Goal: Information Seeking & Learning: Find specific page/section

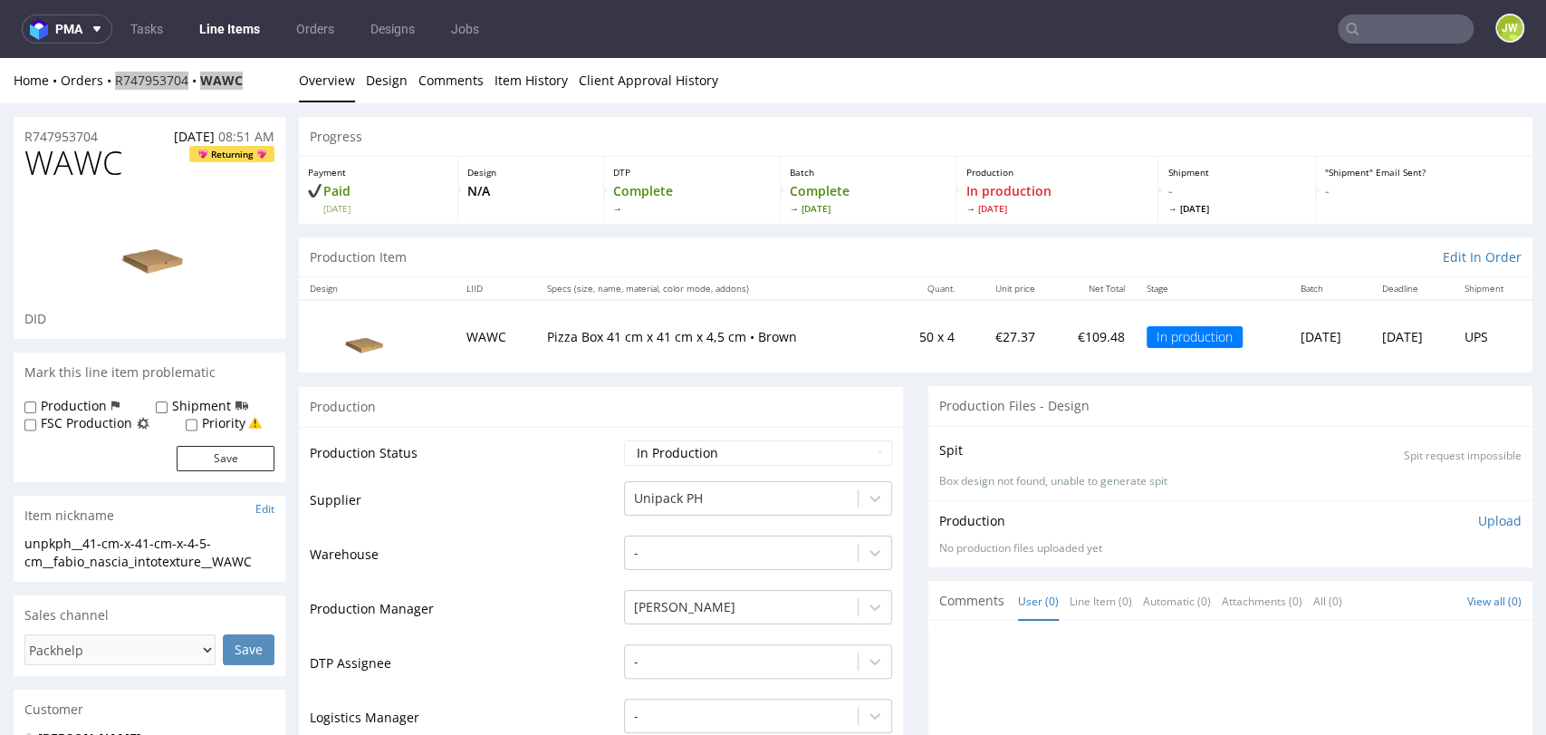
click at [1413, 38] on input "text" at bounding box center [1406, 28] width 136 height 29
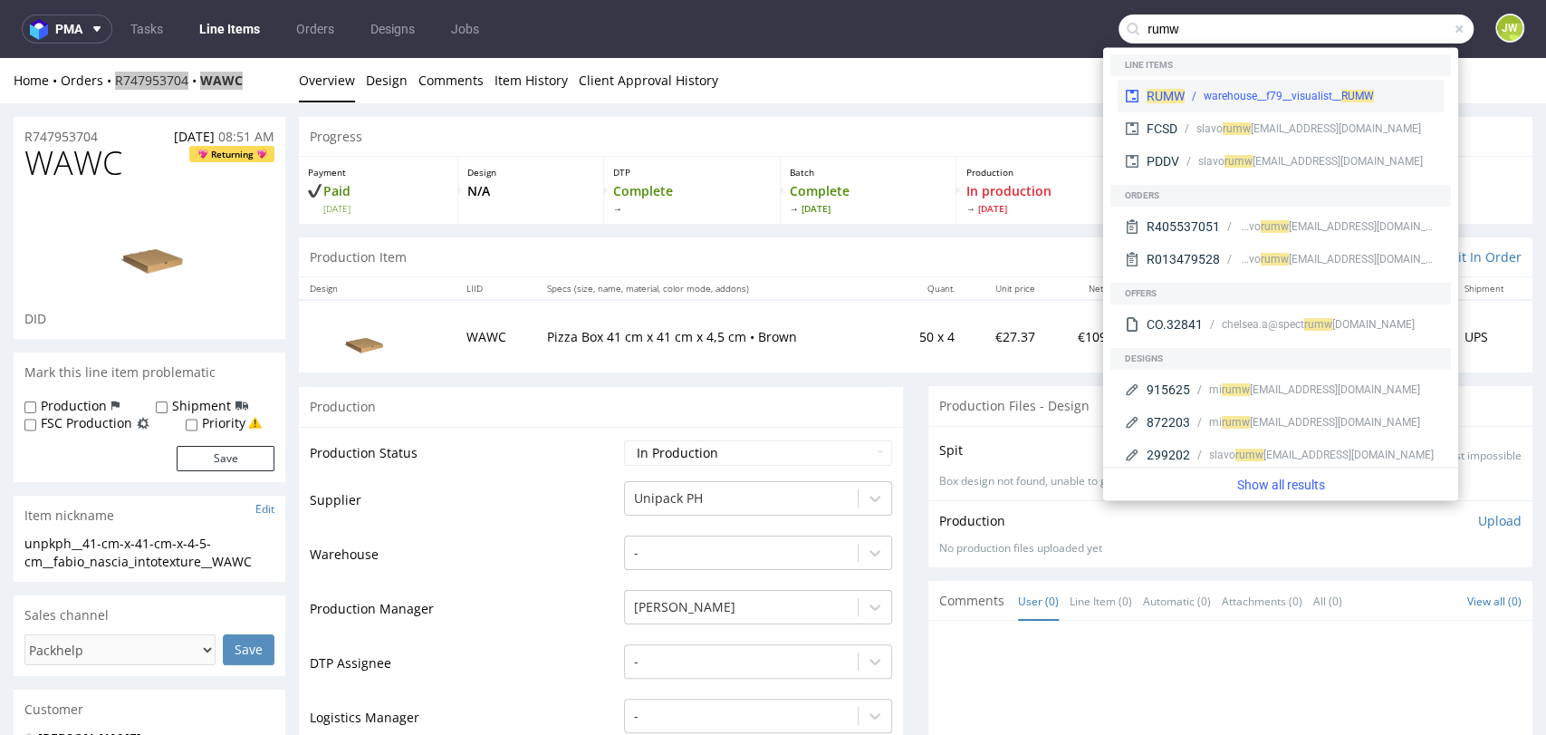
type input "rumw"
click at [1167, 82] on div "RUMW warehouse__f79__visualist__ RUMW" at bounding box center [1281, 96] width 326 height 33
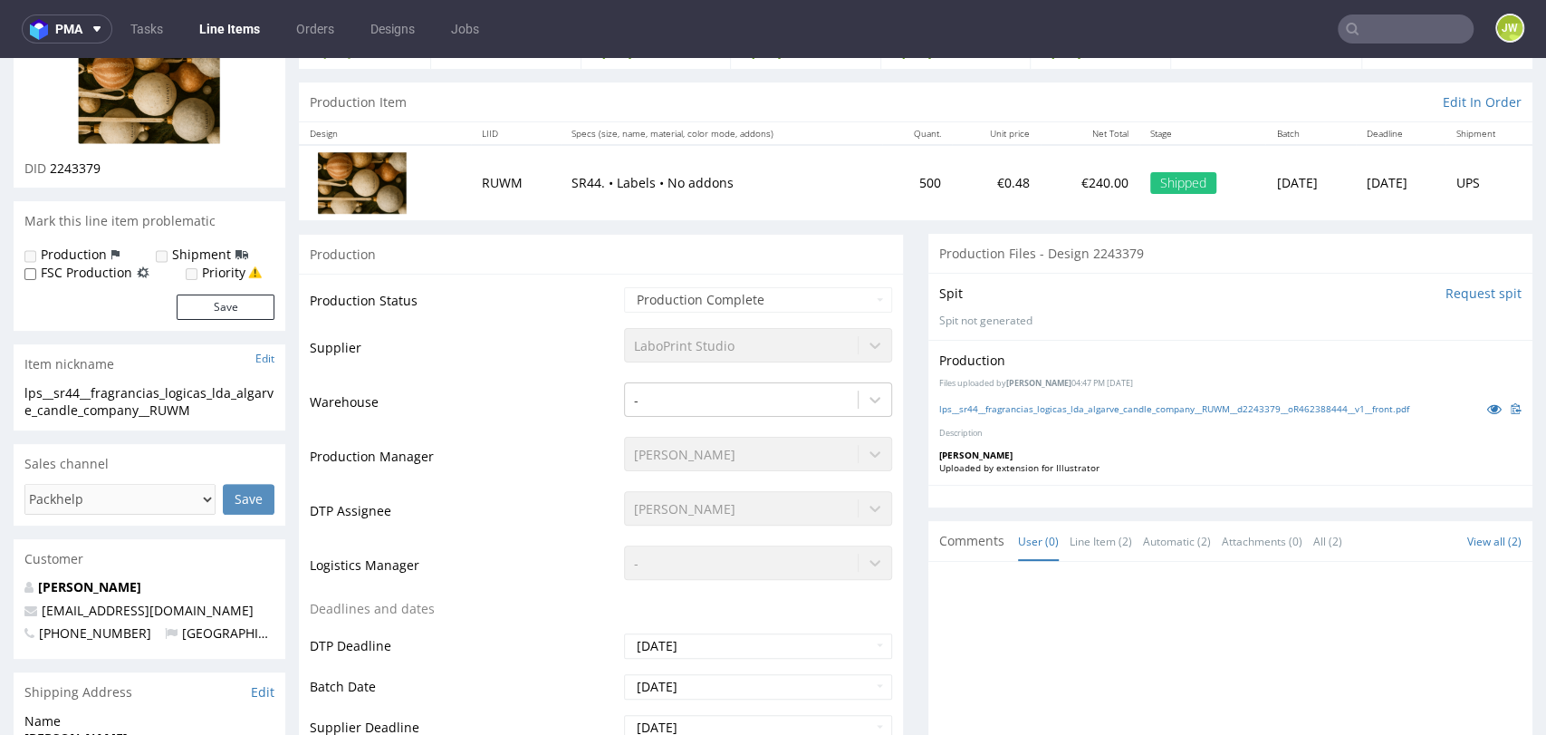
scroll to position [201, 0]
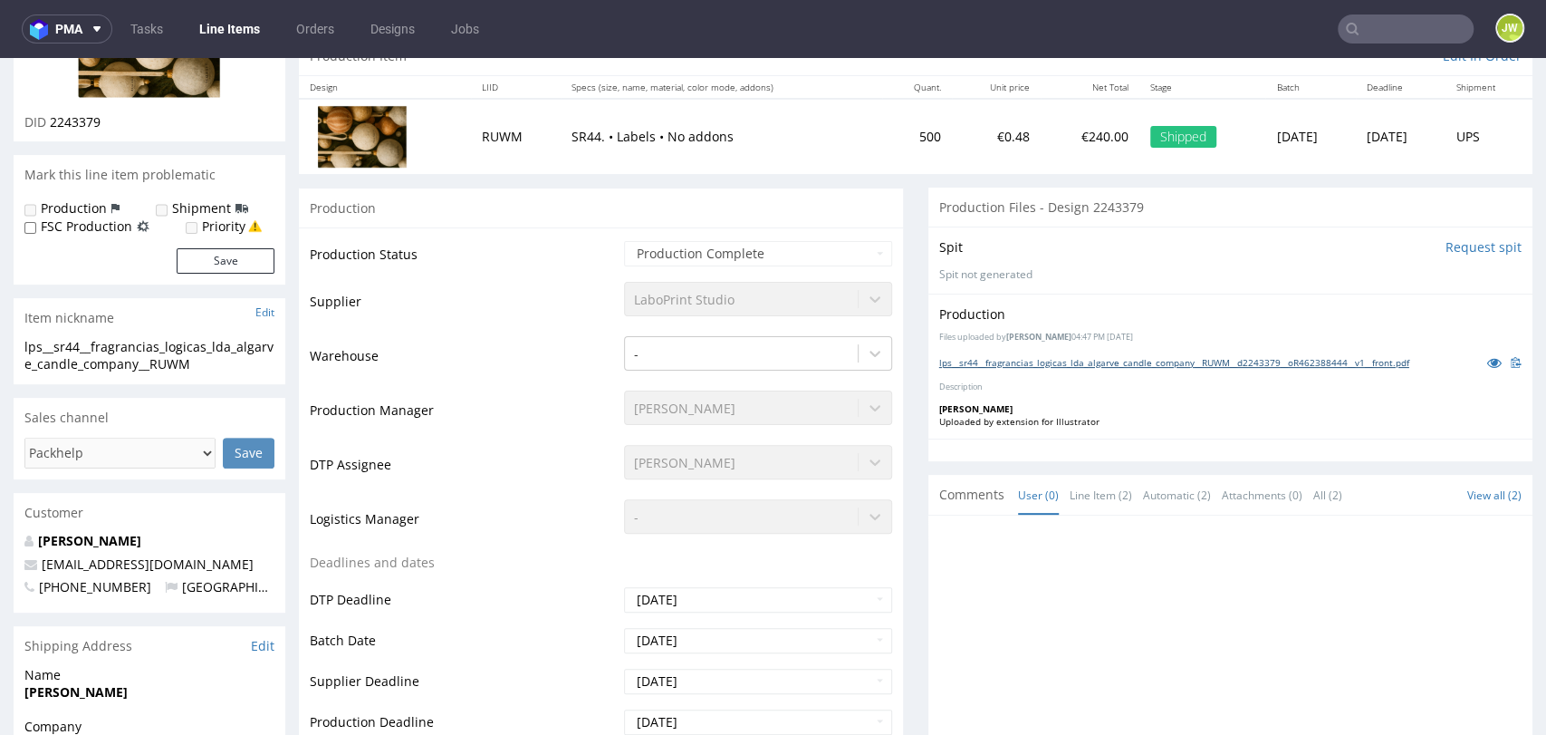
click at [1032, 361] on link "lps__sr44__fragrancias_logicas_lda_algarve_candle_company__RUWM__d2243379__oR46…" at bounding box center [1174, 362] width 470 height 13
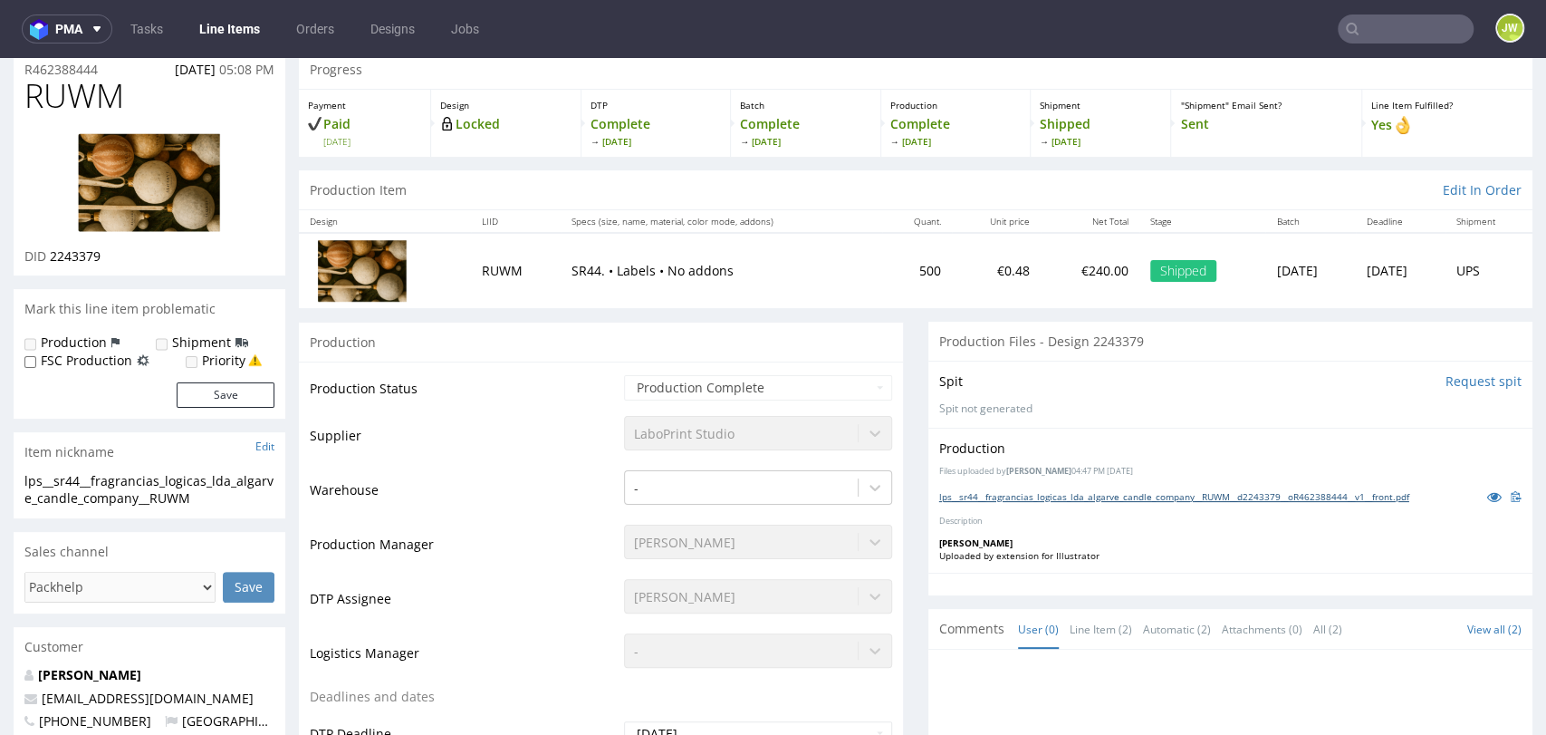
scroll to position [0, 0]
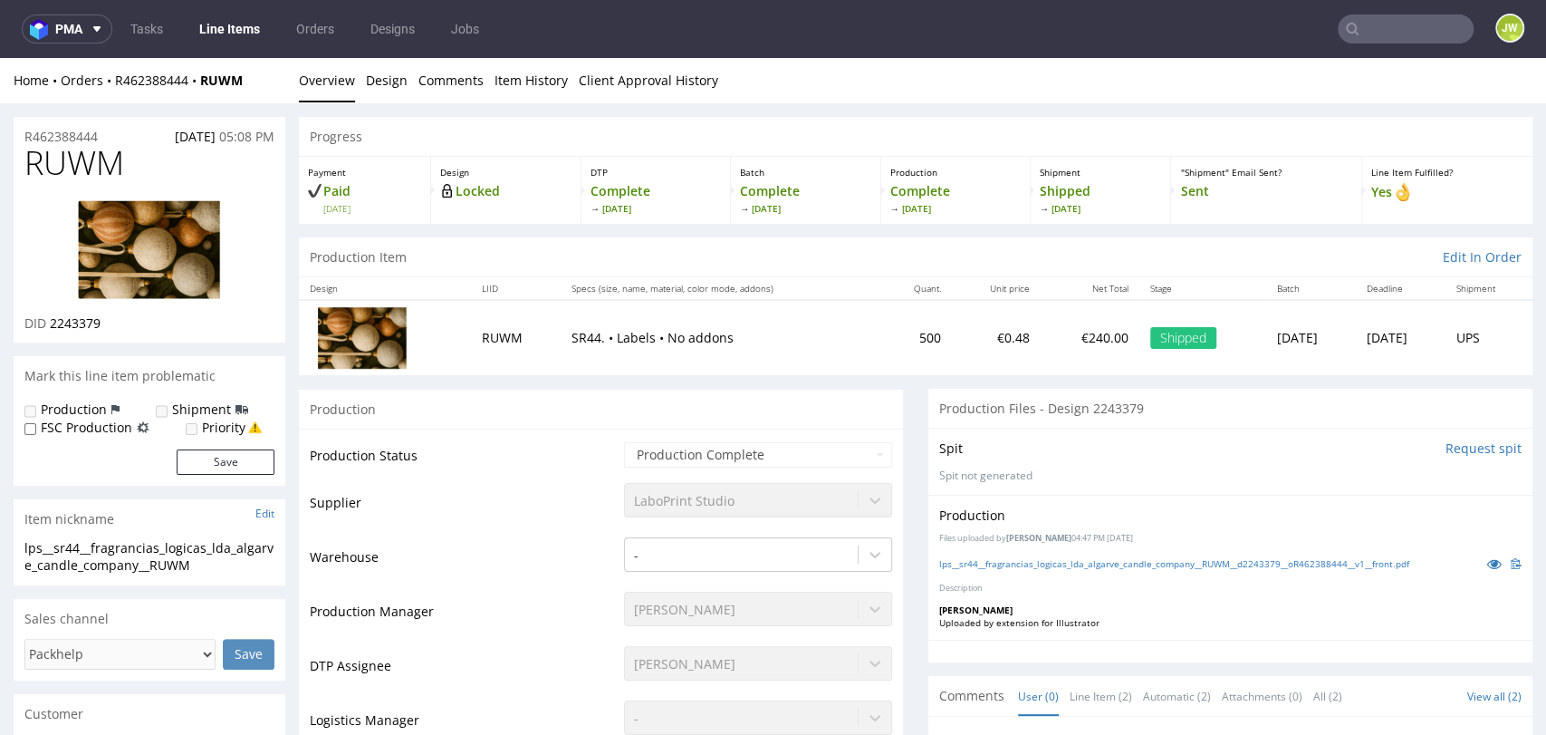
click at [226, 34] on link "Line Items" at bounding box center [229, 28] width 82 height 29
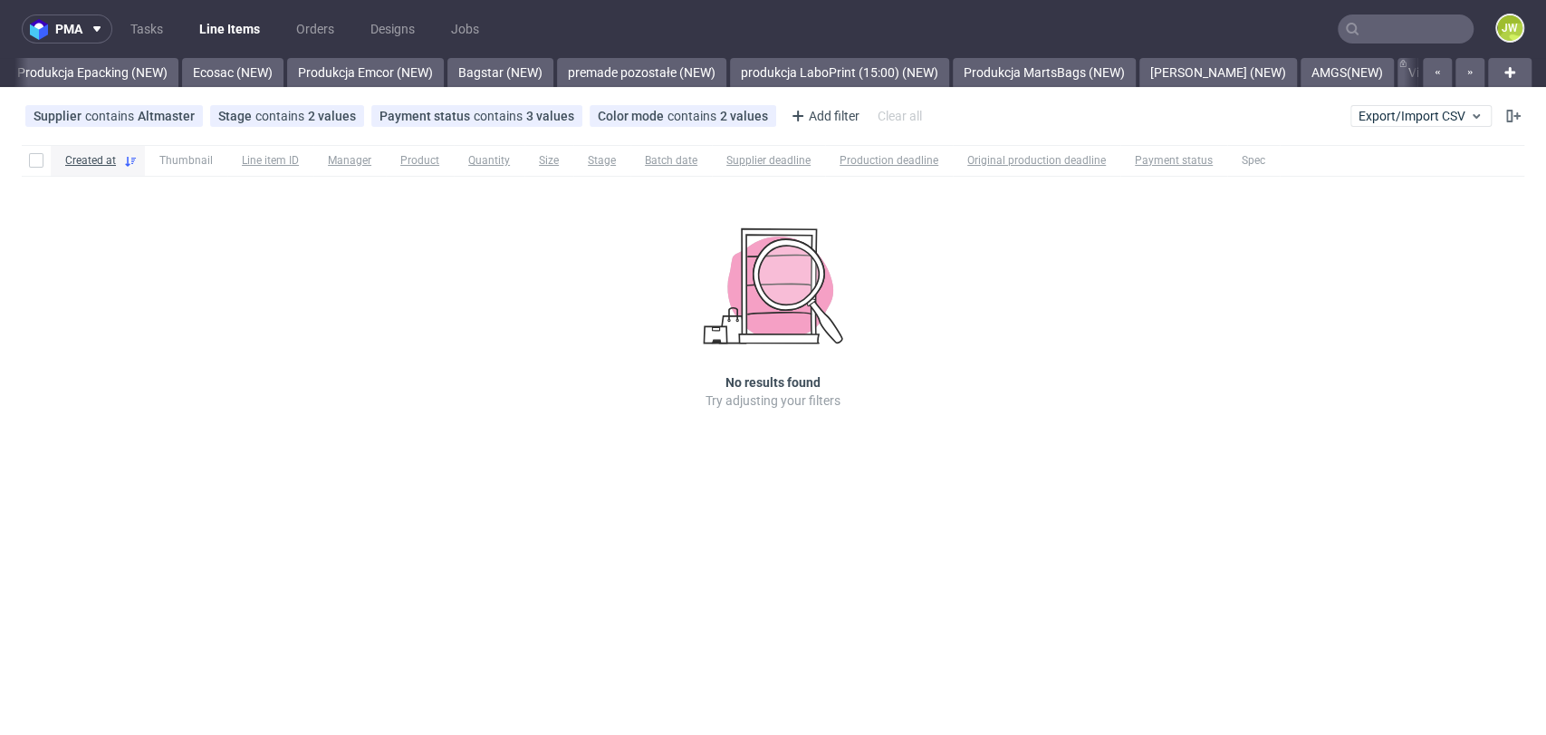
scroll to position [0, 5329]
click at [1380, 33] on input "text" at bounding box center [1406, 28] width 136 height 29
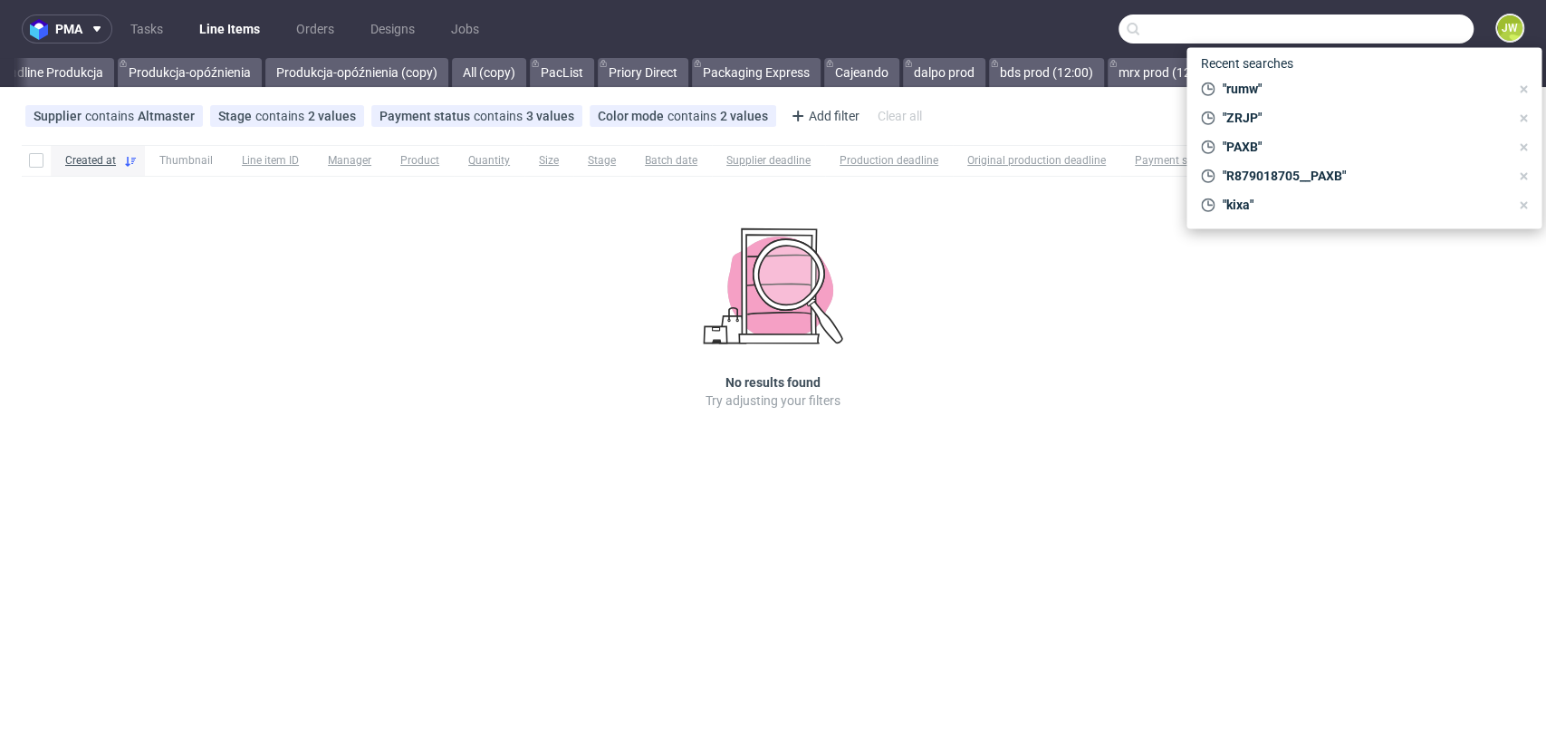
paste input "GKHJ"
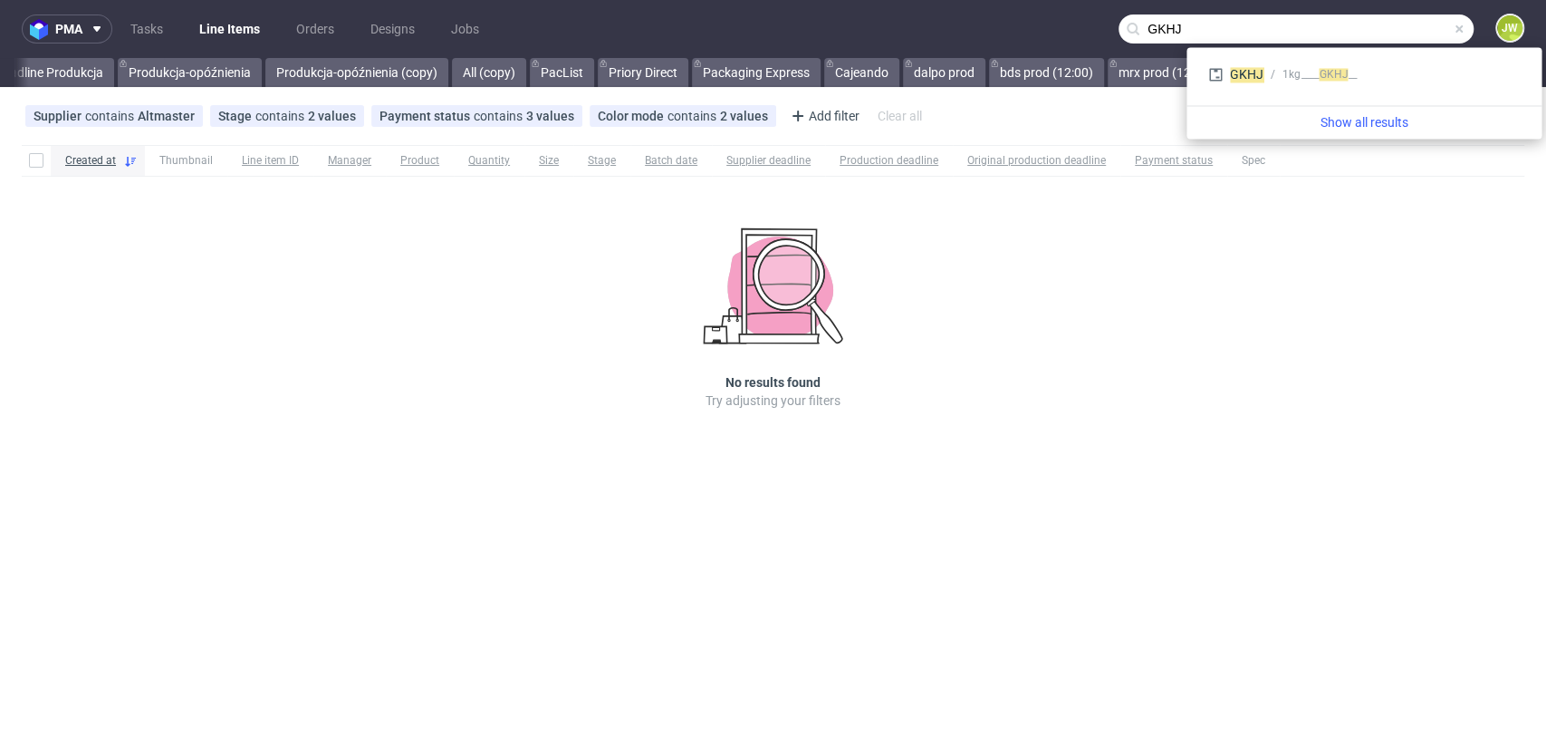
type input "GKHJ"
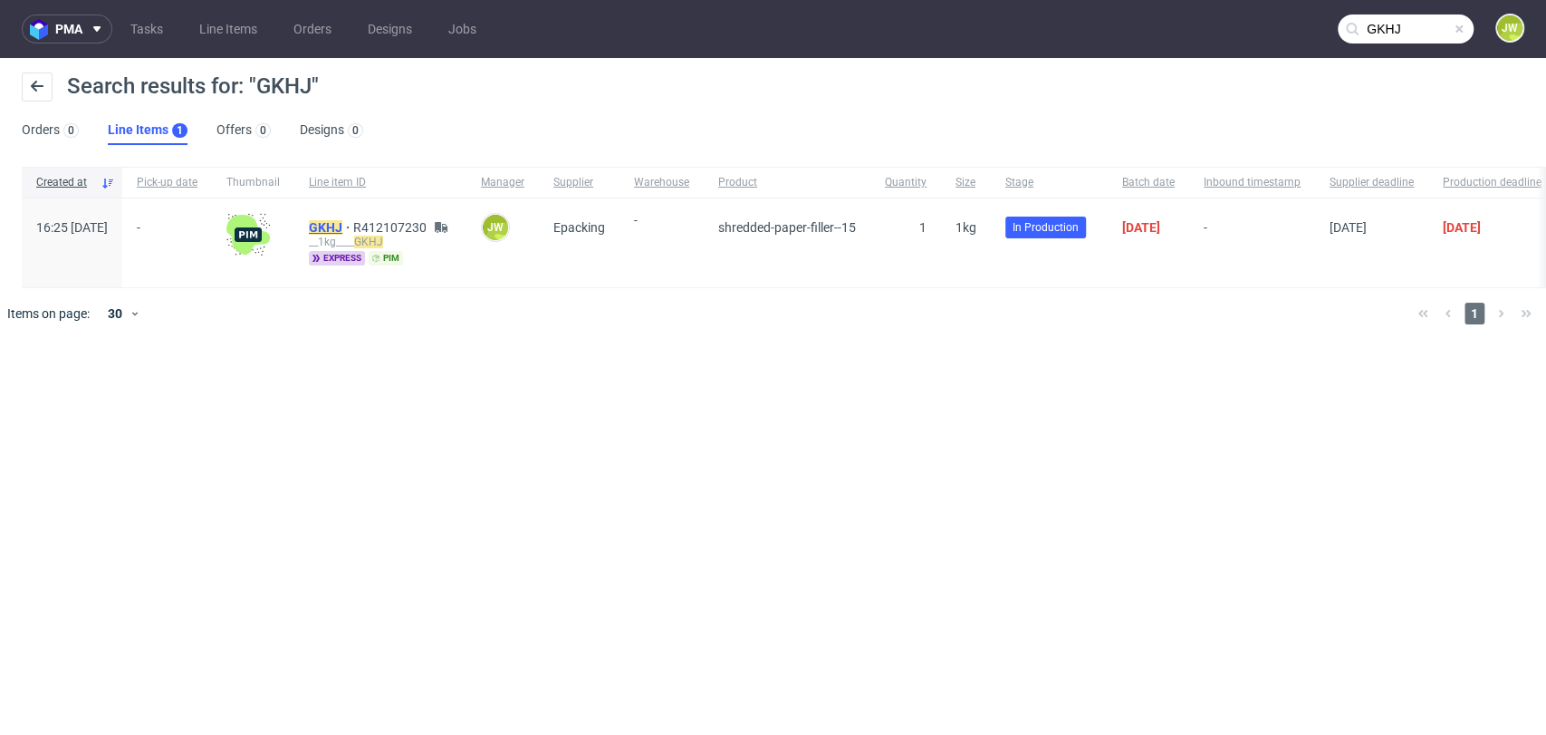
click at [342, 231] on mark "GKHJ" at bounding box center [326, 227] width 34 height 14
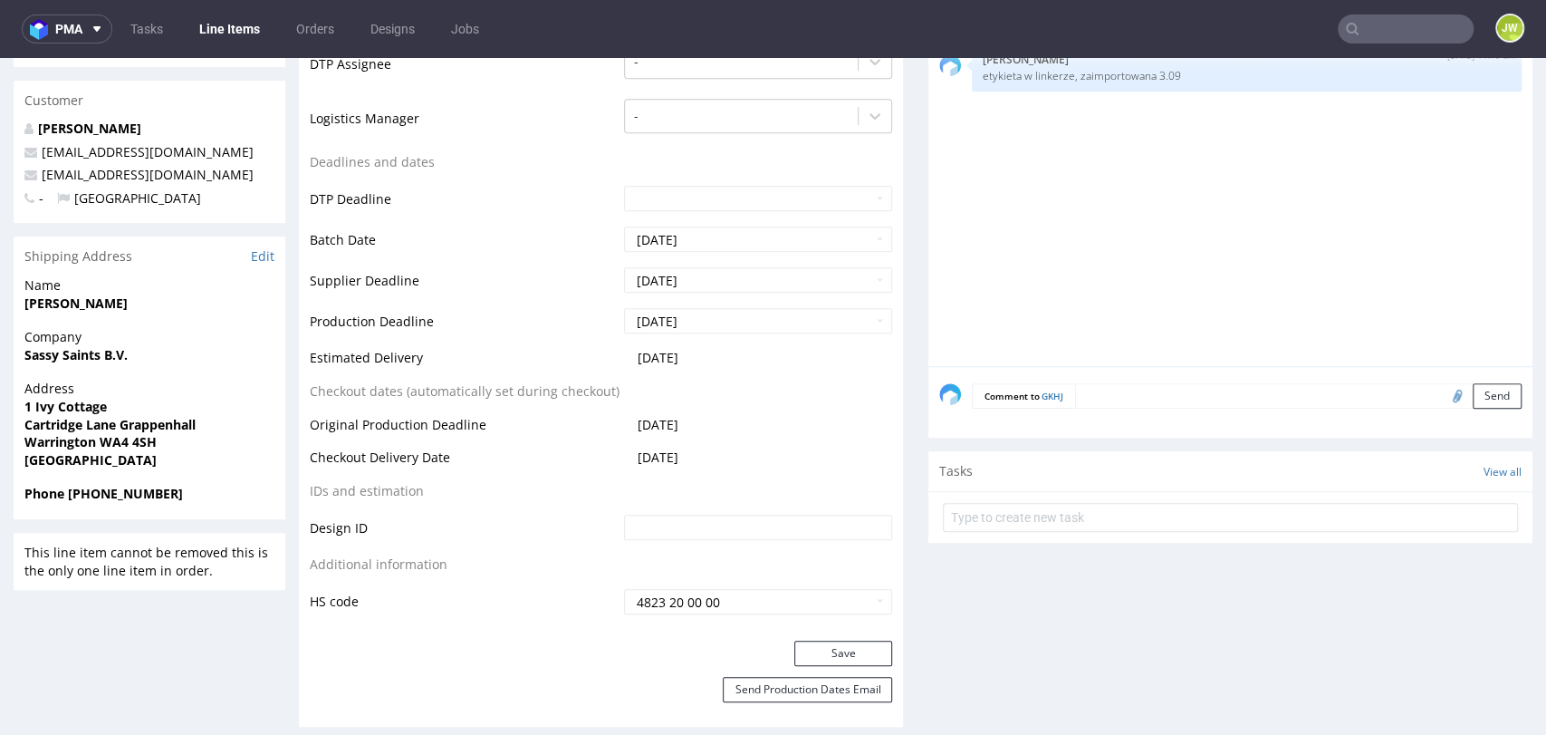
scroll to position [503, 0]
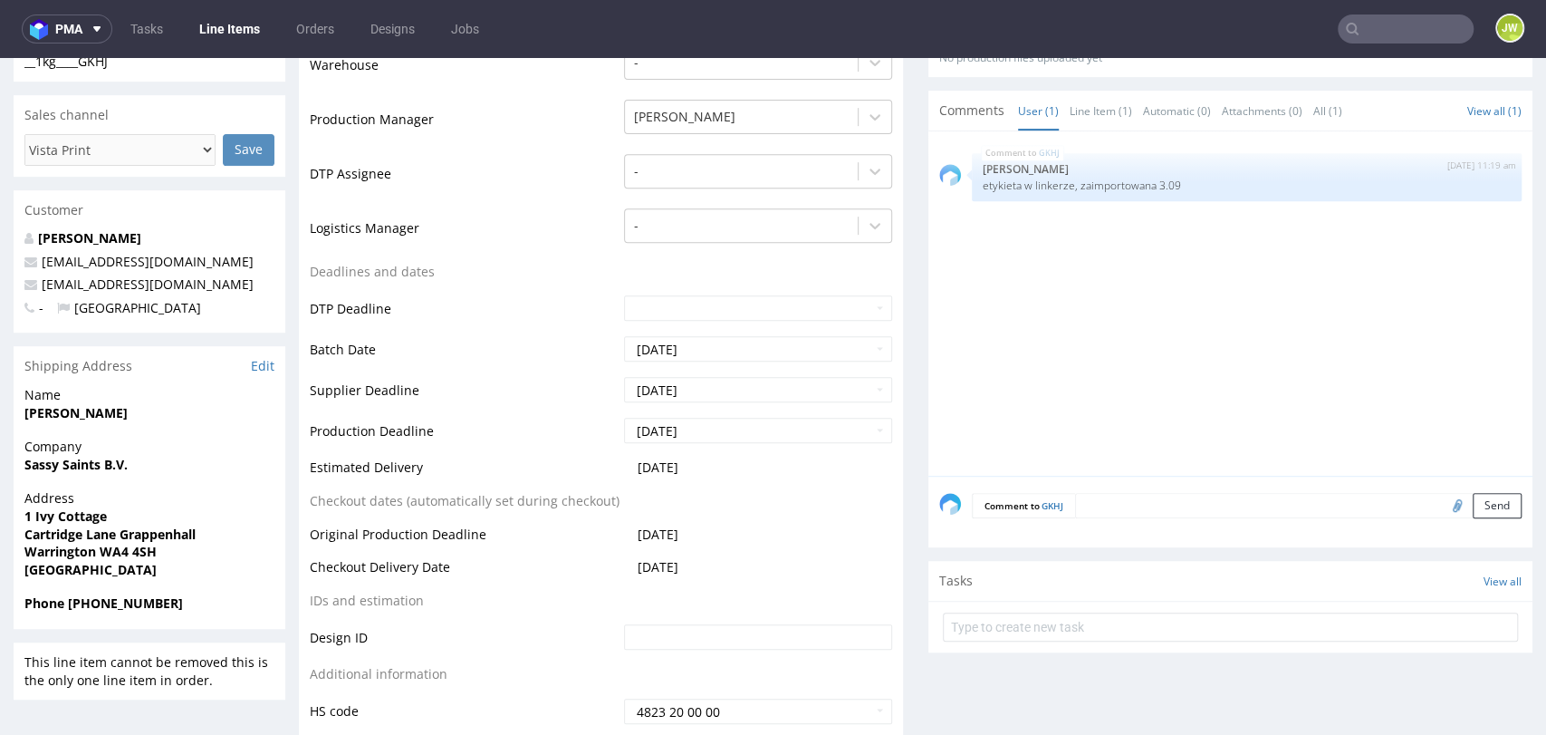
click at [168, 72] on div "__1kg____GKHJ __1kg ____GKHJ Update" at bounding box center [150, 67] width 272 height 29
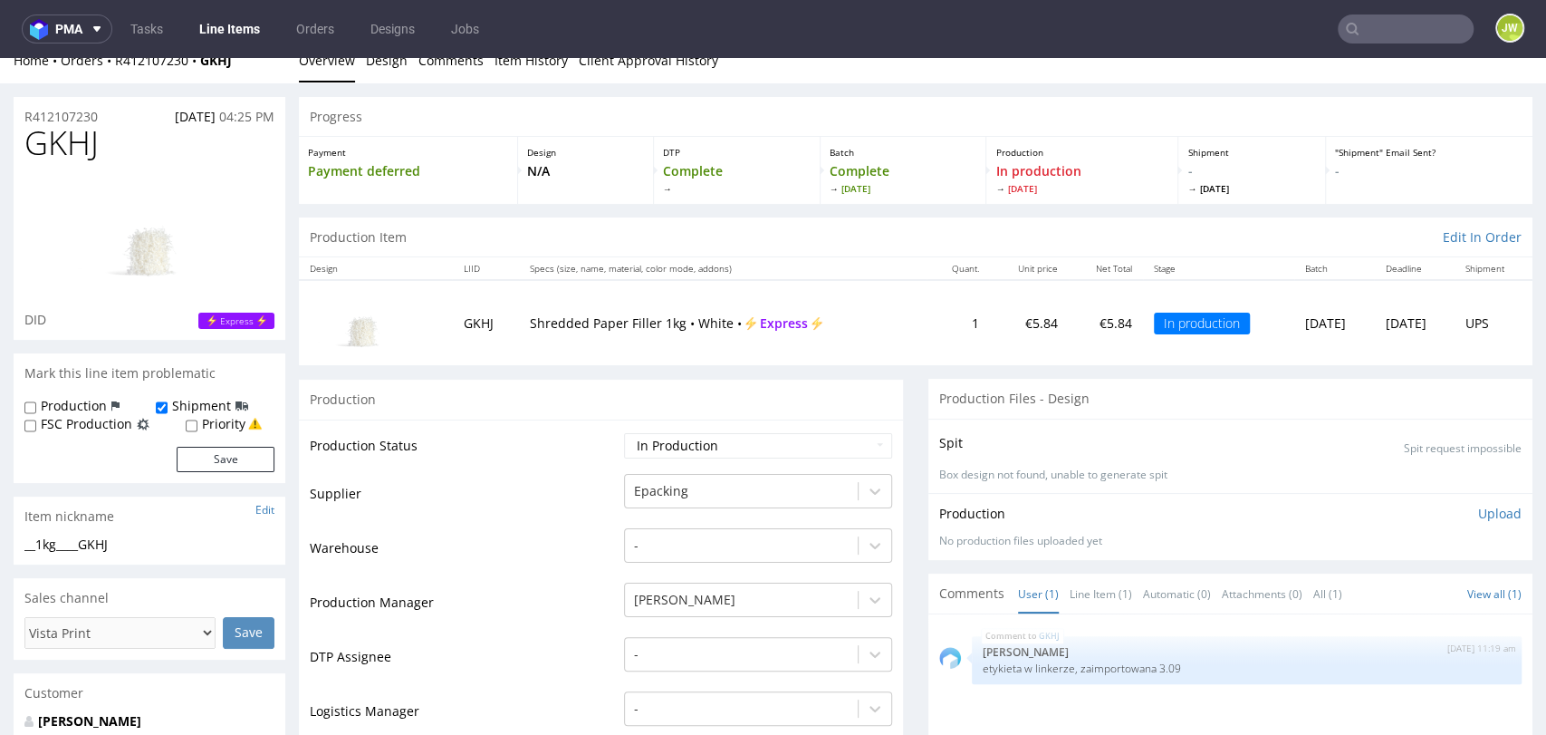
scroll to position [0, 0]
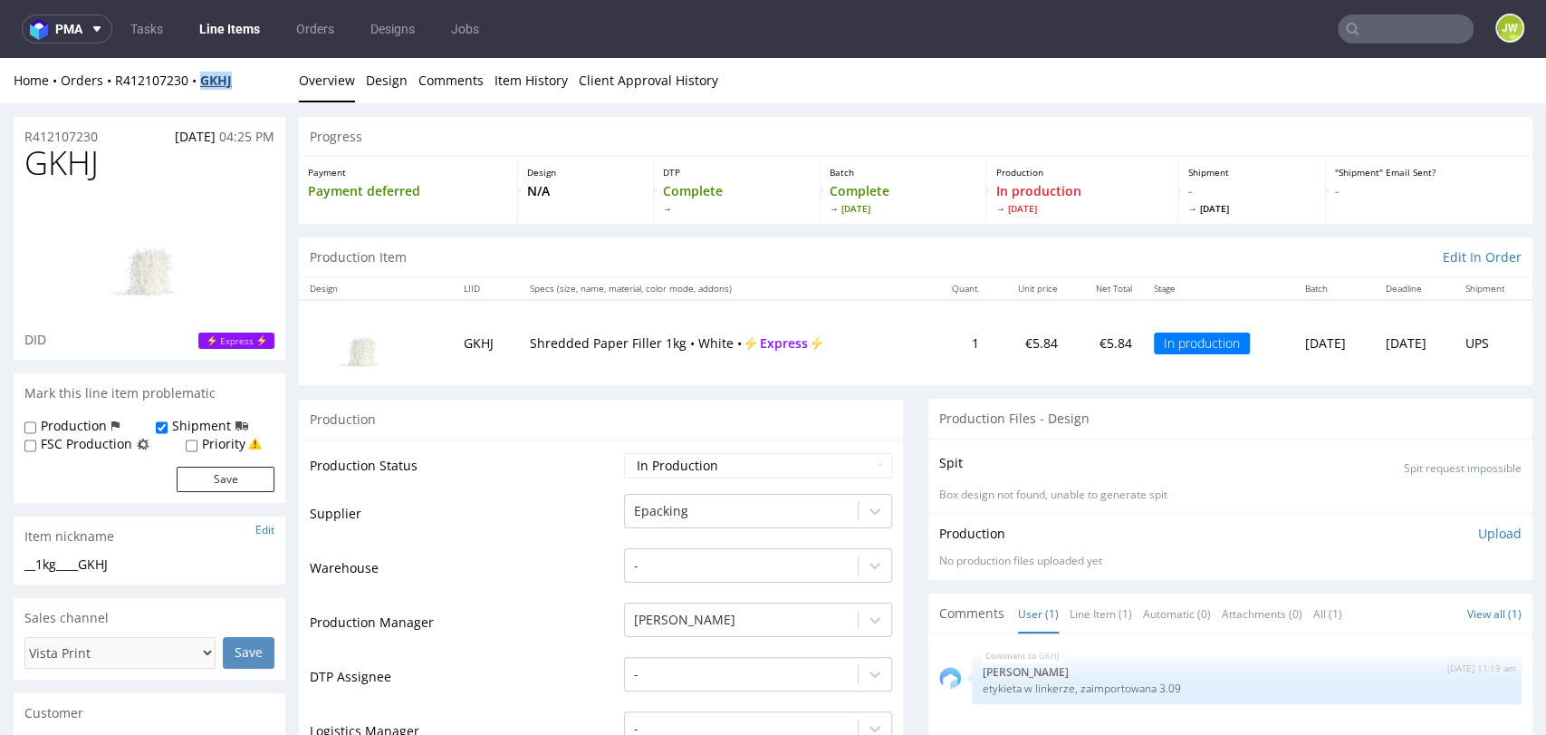
drag, startPoint x: 233, startPoint y: 97, endPoint x: 203, endPoint y: 87, distance: 31.5
click at [203, 88] on div "Home Orders R412107230 GKHJ Overview Design Comments Item History Client Approv…" at bounding box center [773, 80] width 1546 height 45
copy strong "GKHJ"
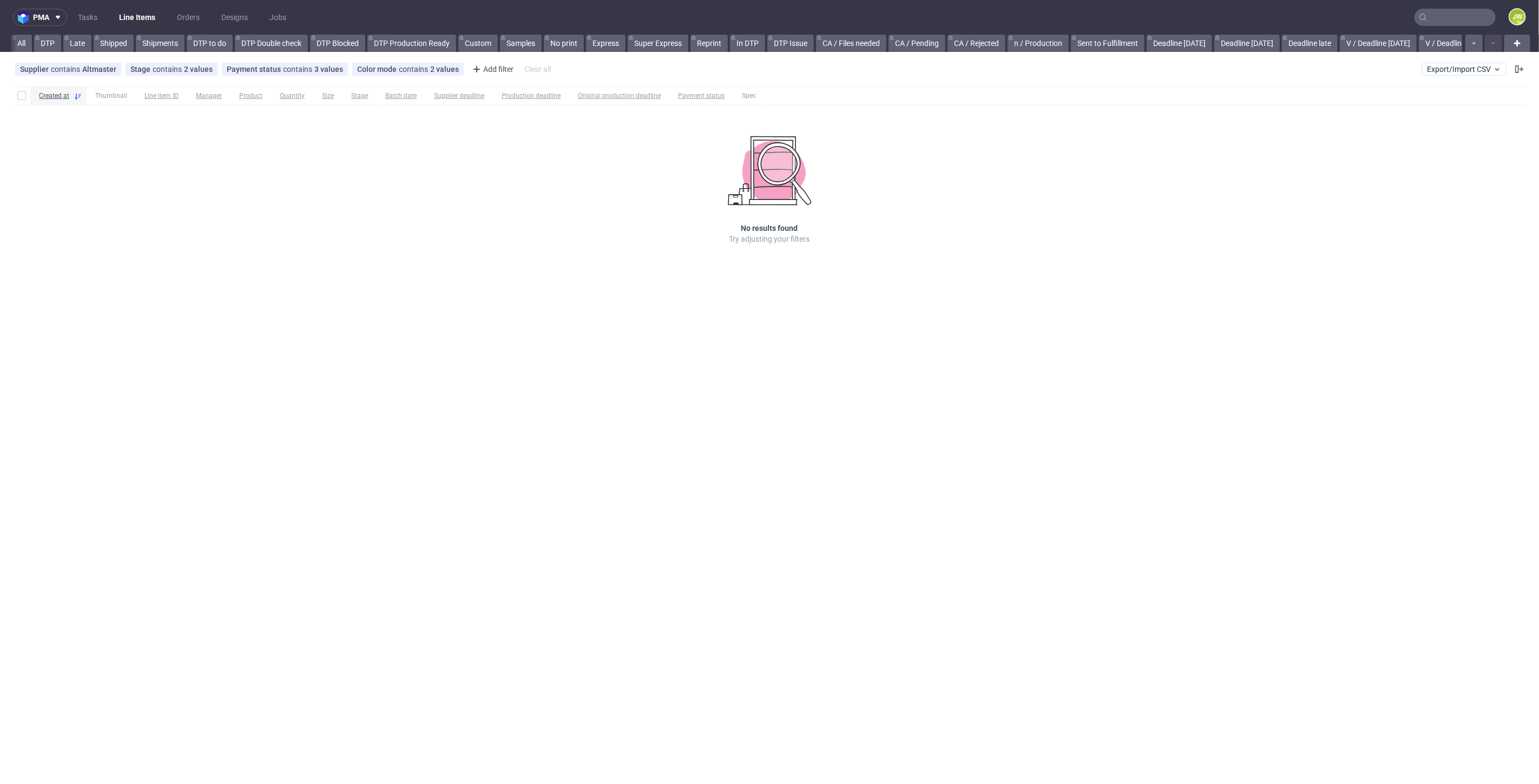
scroll to position [0, 2565]
click at [1448, 13] on input "text" at bounding box center [1455, 17] width 81 height 17
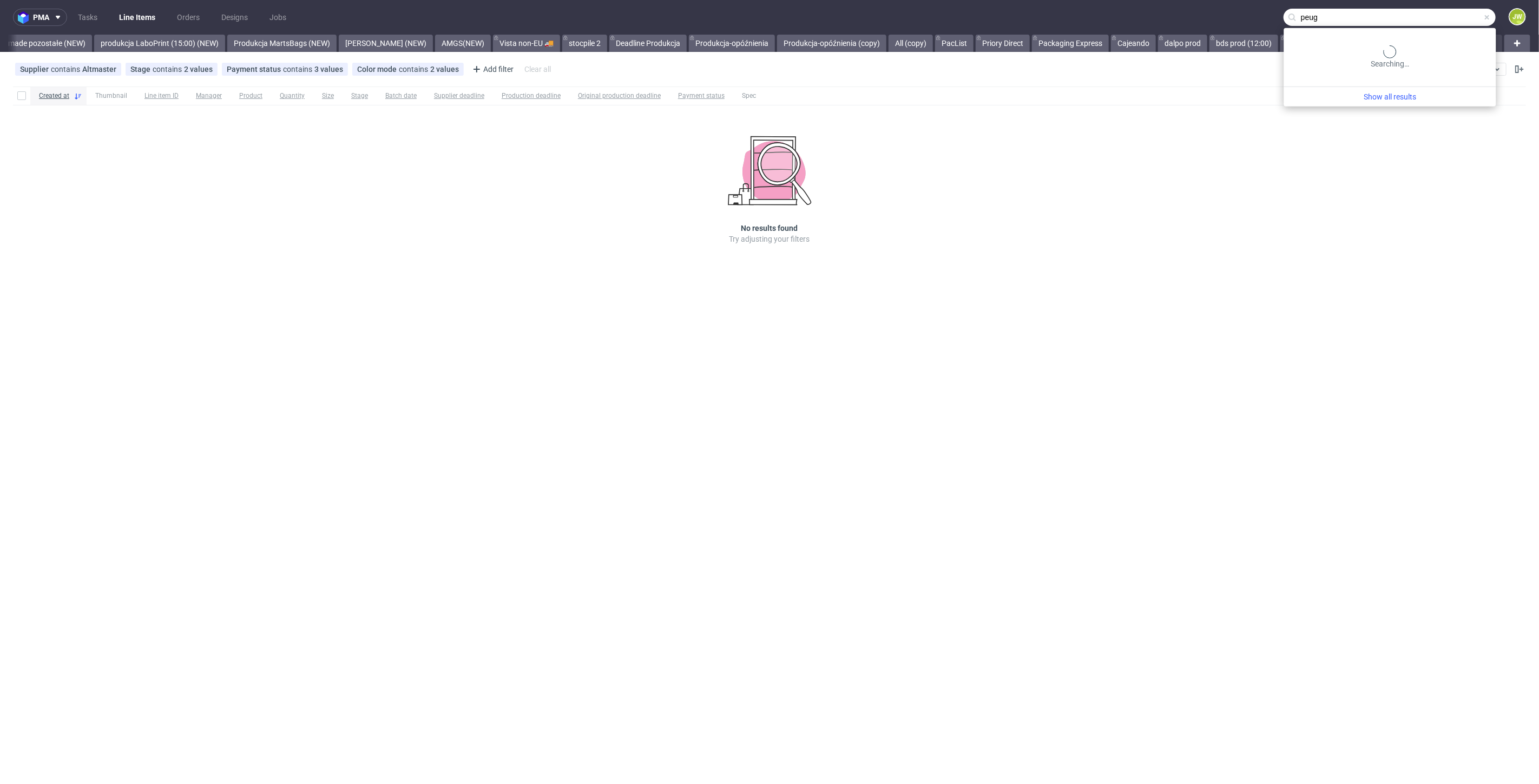
type input "peug"
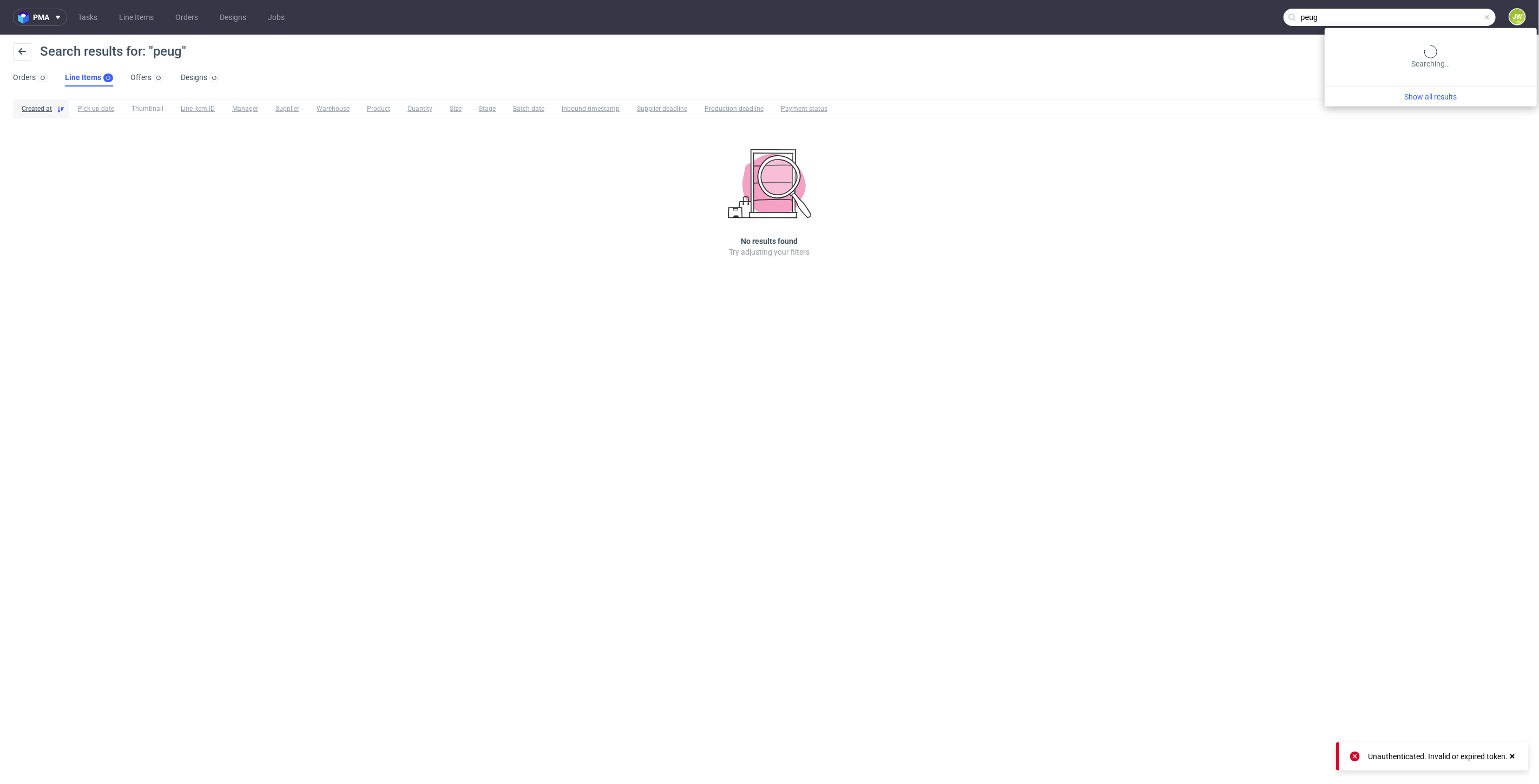
click at [1464, 13] on input "peug" at bounding box center [1389, 17] width 212 height 17
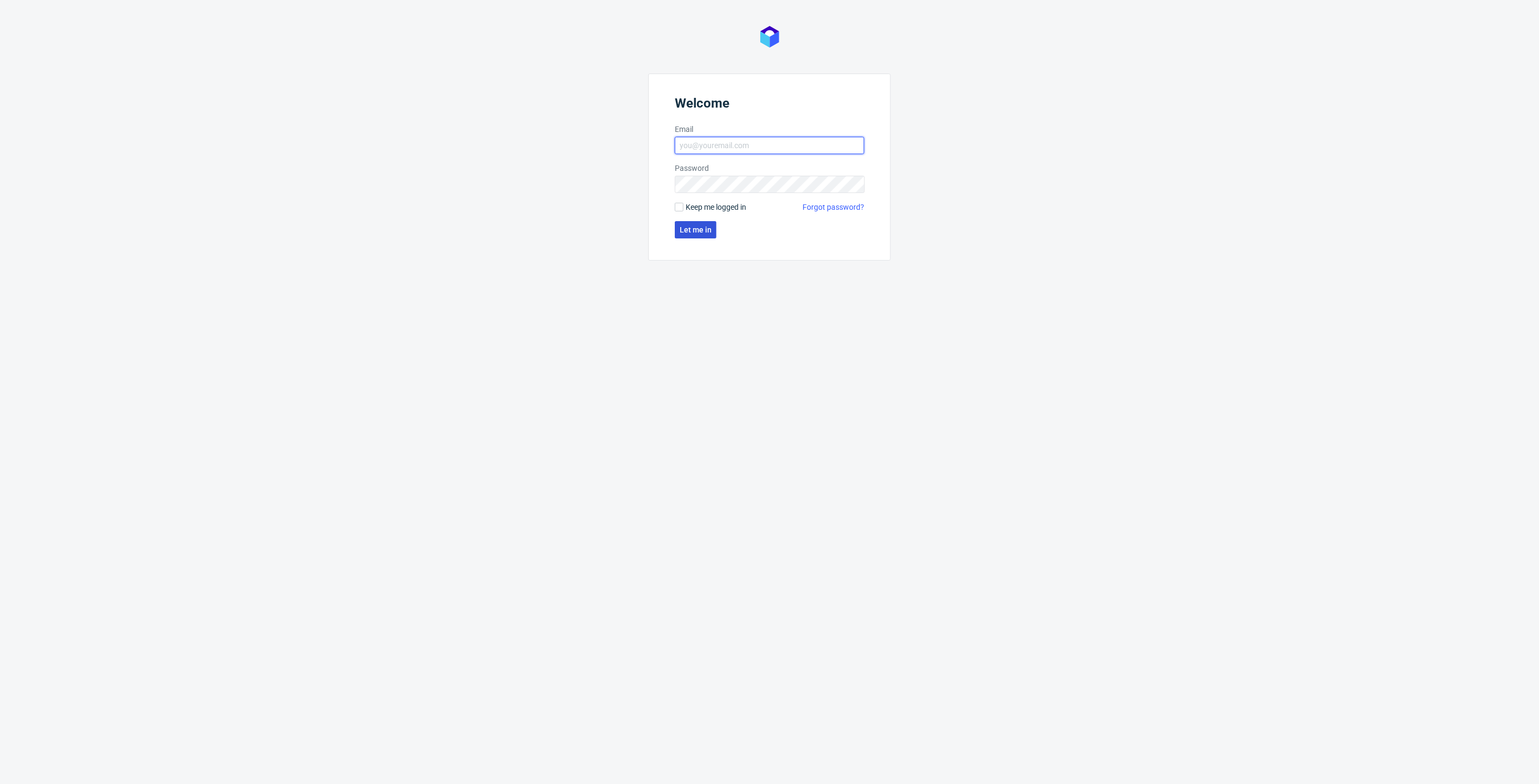
type input "jedrzej.wisniewski@packhelp.com"
click at [693, 233] on span "Let me in" at bounding box center [695, 230] width 32 height 8
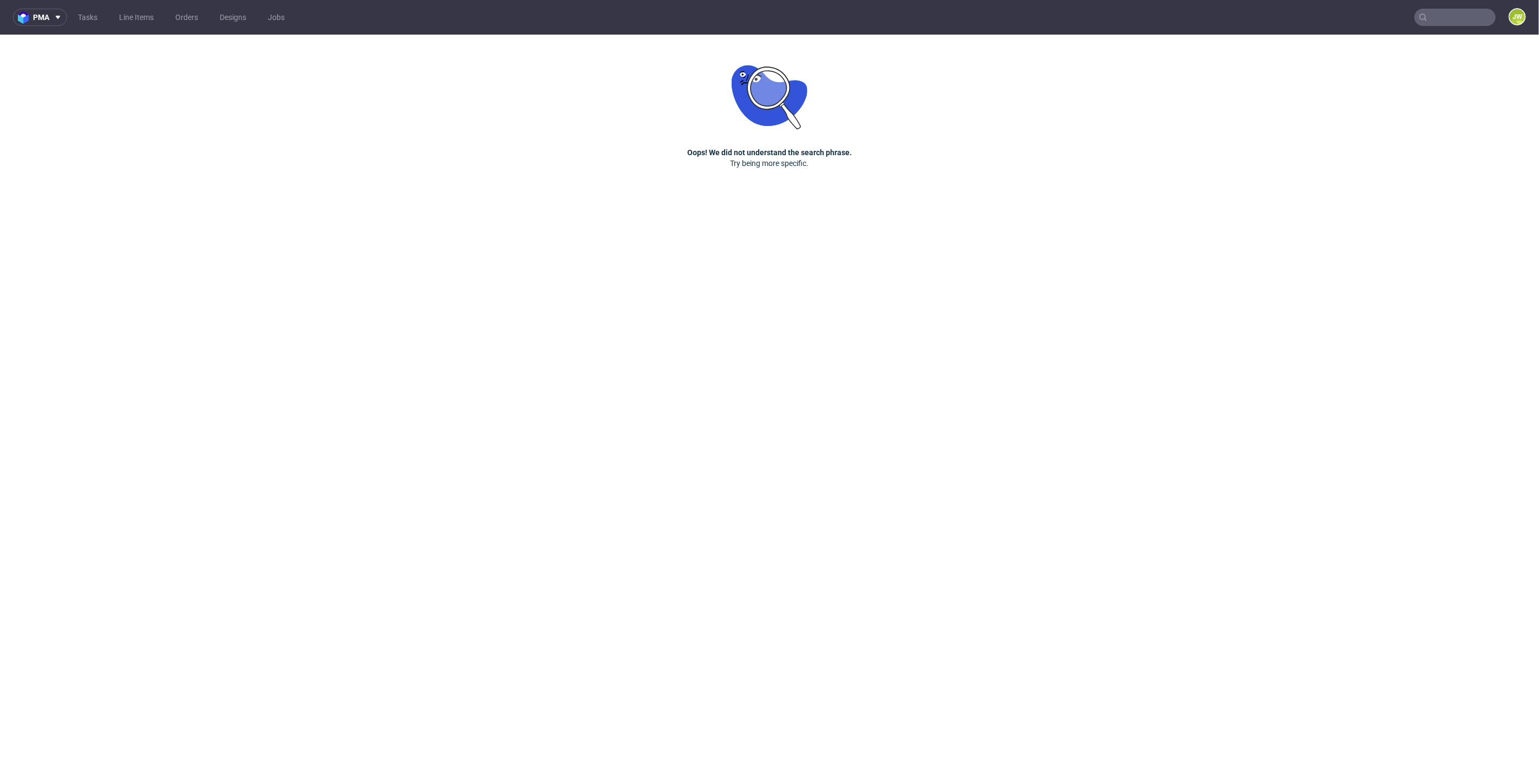
click at [1467, 24] on input "text" at bounding box center [1455, 17] width 81 height 17
type input "peug"
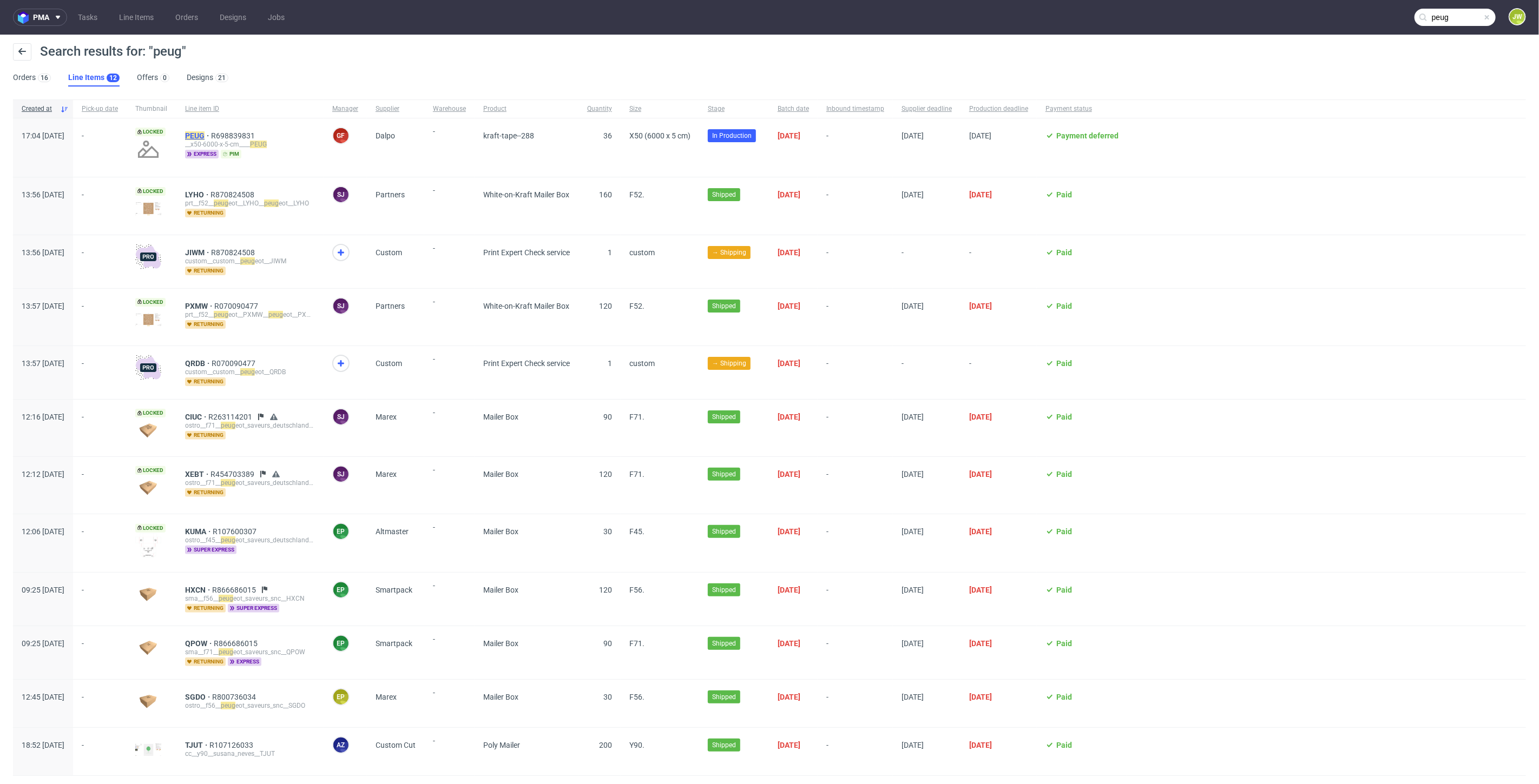
click at [204, 136] on mark "PEUG" at bounding box center [195, 136] width 20 height 8
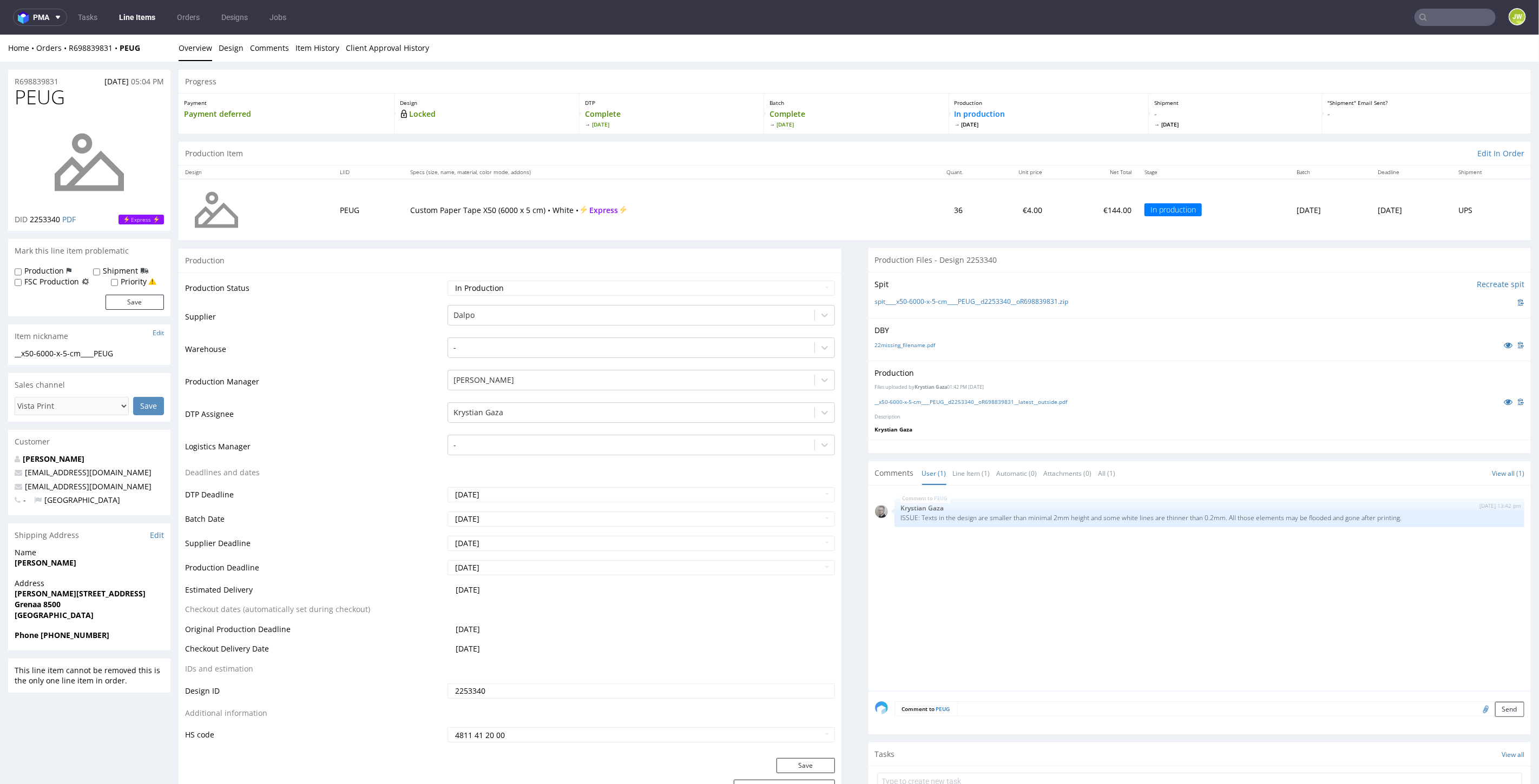
click at [1424, 23] on input "text" at bounding box center [1455, 17] width 81 height 17
type input "gmgj"
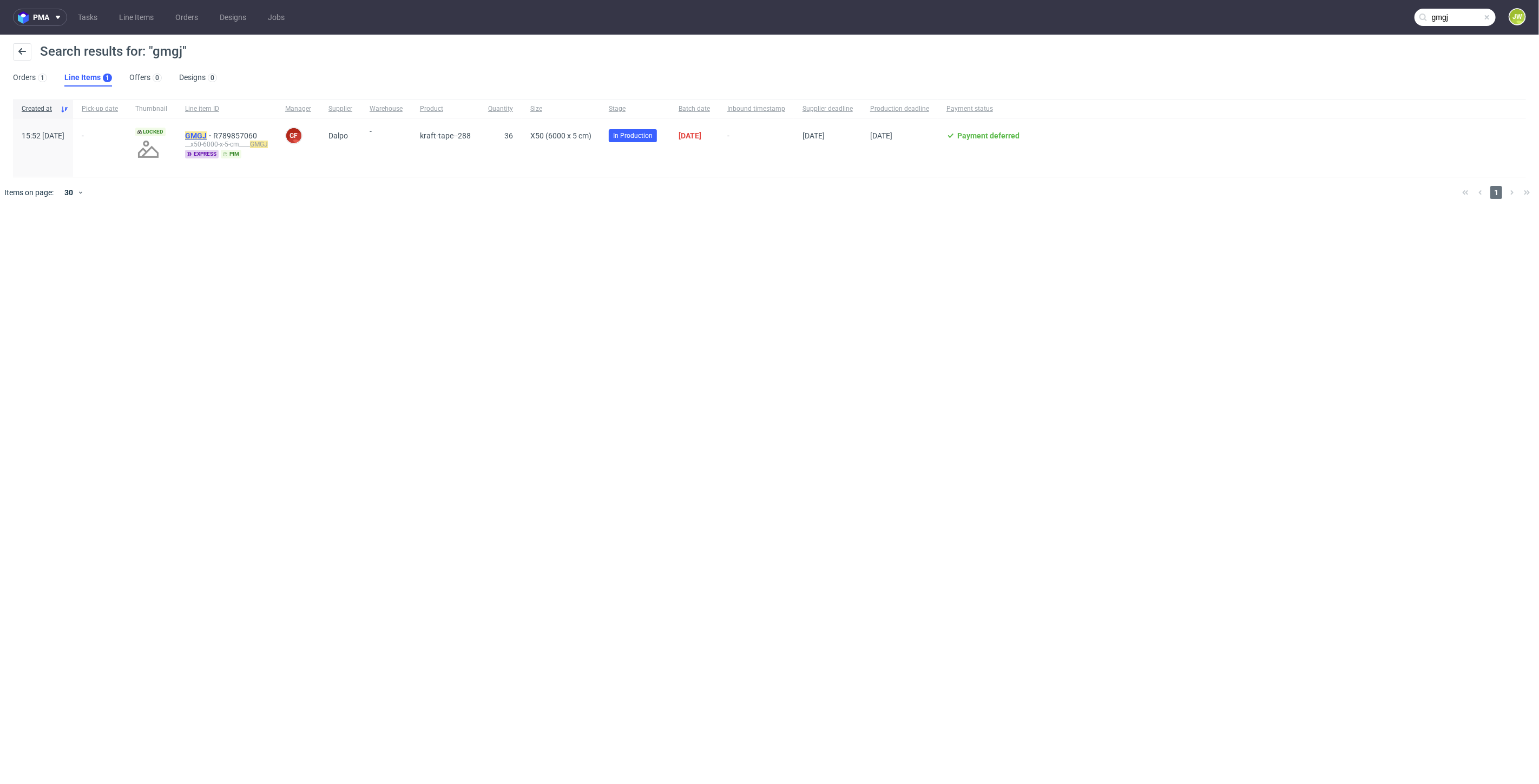
click at [207, 135] on mark "GMGJ" at bounding box center [196, 136] width 22 height 8
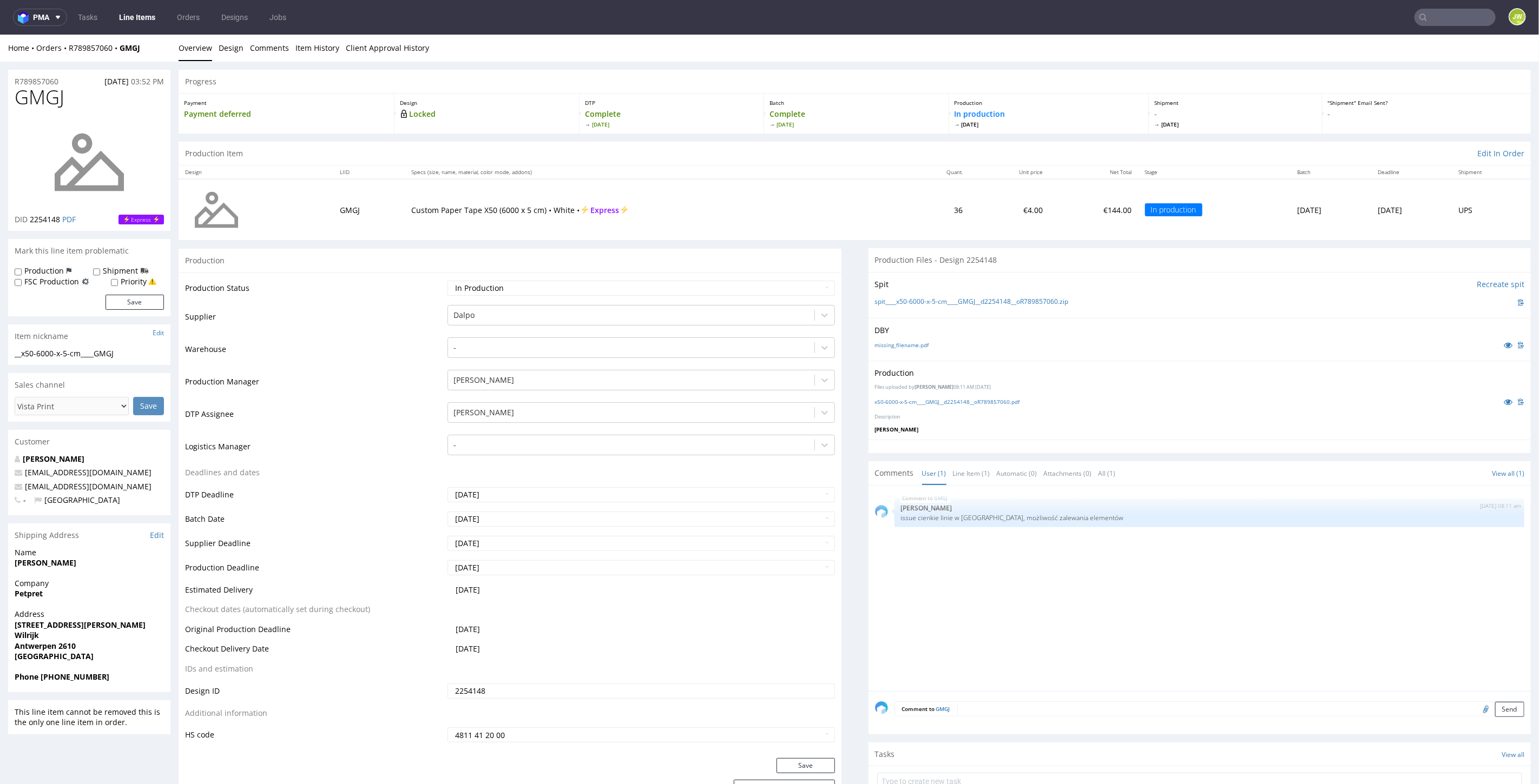
click at [148, 16] on link "Line Items" at bounding box center [137, 17] width 49 height 17
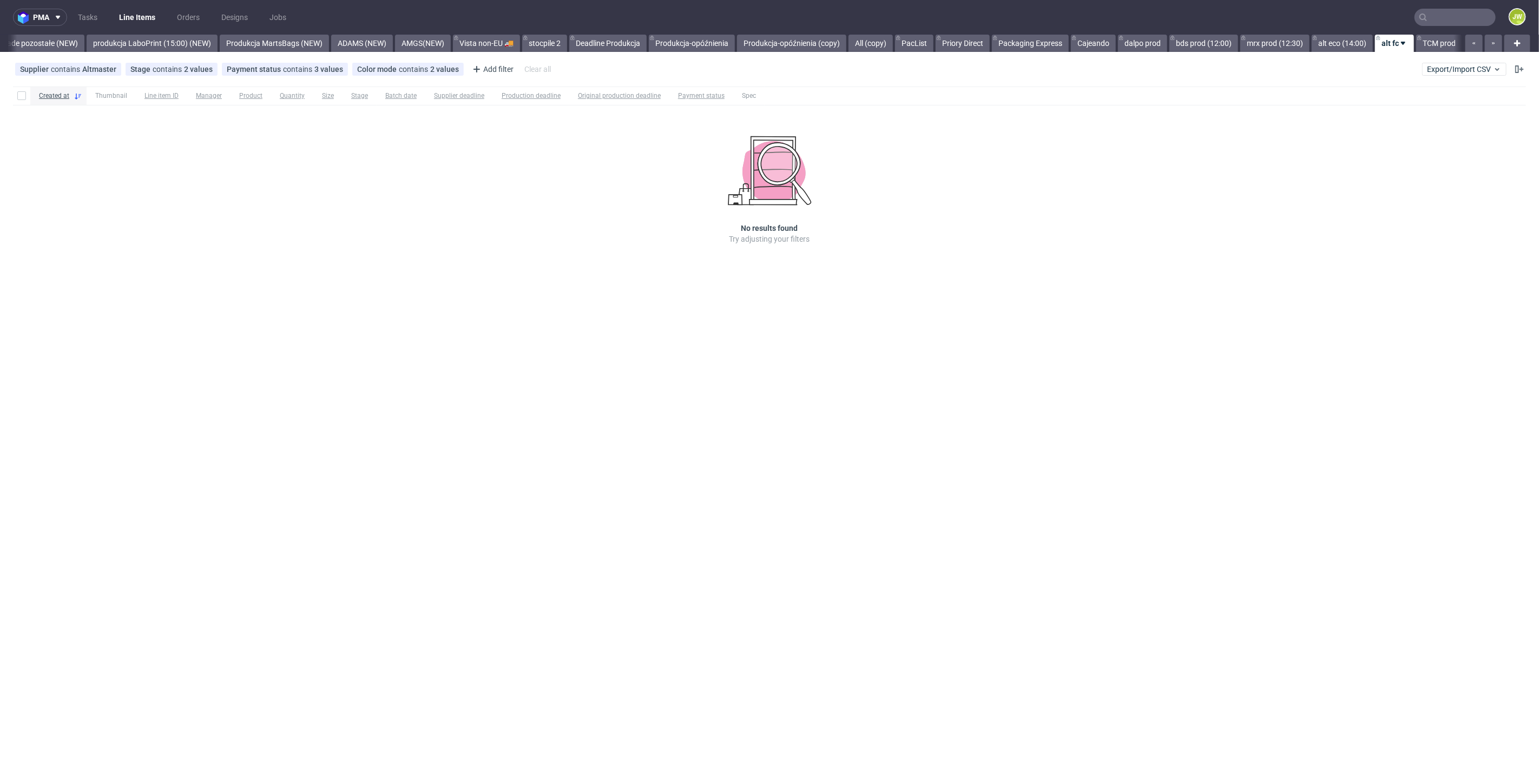
scroll to position [0, 2565]
click at [326, 341] on div "pma Tasks Line Items Orders Designs Jobs JW All DTP Late Shipped Shipments DTP …" at bounding box center [770, 392] width 1539 height 784
drag, startPoint x: 1107, startPoint y: 234, endPoint x: 1140, endPoint y: 148, distance: 92.1
click at [1114, 211] on div "Created at Thumbnail Line item ID Manager Product Quantity Size Stage Batch dat…" at bounding box center [770, 181] width 1539 height 197
click at [1444, 10] on input "text" at bounding box center [1455, 17] width 81 height 17
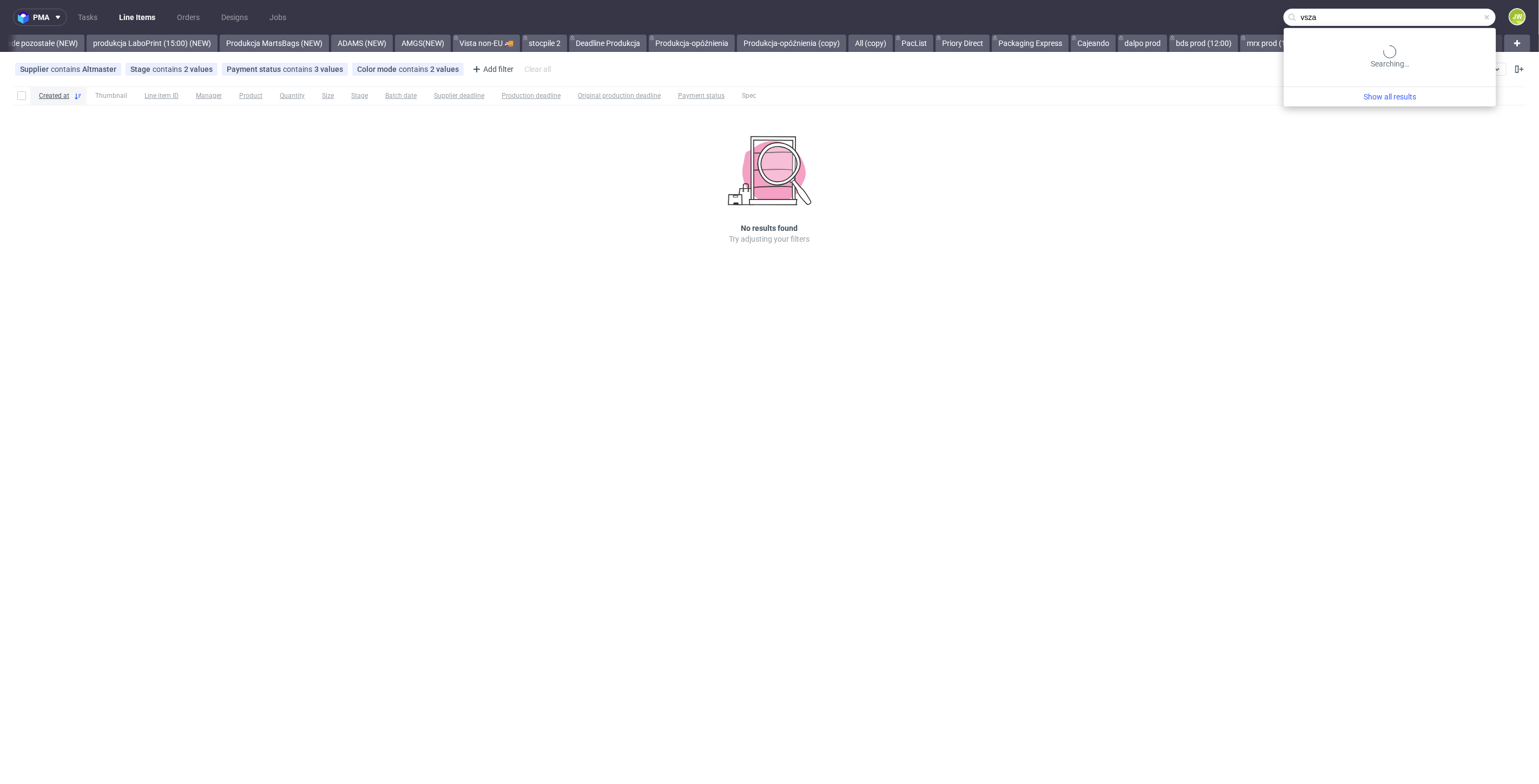
type input "vsza"
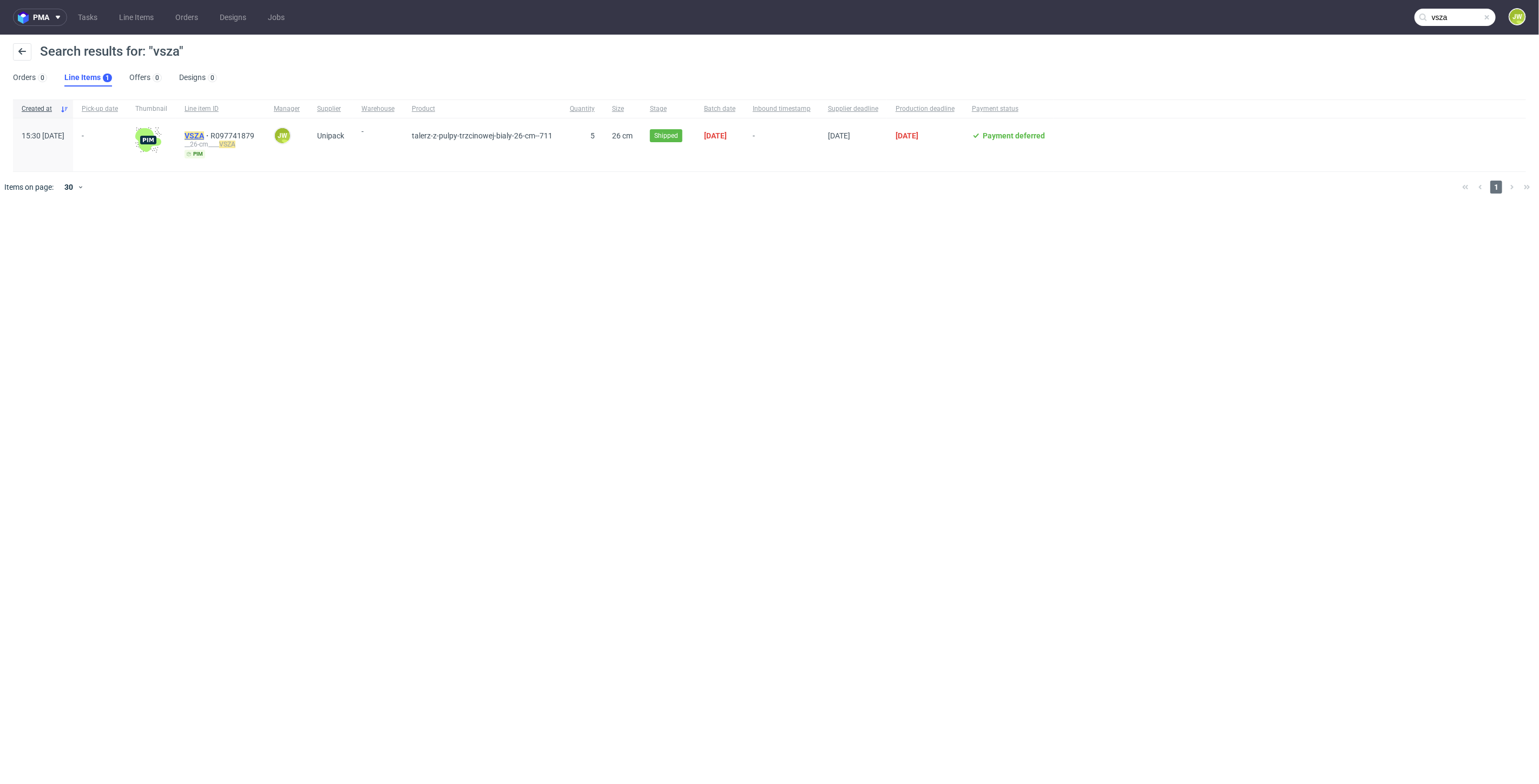
click at [204, 135] on mark "VSZA" at bounding box center [194, 136] width 20 height 8
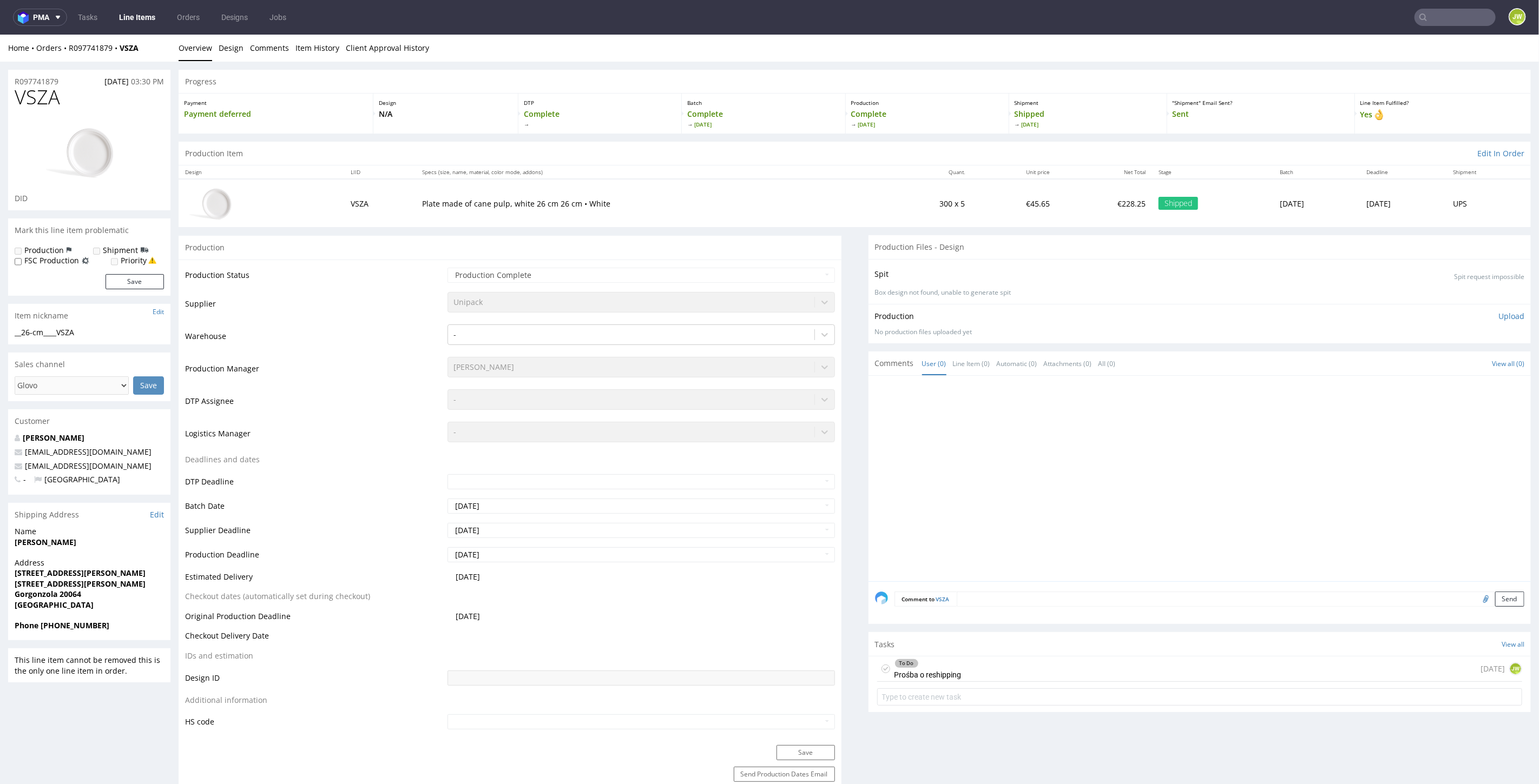
click at [922, 666] on div "To Do Prośba o reshipping" at bounding box center [928, 669] width 67 height 25
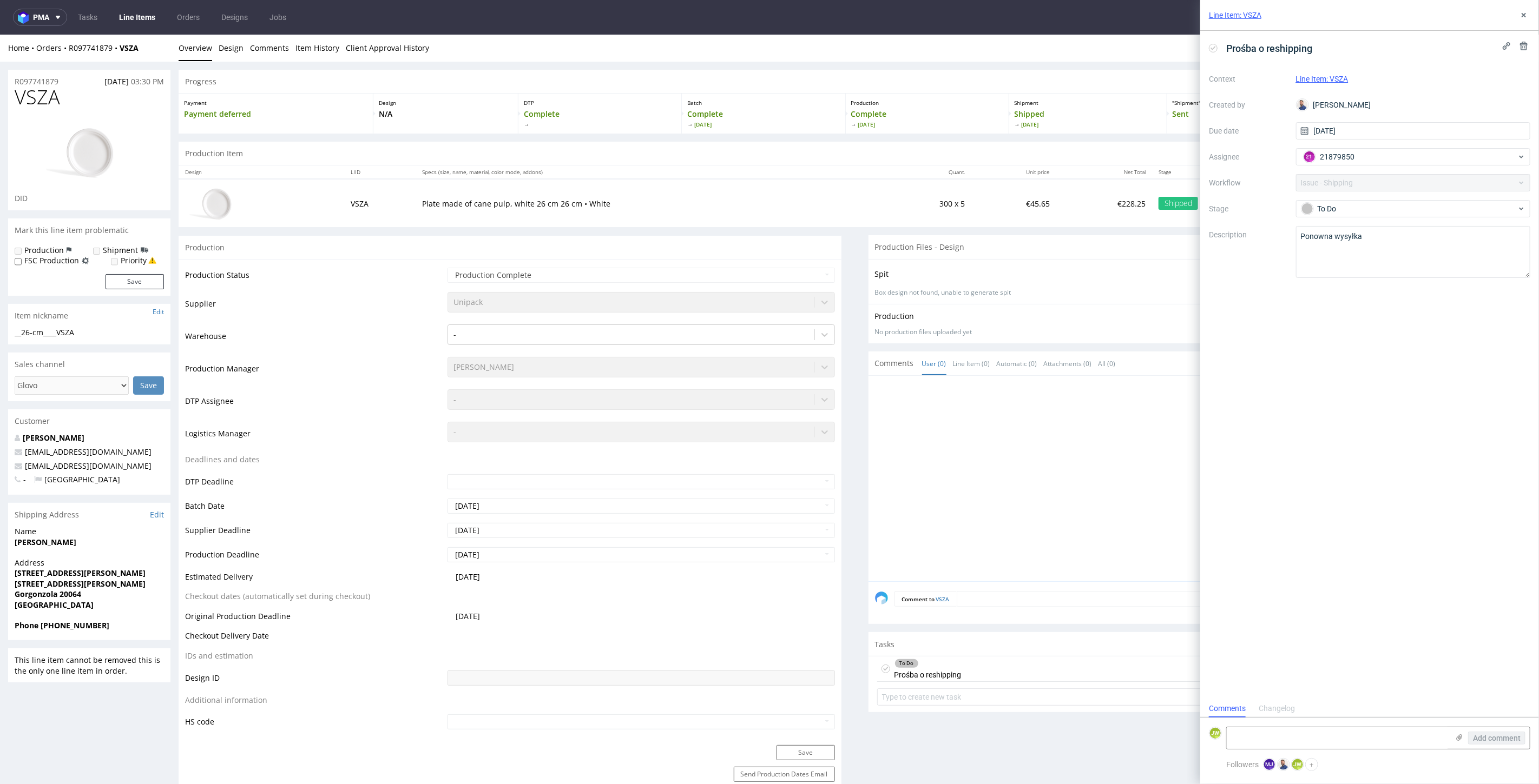
scroll to position [8, 0]
click at [1257, 745] on textarea at bounding box center [1337, 738] width 222 height 21
click at [1368, 259] on textarea "Ponowna wysyłka" at bounding box center [1413, 252] width 235 height 52
drag, startPoint x: 1246, startPoint y: 747, endPoint x: 1248, endPoint y: 736, distance: 11.2
click at [1248, 743] on textarea at bounding box center [1337, 738] width 222 height 21
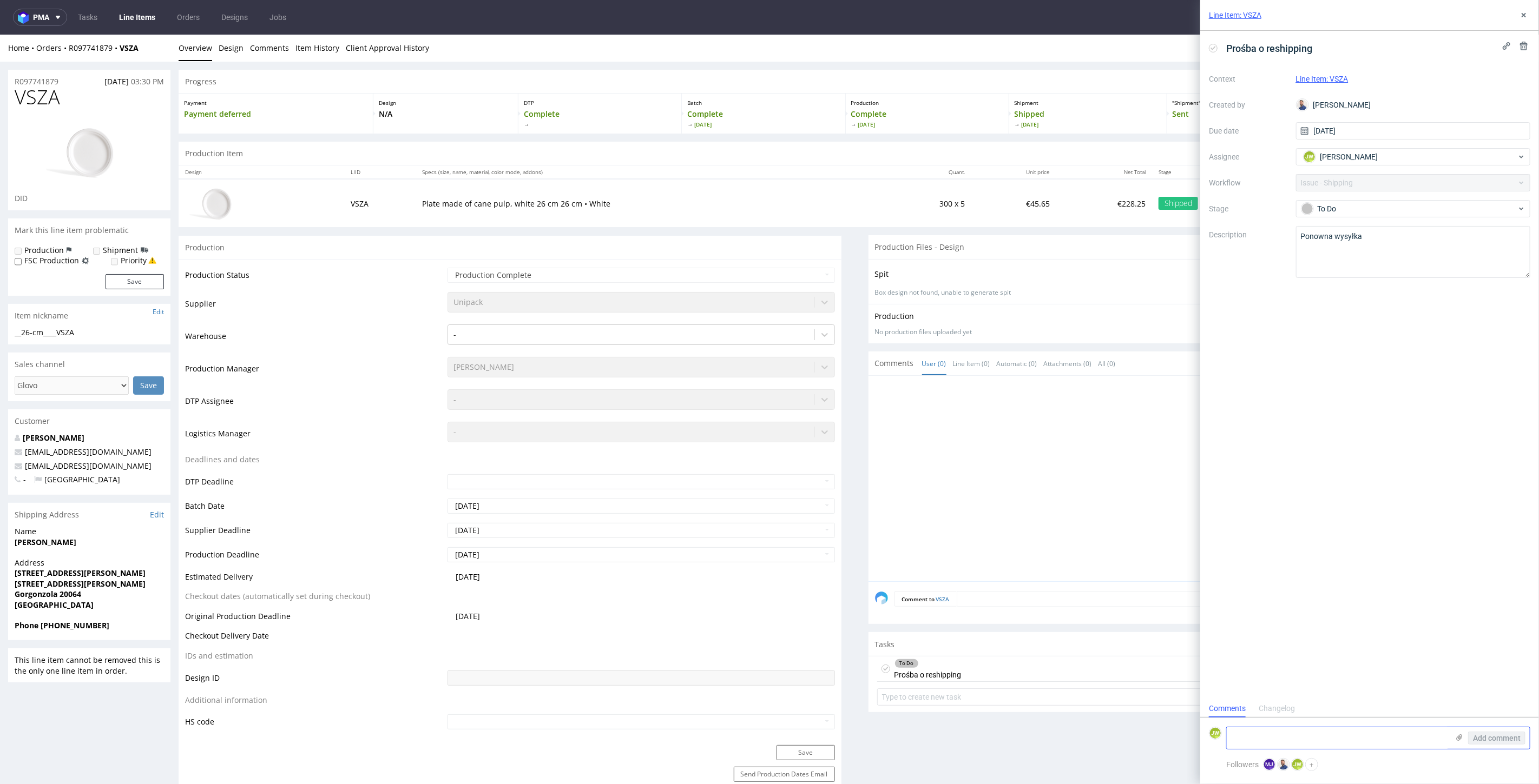
paste textarea "ID: R690105615_CBOT_Reshipping"
click at [1306, 741] on textarea "ID: R690105615_CBOT_Reshipping" at bounding box center [1337, 738] width 222 height 21
click at [1379, 740] on textarea "ID: R690105615_VSZA_Reshipping" at bounding box center [1337, 738] width 222 height 21
click at [1252, 741] on textarea "ID: R690105615_VSZA_Reshipping TN:" at bounding box center [1337, 734] width 222 height 30
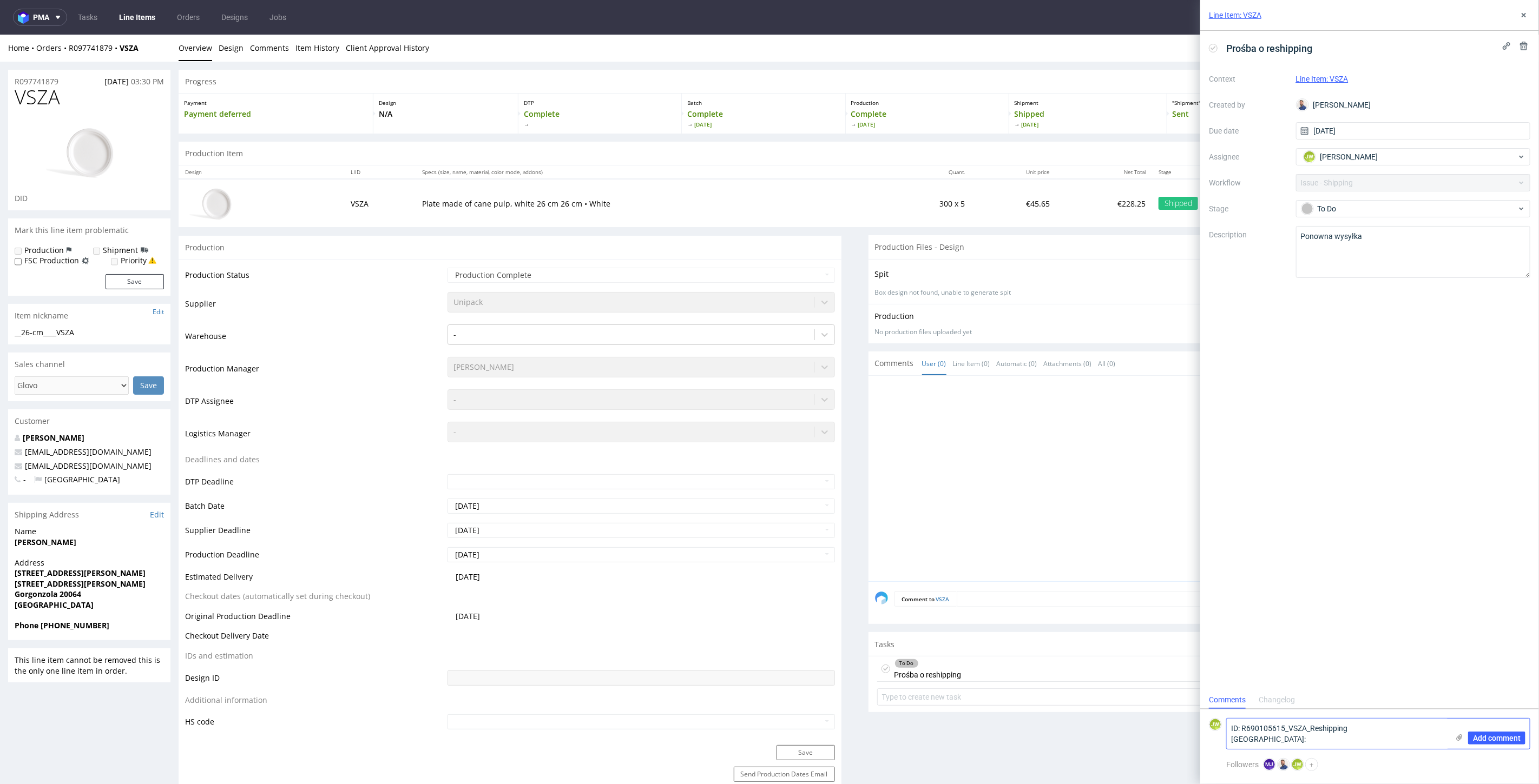
paste textarea "1Z5A15806891552137"
type textarea "ID: R690105615_VSZA_Reshipping TN: 1Z5A15806891552137"
click at [1347, 104] on div "Michał Rachański" at bounding box center [1413, 104] width 235 height 17
click at [1335, 160] on span "[PERSON_NAME]" at bounding box center [1349, 157] width 58 height 11
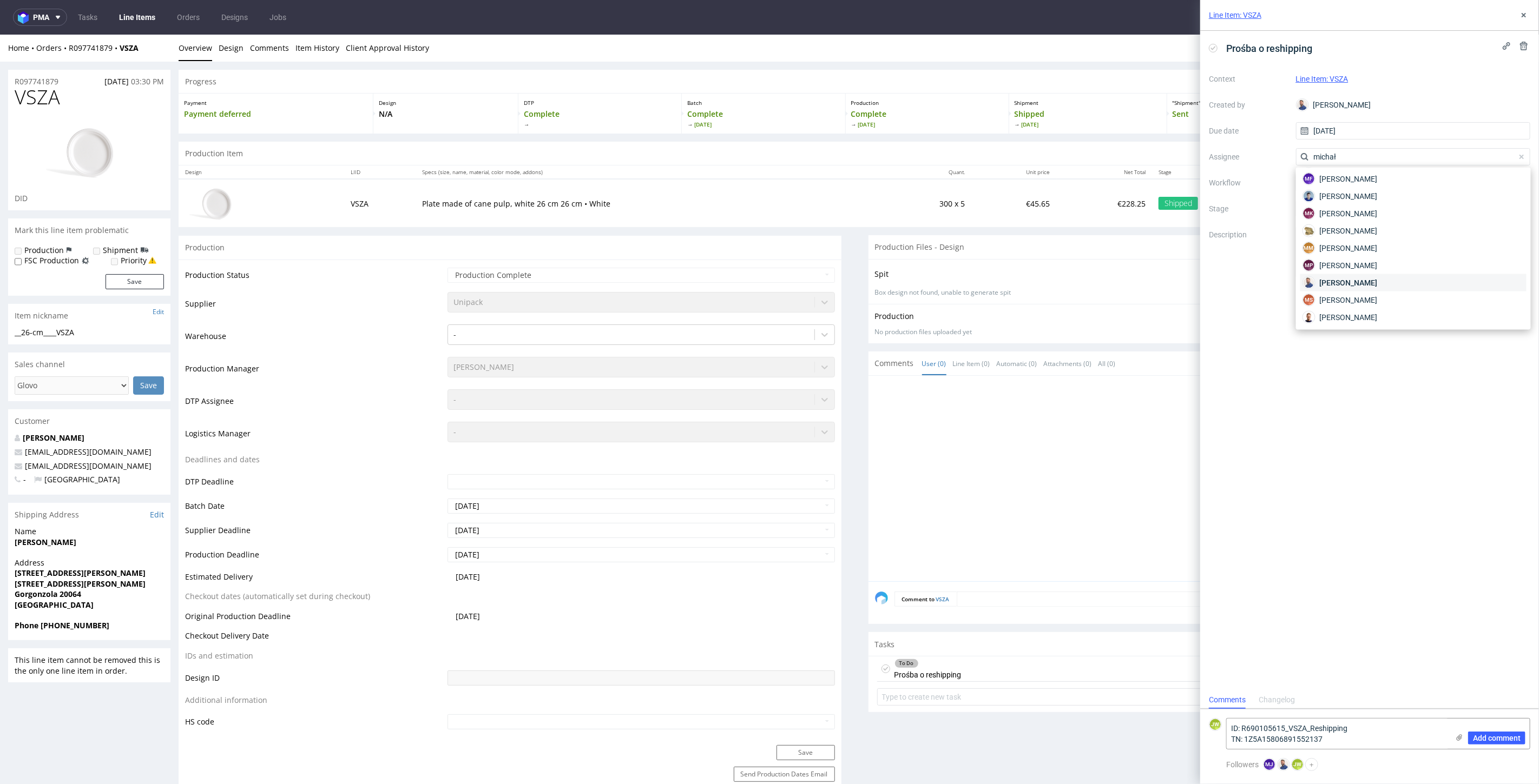
type input "michał"
click at [1341, 281] on span "Michał Rachański" at bounding box center [1348, 283] width 58 height 11
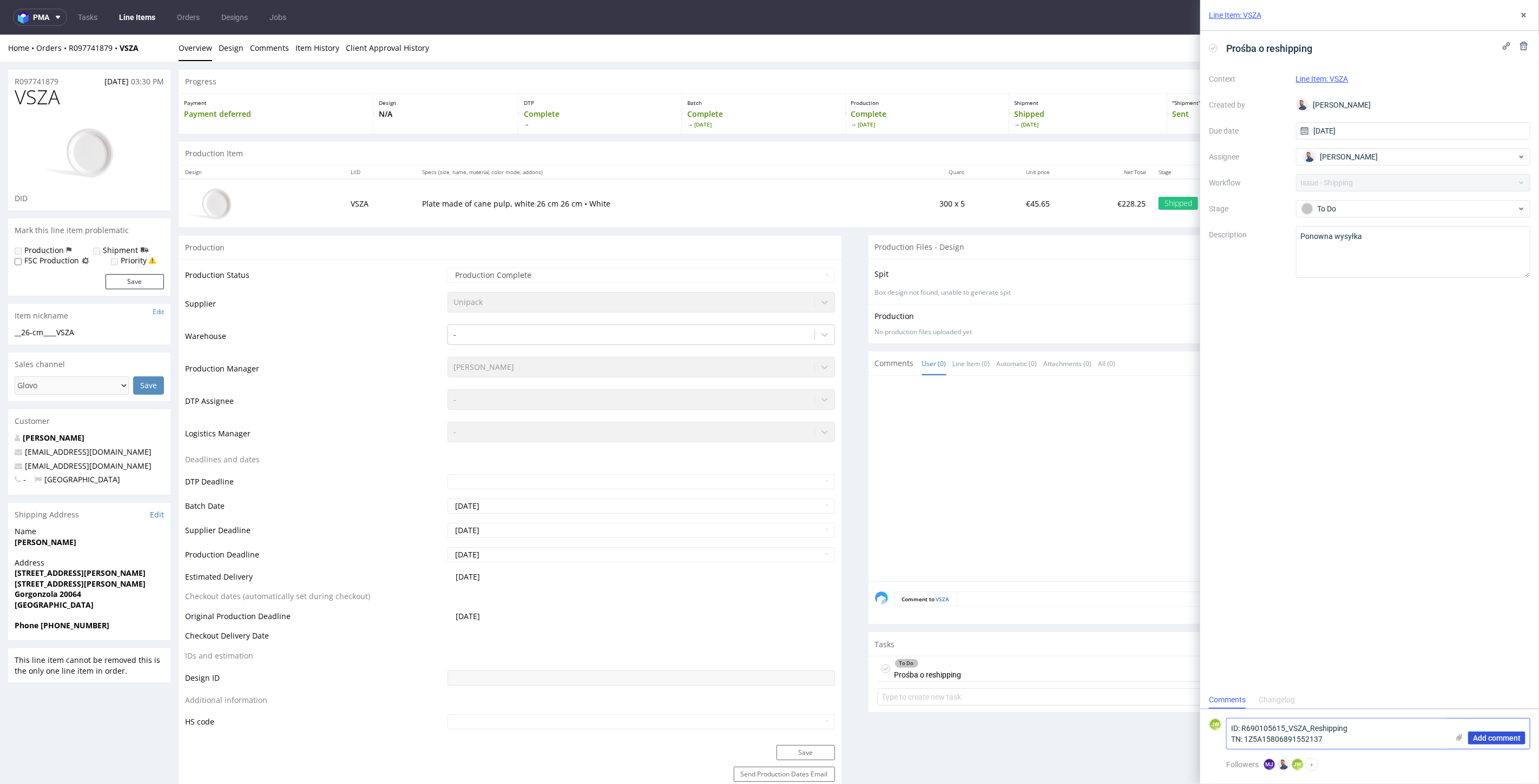
click at [1498, 735] on span "Add comment" at bounding box center [1497, 738] width 48 height 8
click at [1341, 395] on div "Prośba o reshipping Context Line Item: VSZA Created by Michał Rachański Due dat…" at bounding box center [1369, 337] width 339 height 613
click at [1520, 13] on icon at bounding box center [1523, 15] width 8 height 8
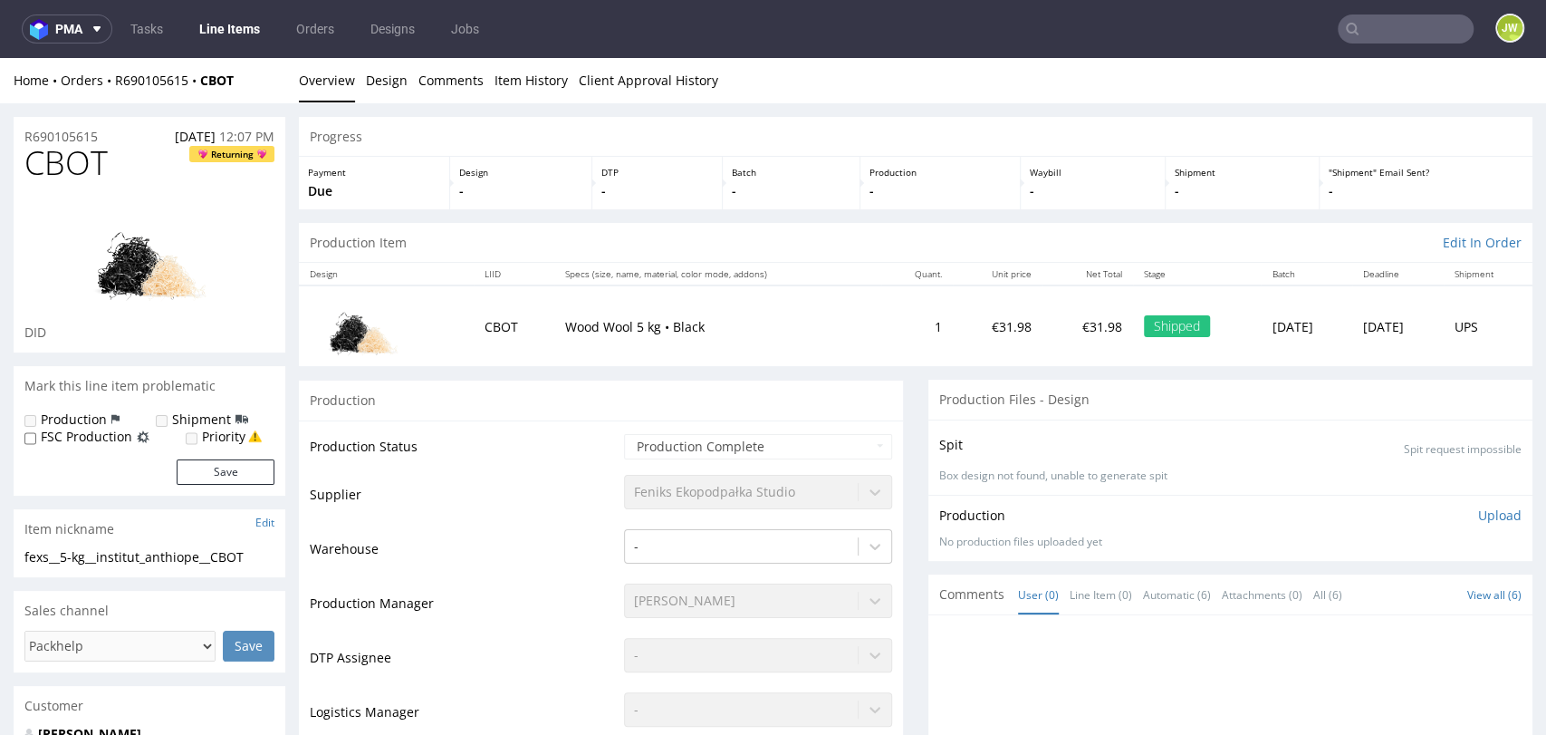
click at [1099, 193] on p "-" at bounding box center [1093, 191] width 126 height 18
drag, startPoint x: 247, startPoint y: 82, endPoint x: 111, endPoint y: 93, distance: 136.4
click at [111, 93] on div "Home Orders R690105615 CBOT Overview Design Comments Item History Client Approv…" at bounding box center [773, 80] width 1546 height 45
copy div "R690105615 CBOT"
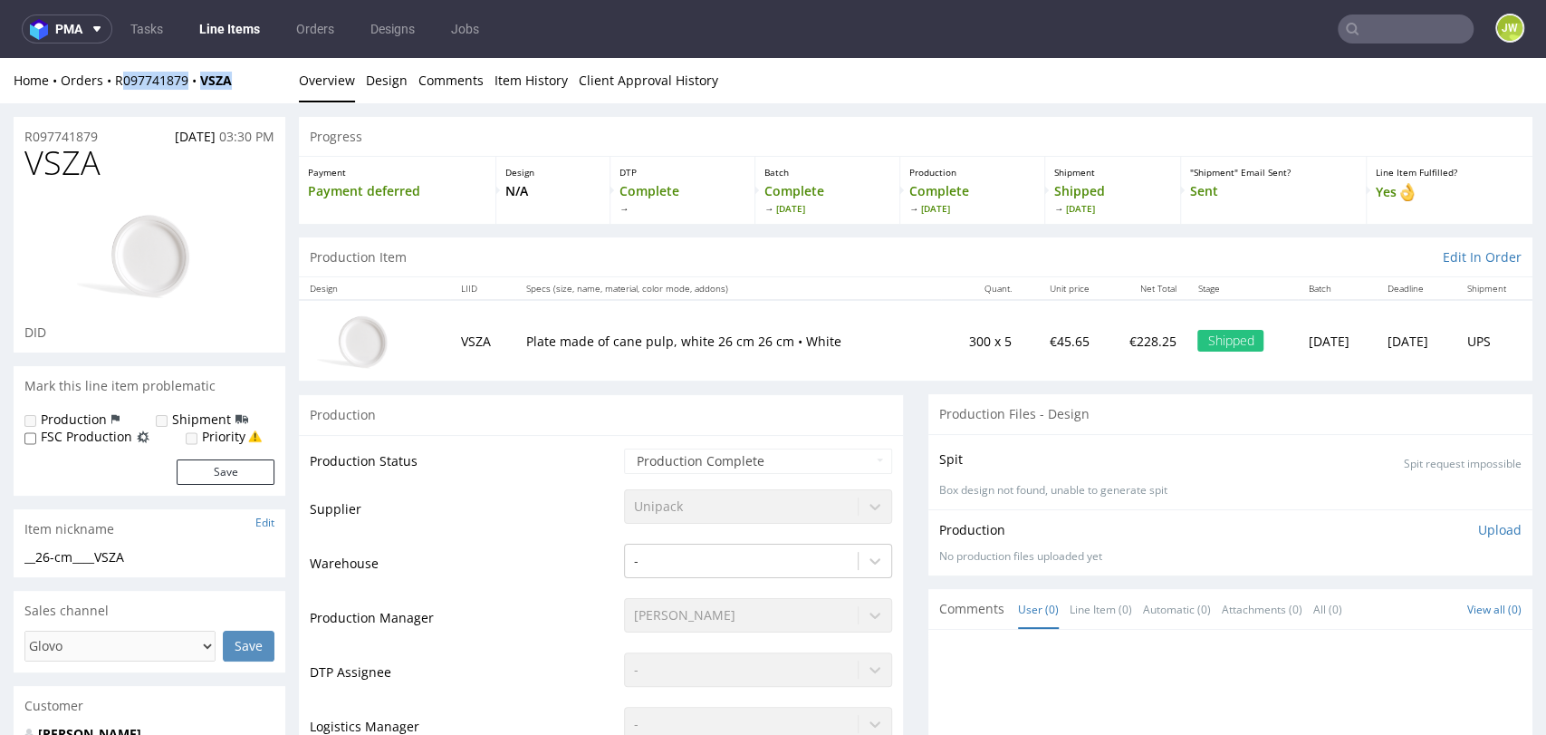
drag, startPoint x: 245, startPoint y: 88, endPoint x: 123, endPoint y: 91, distance: 121.4
click at [123, 91] on div "Home Orders R097741879 VSZA Overview Design Comments Item History Client Approv…" at bounding box center [773, 80] width 1546 height 45
click at [268, 82] on div "Home Orders R097741879 VSZA" at bounding box center [150, 81] width 272 height 18
click at [296, 89] on div "Home Orders R097741879 VSZA Overview Design Comments Item History Client Approv…" at bounding box center [773, 80] width 1546 height 45
drag, startPoint x: 254, startPoint y: 84, endPoint x: 107, endPoint y: 96, distance: 147.2
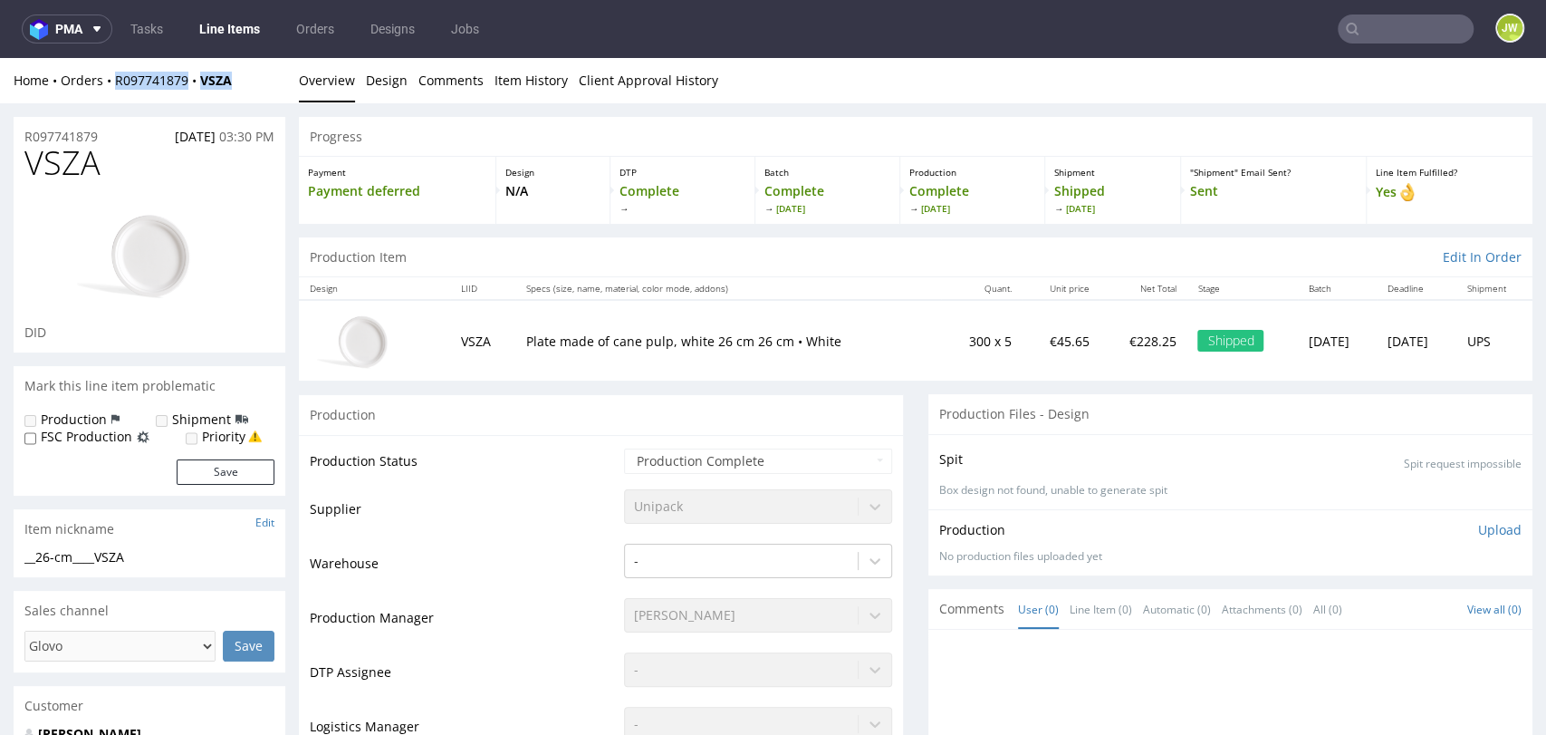
click at [107, 96] on div "Home Orders R097741879 VSZA Overview Design Comments Item History Client Approv…" at bounding box center [773, 80] width 1546 height 45
copy div "R097741879 VSZA"
click at [214, 24] on link "Line Items" at bounding box center [229, 28] width 82 height 29
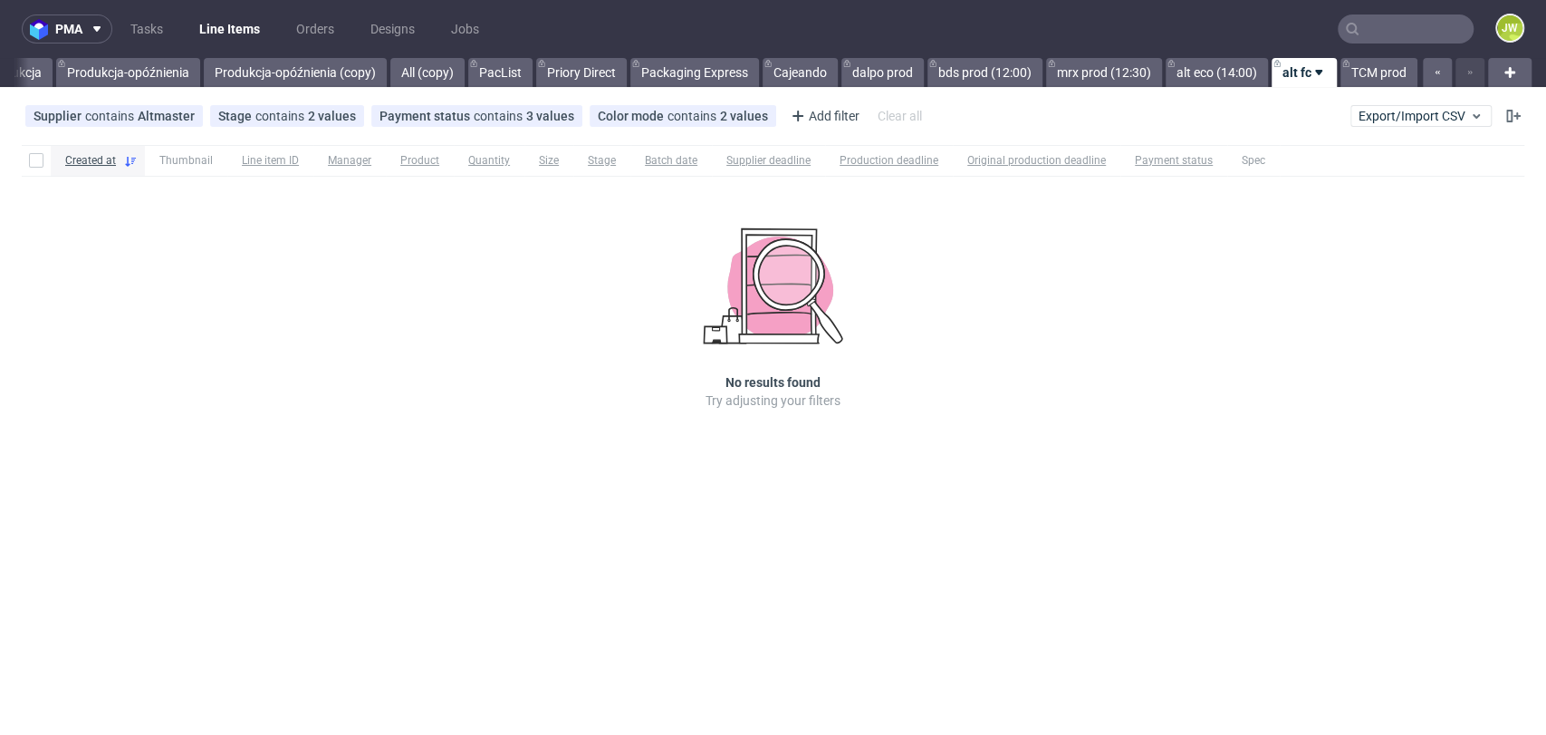
scroll to position [0, 5329]
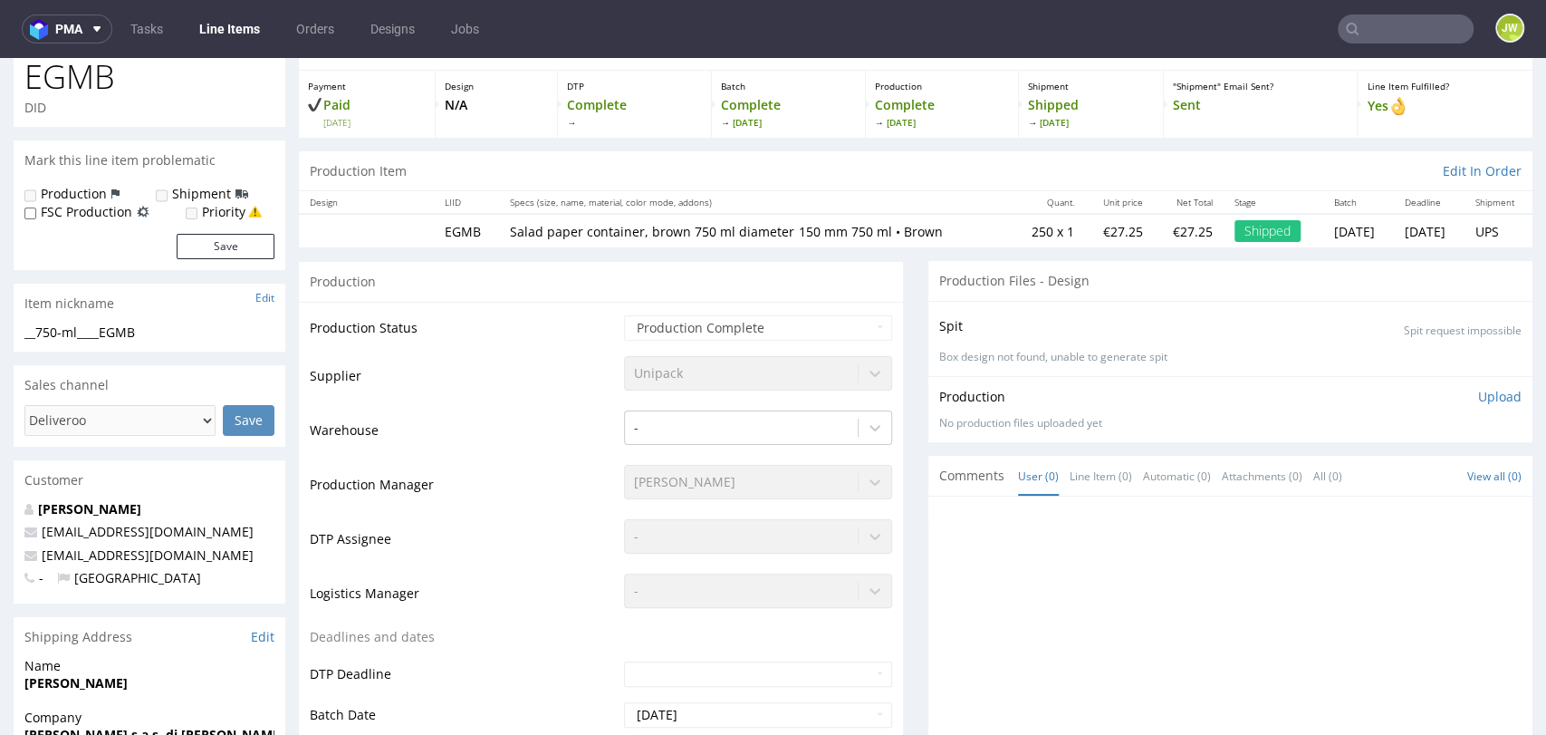
scroll to position [302, 0]
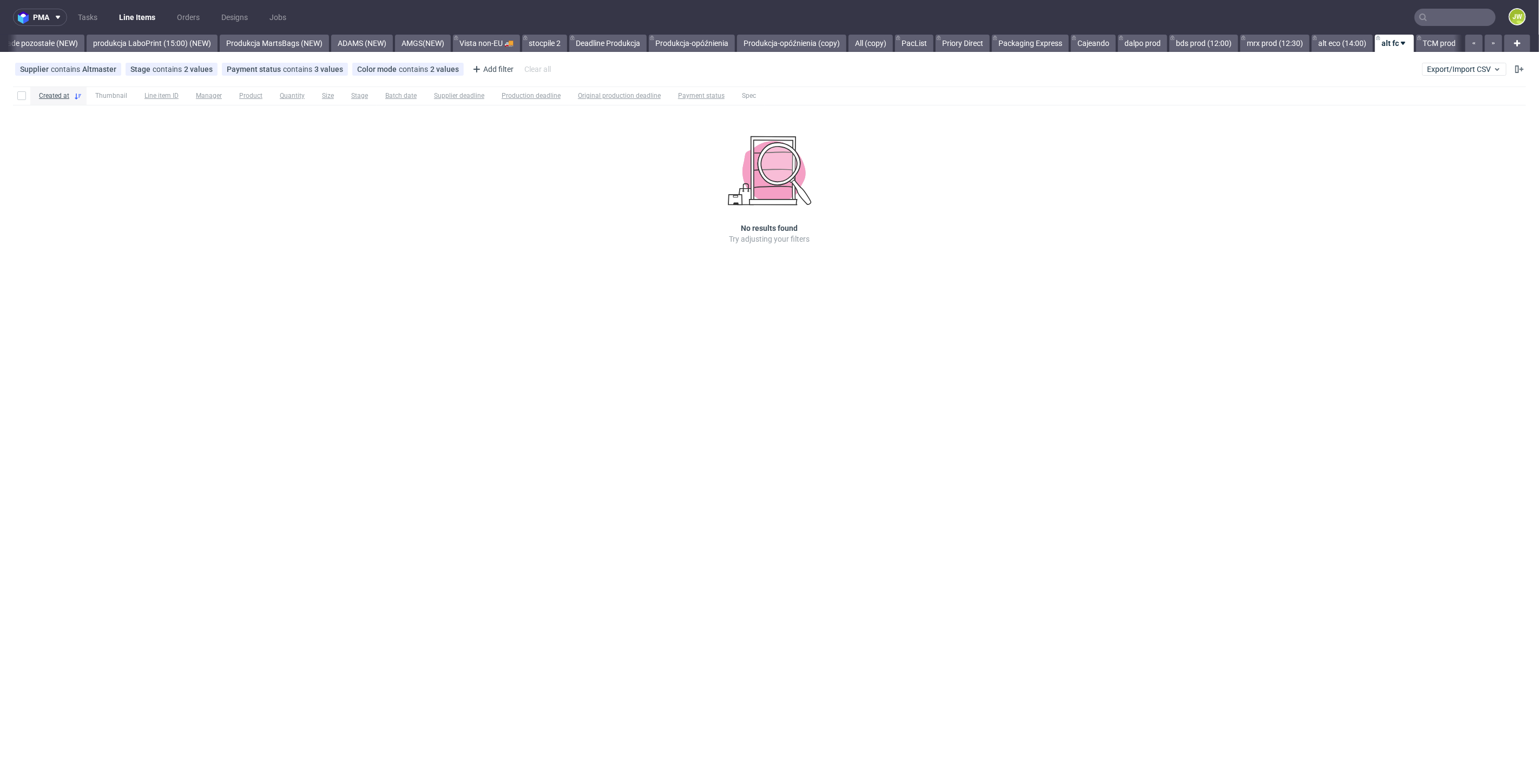
scroll to position [0, 2565]
click at [818, 43] on link "Produkcja-opóźnienia (copy)" at bounding box center [792, 43] width 109 height 17
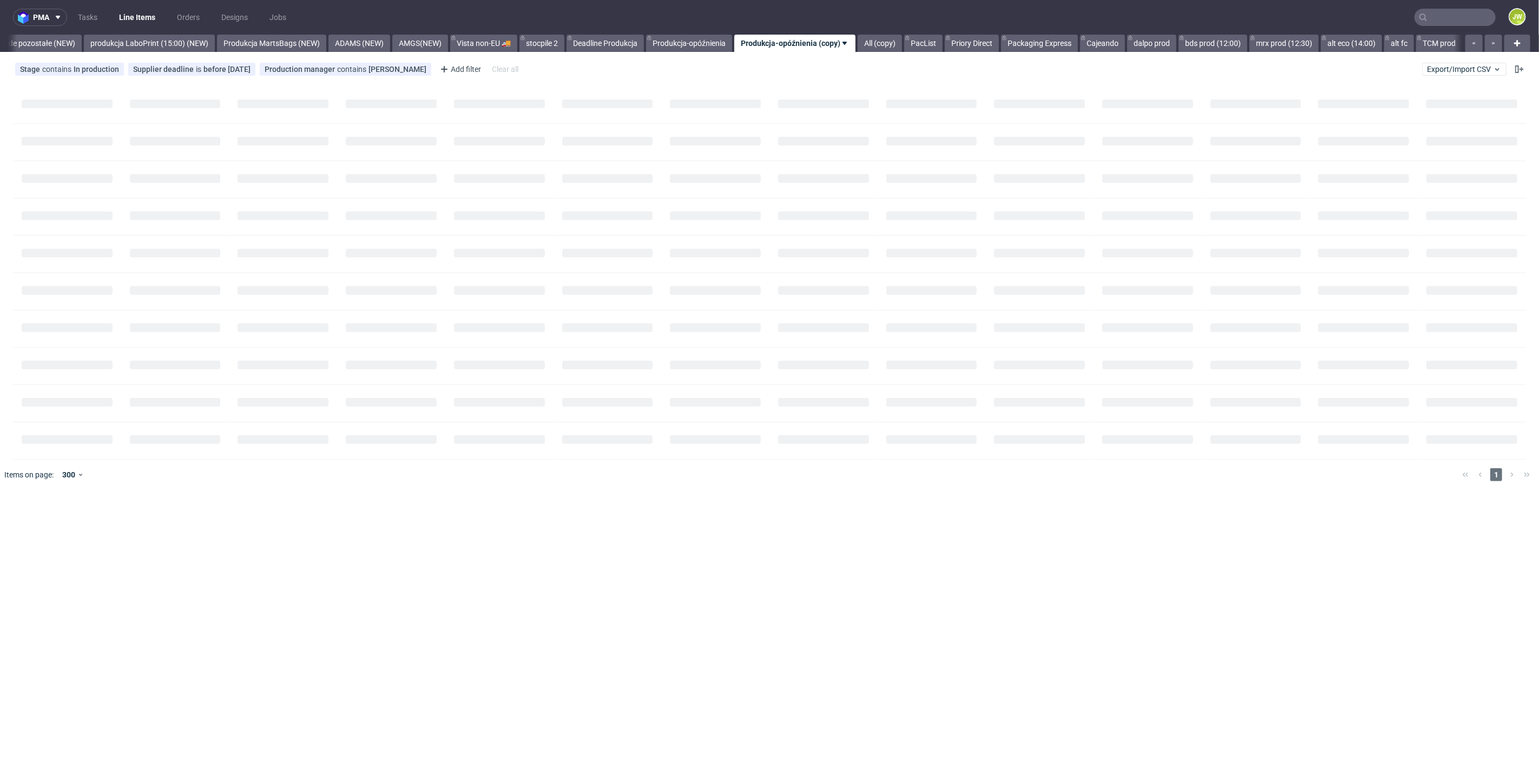
scroll to position [0, 2567]
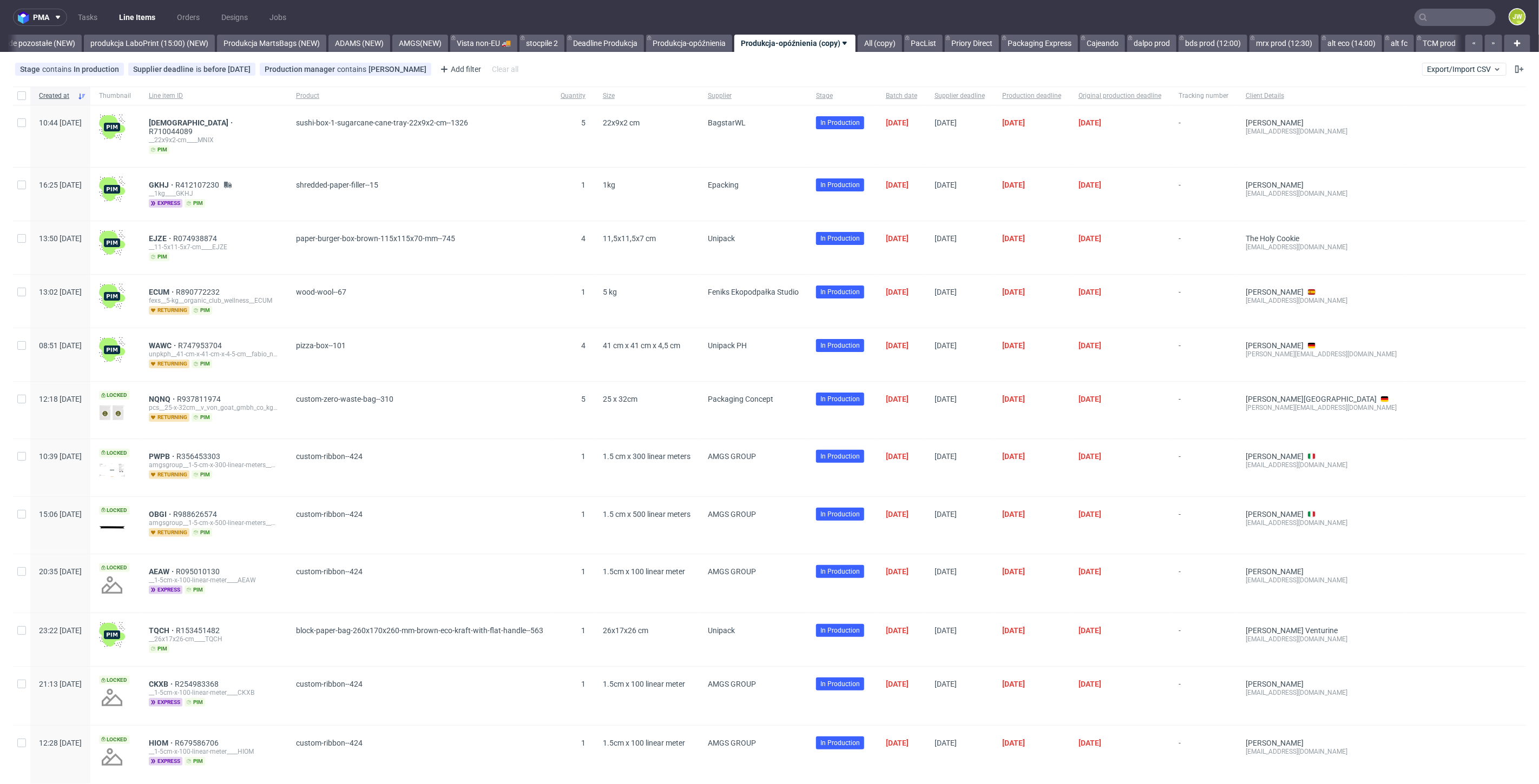
drag, startPoint x: 885, startPoint y: 43, endPoint x: 875, endPoint y: 55, distance: 15.6
click at [885, 43] on link "All (copy)" at bounding box center [880, 43] width 44 height 17
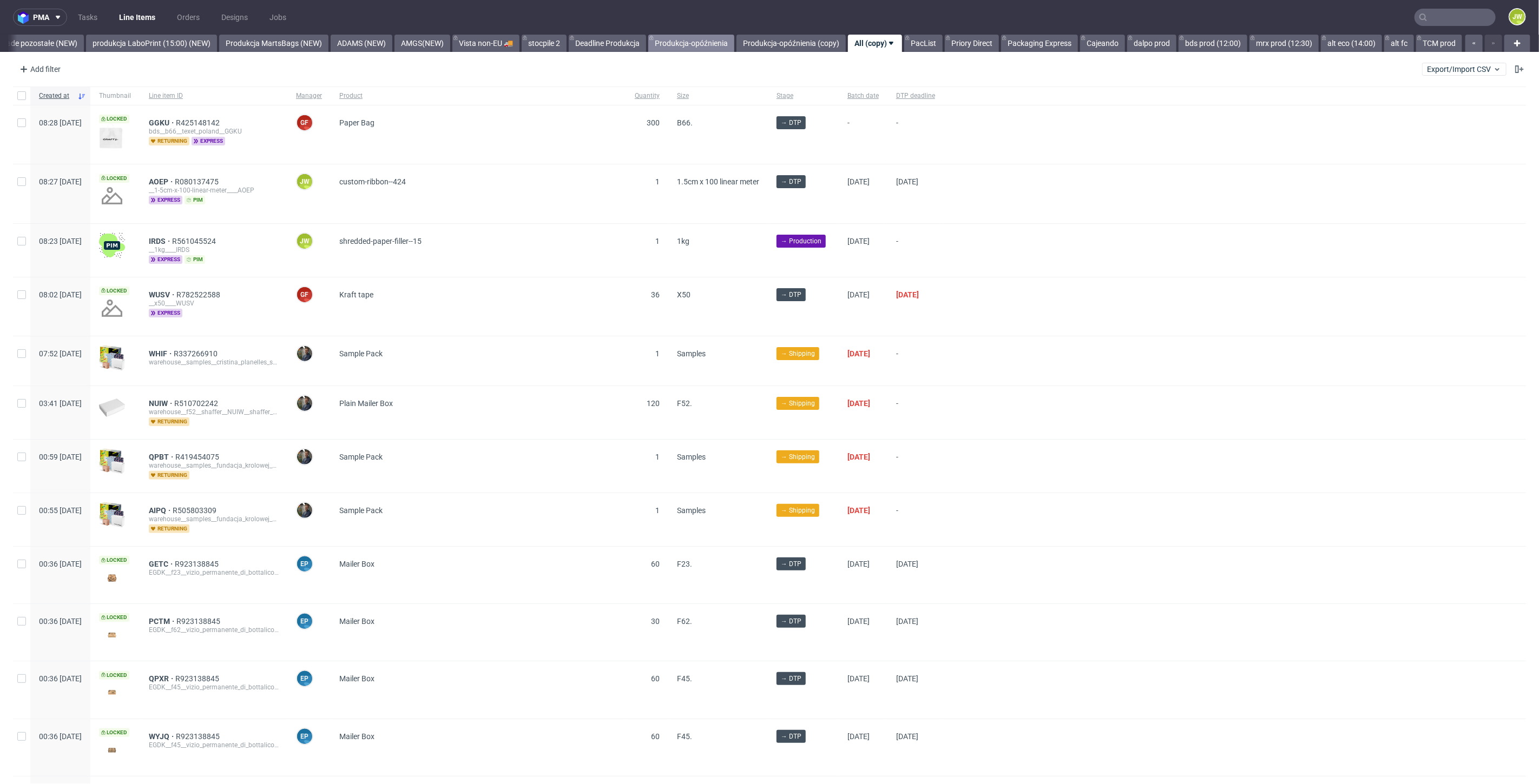
click at [691, 47] on link "Produkcja-opóźnienia" at bounding box center [691, 43] width 86 height 17
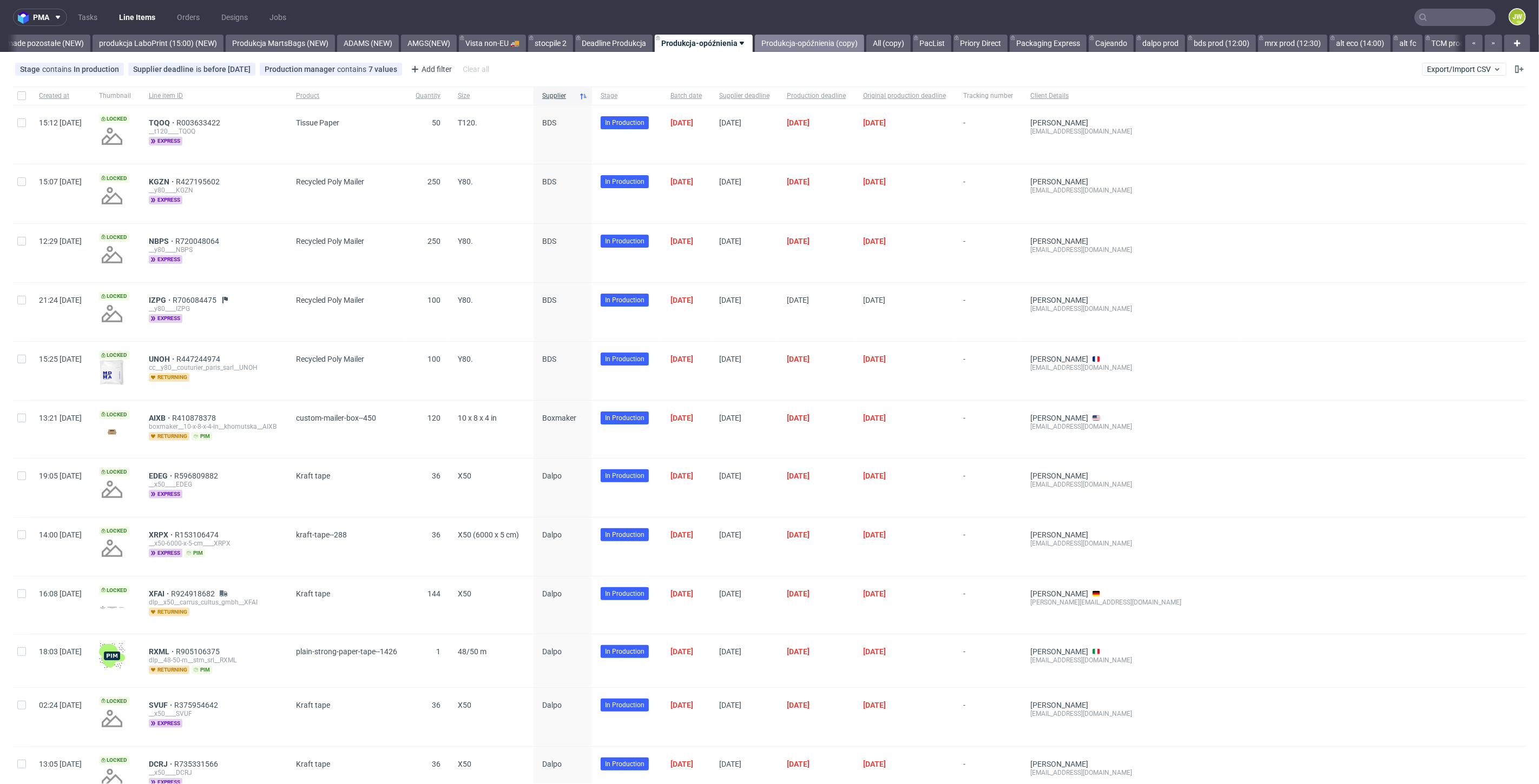
click at [830, 45] on link "Produkcja-opóźnienia (copy)" at bounding box center [810, 43] width 109 height 17
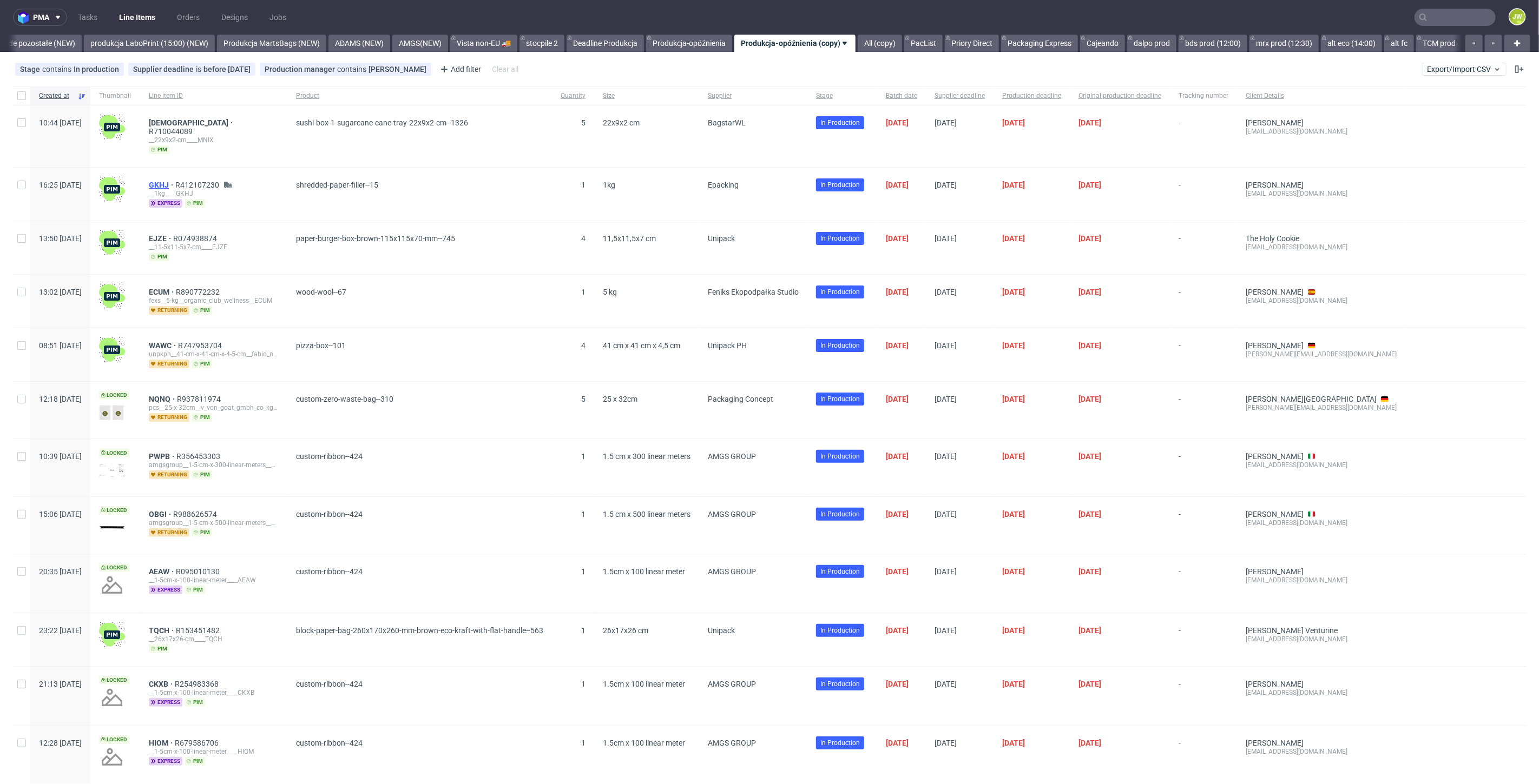
click at [175, 181] on span "GKHJ" at bounding box center [162, 185] width 26 height 8
click at [1435, 19] on input "text" at bounding box center [1455, 17] width 81 height 17
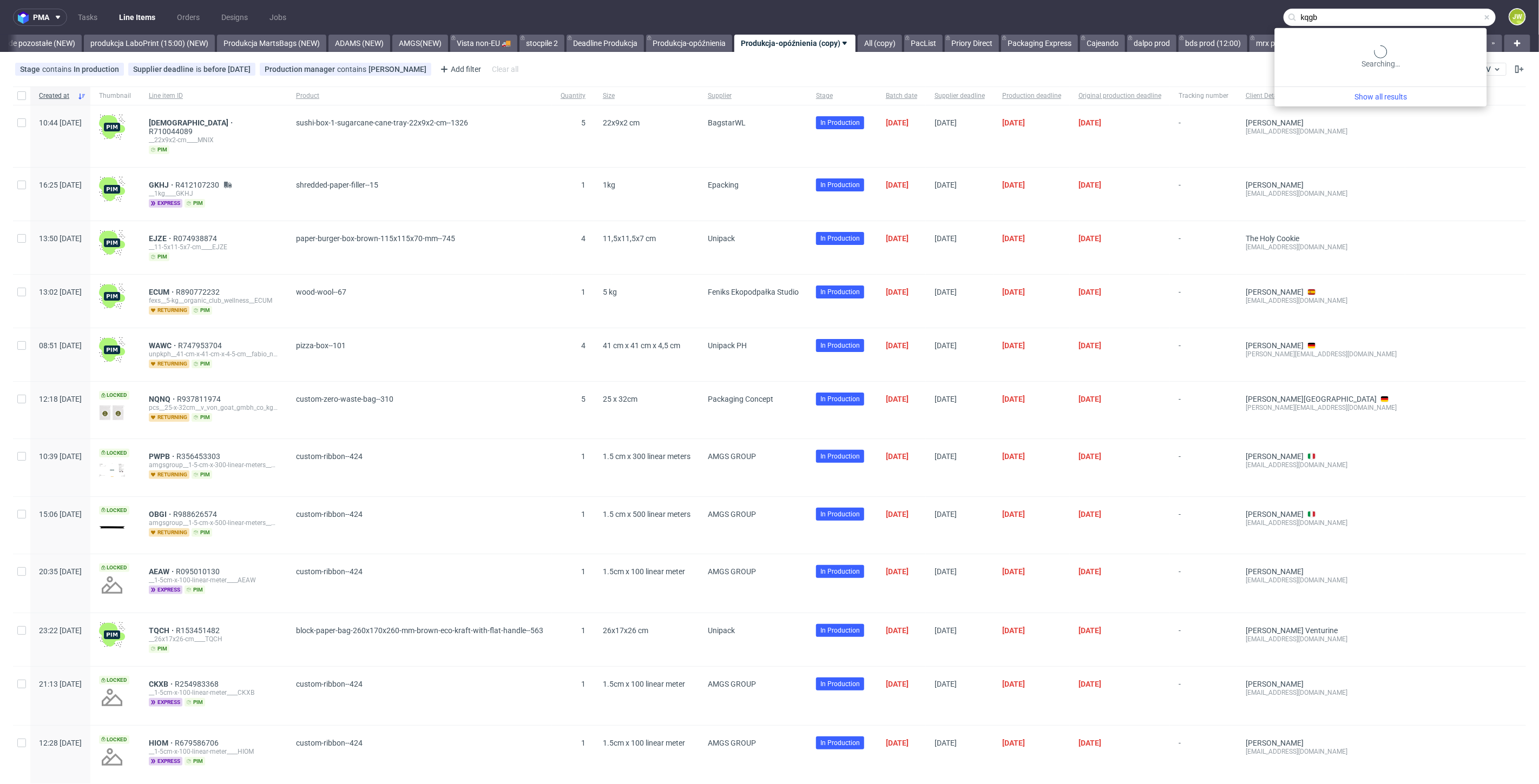
type input "kqgb"
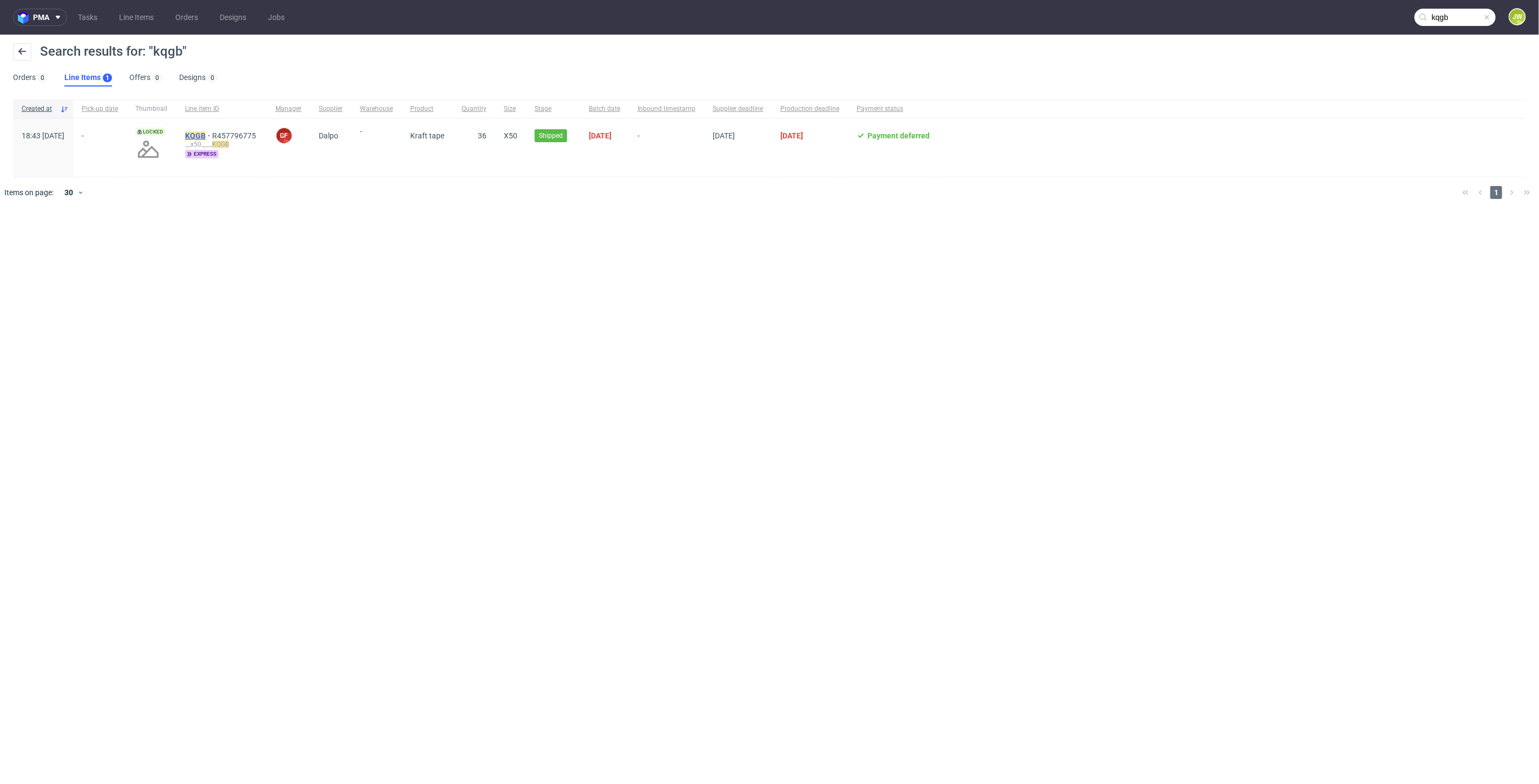
click at [206, 134] on mark "KQGB" at bounding box center [195, 136] width 20 height 8
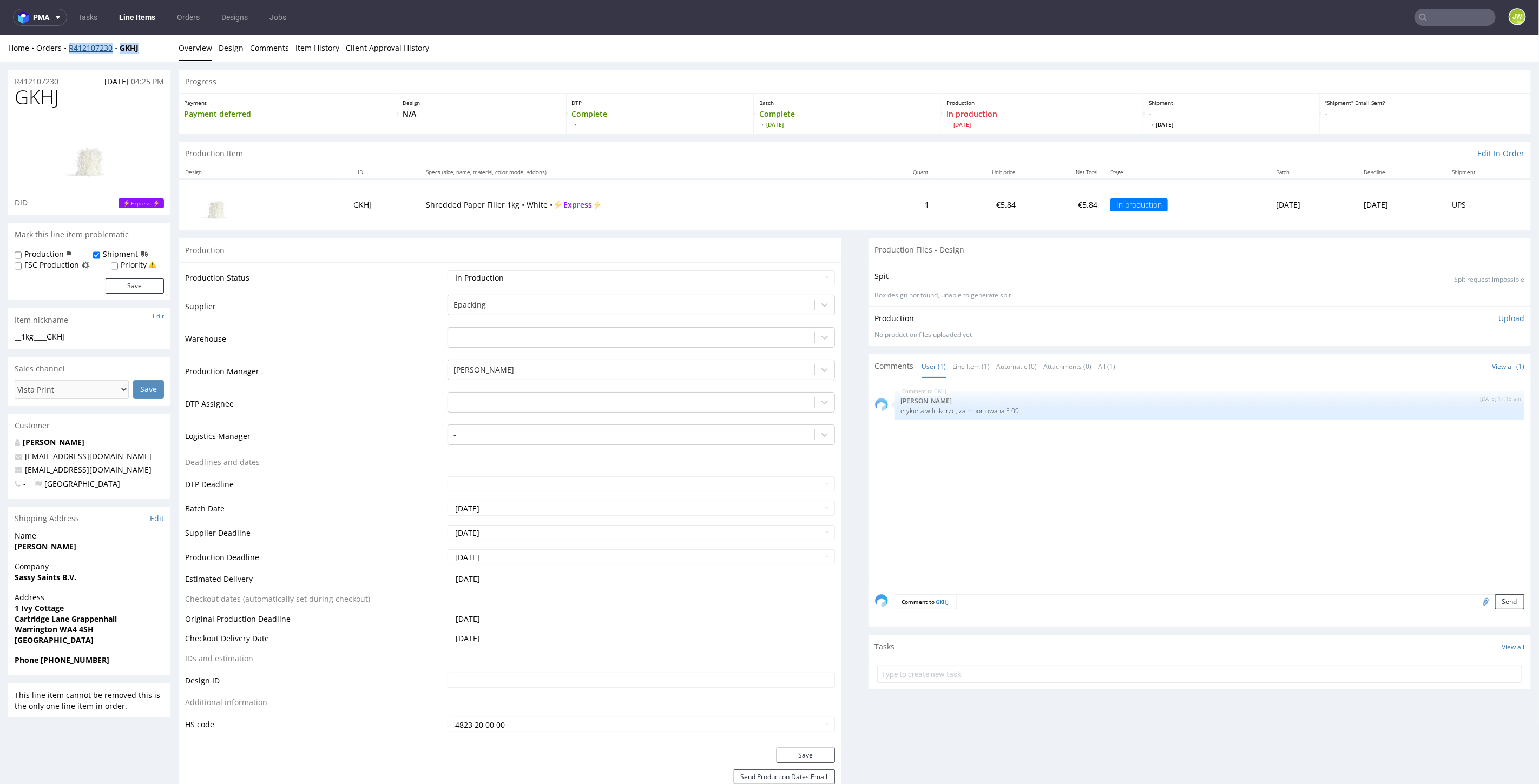
drag, startPoint x: 146, startPoint y: 42, endPoint x: 69, endPoint y: 48, distance: 77.2
click at [69, 48] on div "Home Orders R412107230 GKHJ" at bounding box center [90, 48] width 163 height 11
copy div "R412107230 GKHJ"
click at [146, 54] on div "Home Orders R412107230 GKHJ Overview Design Comments Item History Client Approv…" at bounding box center [770, 47] width 1539 height 27
click at [144, 51] on div "Home Orders R412107230 GKHJ" at bounding box center [90, 48] width 163 height 11
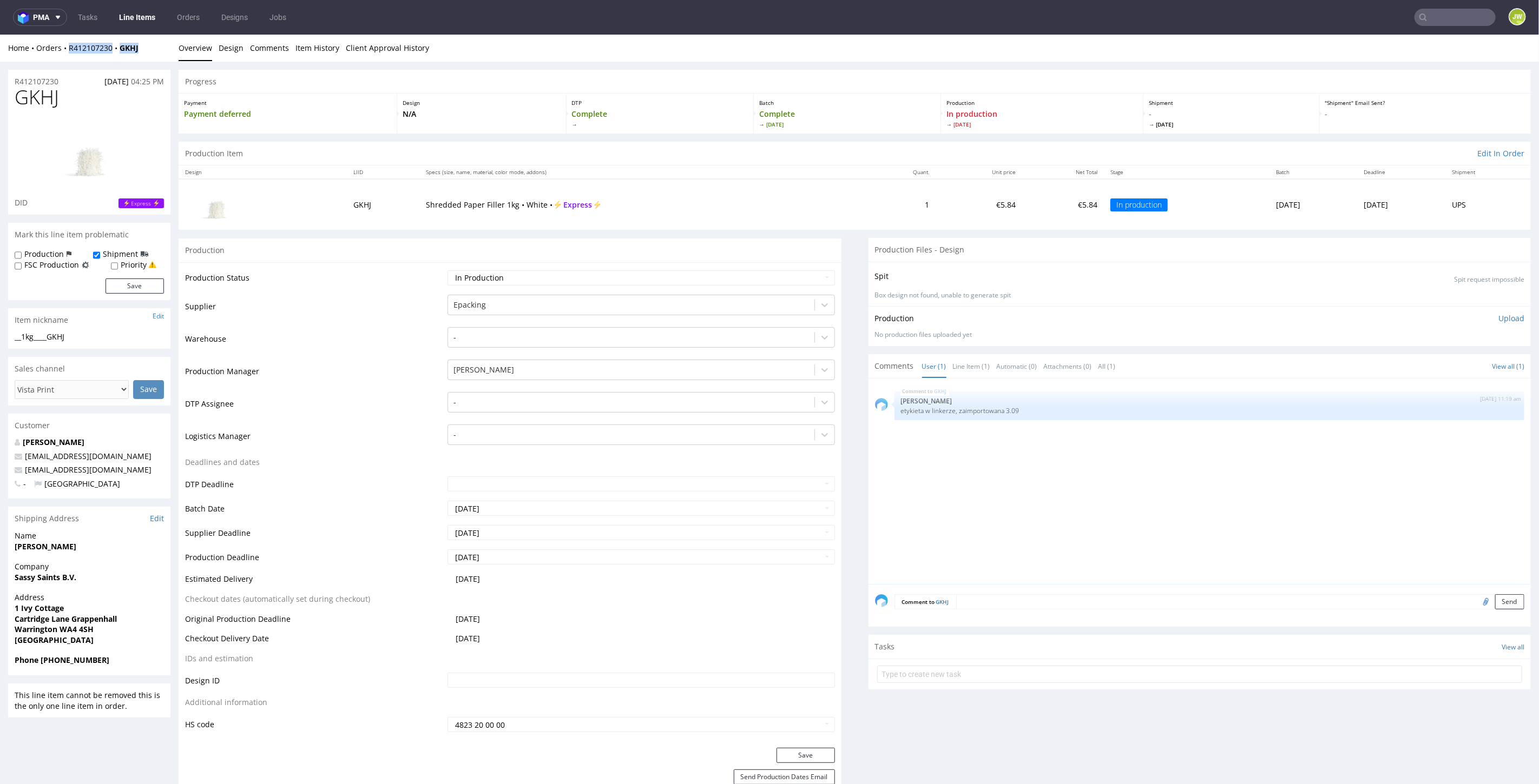
click at [150, 49] on div "Home Orders R412107230 GKHJ" at bounding box center [90, 48] width 163 height 11
drag, startPoint x: 149, startPoint y: 49, endPoint x: 130, endPoint y: 51, distance: 19.1
click at [130, 52] on div "Home Orders R412107230 GKHJ" at bounding box center [90, 48] width 163 height 11
click at [157, 47] on div "Home Orders R412107230 GKHJ" at bounding box center [90, 48] width 163 height 11
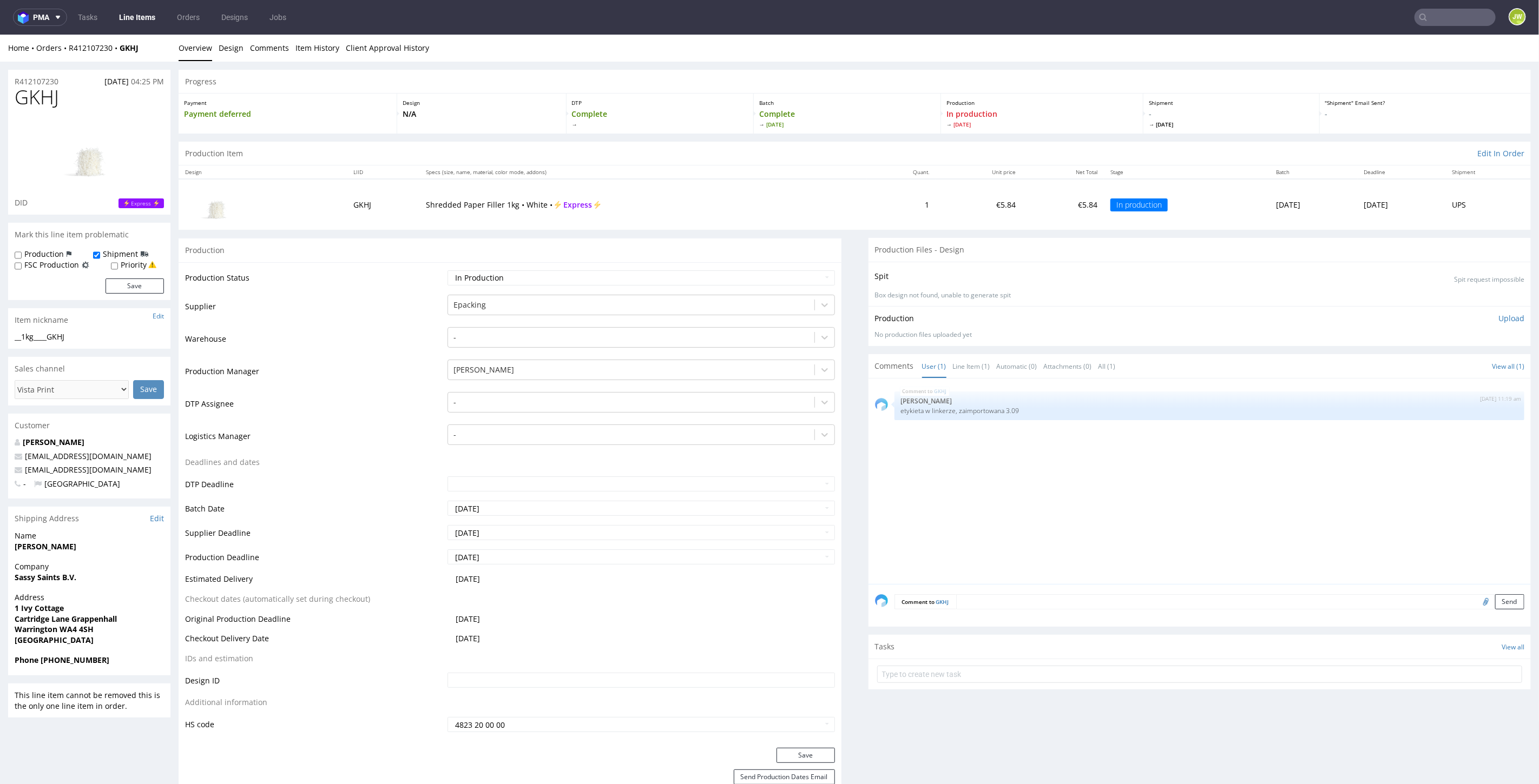
click at [157, 47] on div "Home Orders R412107230 GKHJ" at bounding box center [90, 48] width 163 height 11
click at [140, 52] on div "Home Orders R412107230 GKHJ Overview Design Comments Item History Client Approv…" at bounding box center [770, 47] width 1539 height 27
drag, startPoint x: 122, startPoint y: 55, endPoint x: 137, endPoint y: 57, distance: 15.1
click at [137, 57] on div "Home Orders R412107230 GKHJ Overview Design Comments Item History Client Approv…" at bounding box center [770, 47] width 1539 height 27
click at [133, 55] on div "Home Orders R412107230 GKHJ Overview Design Comments Item History Client Approv…" at bounding box center [770, 47] width 1539 height 27
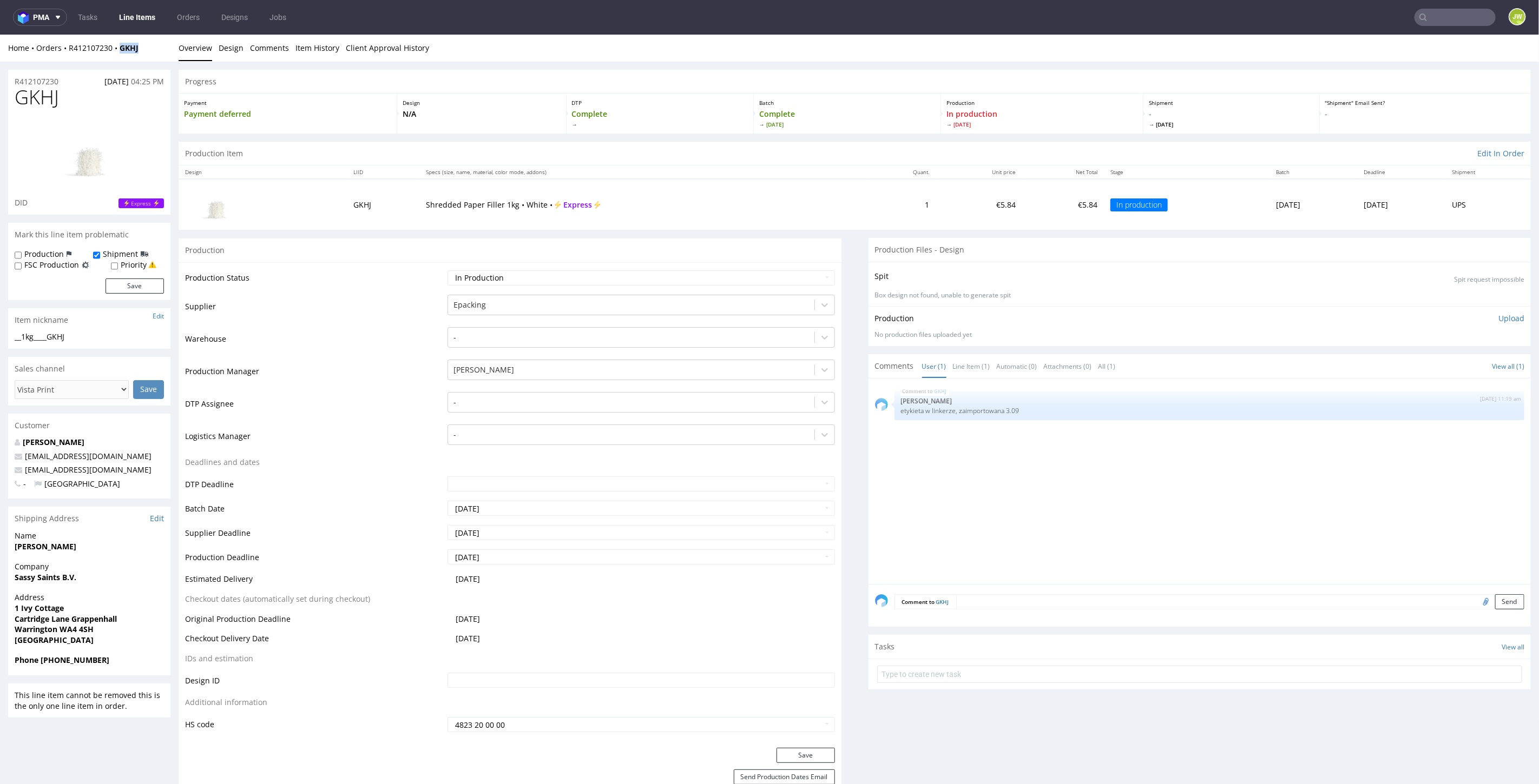
drag, startPoint x: 113, startPoint y: 54, endPoint x: 147, endPoint y: 54, distance: 34.0
click at [146, 54] on div "Home Orders R412107230 GKHJ Overview Design Comments Item History Client Approv…" at bounding box center [770, 47] width 1539 height 27
copy strong "GKHJ"
click at [124, 11] on link "Line Items" at bounding box center [137, 17] width 49 height 17
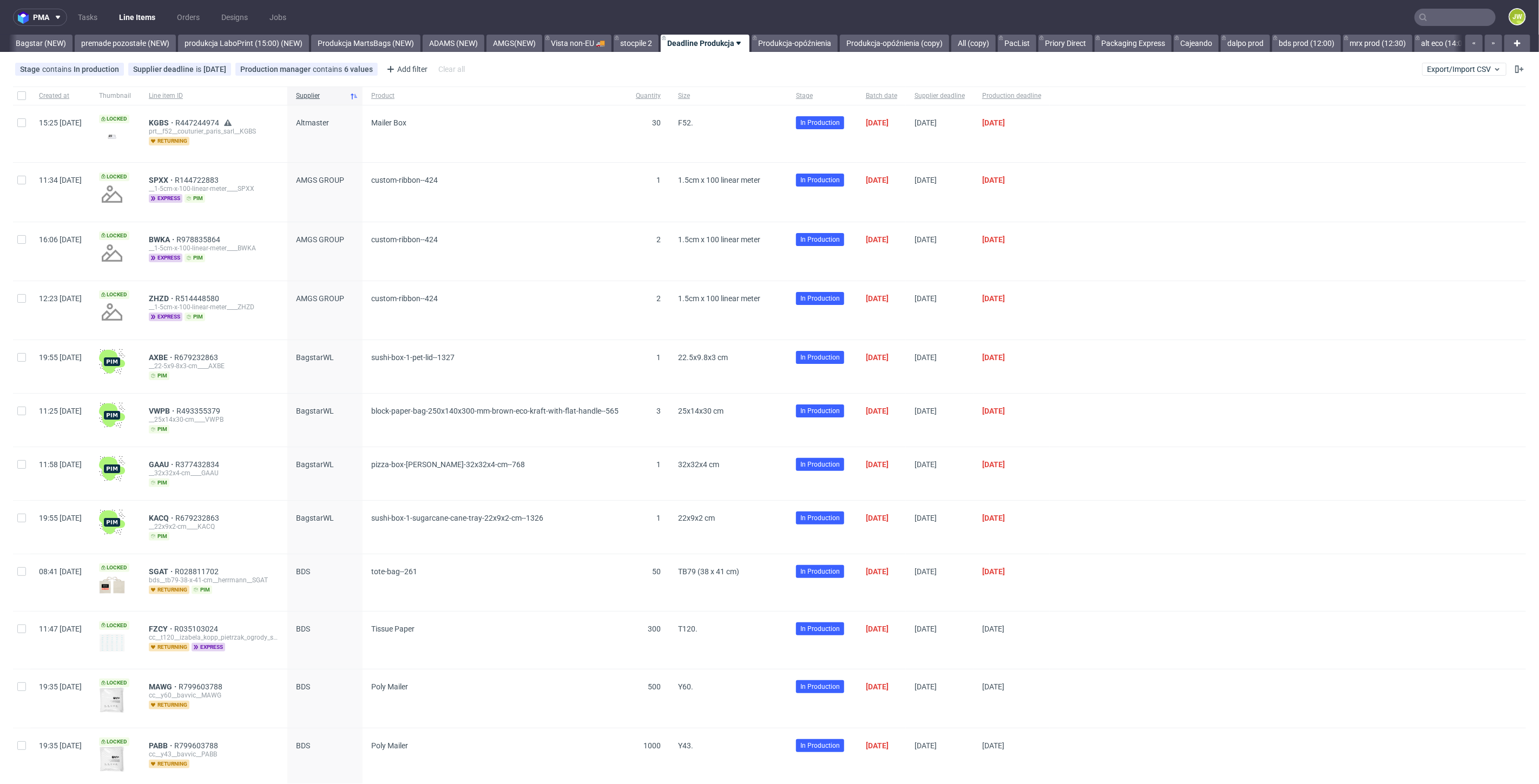
scroll to position [0, 2448]
click at [1379, 45] on link "mrx prod (12:30)" at bounding box center [1372, 43] width 69 height 17
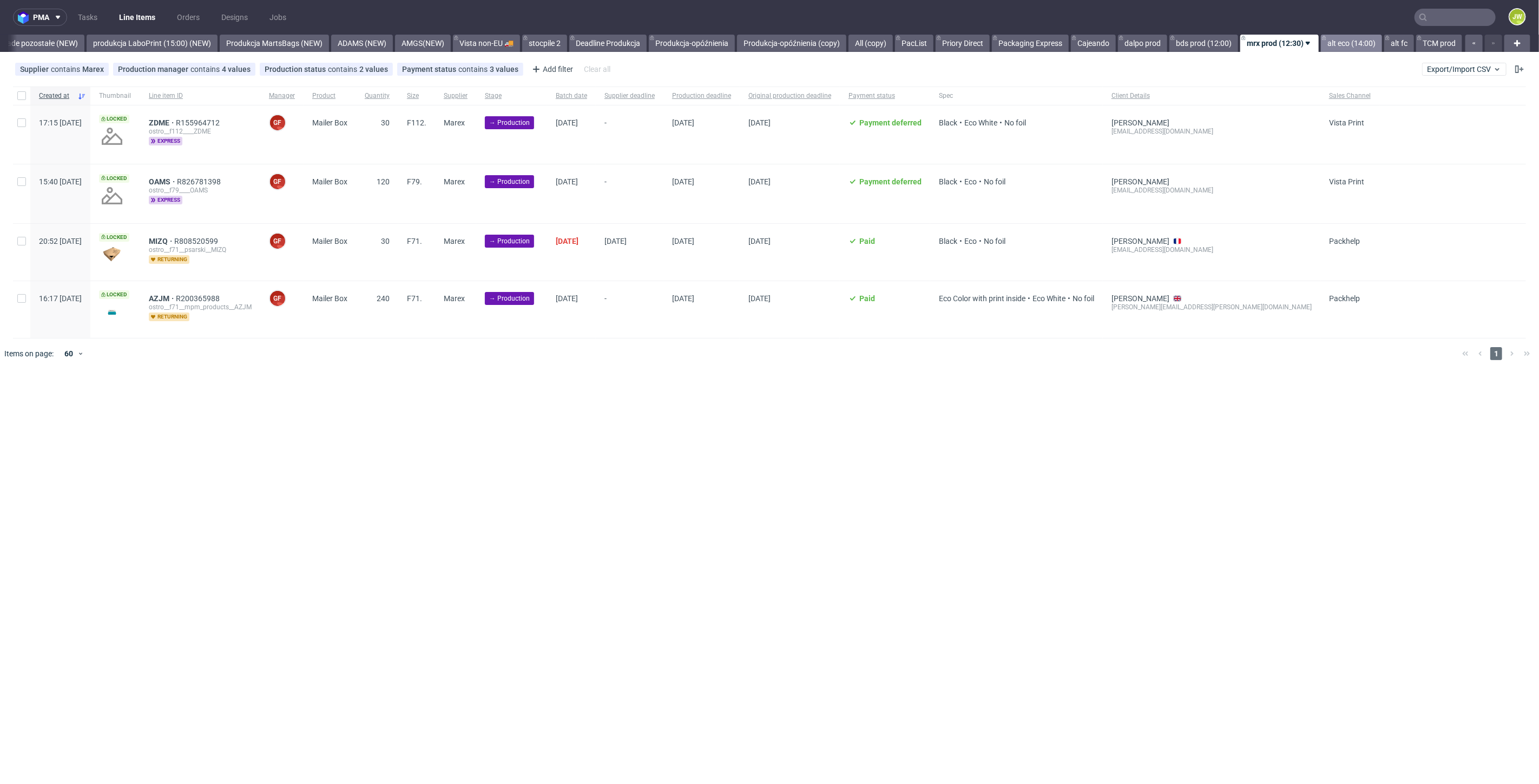
click at [1338, 46] on link "alt eco (14:00)" at bounding box center [1351, 43] width 61 height 17
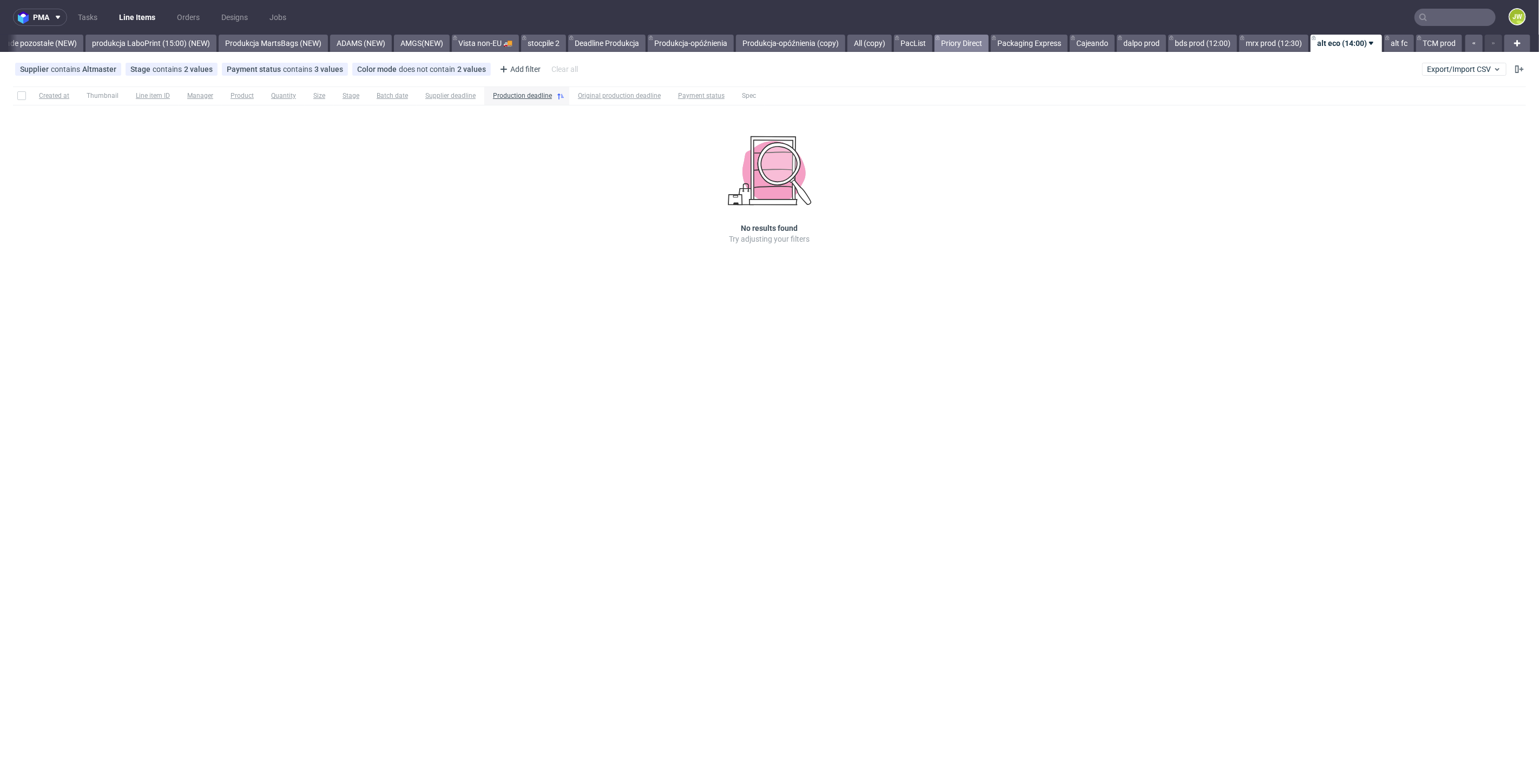
click at [954, 47] on link "Priory Direct" at bounding box center [961, 43] width 54 height 17
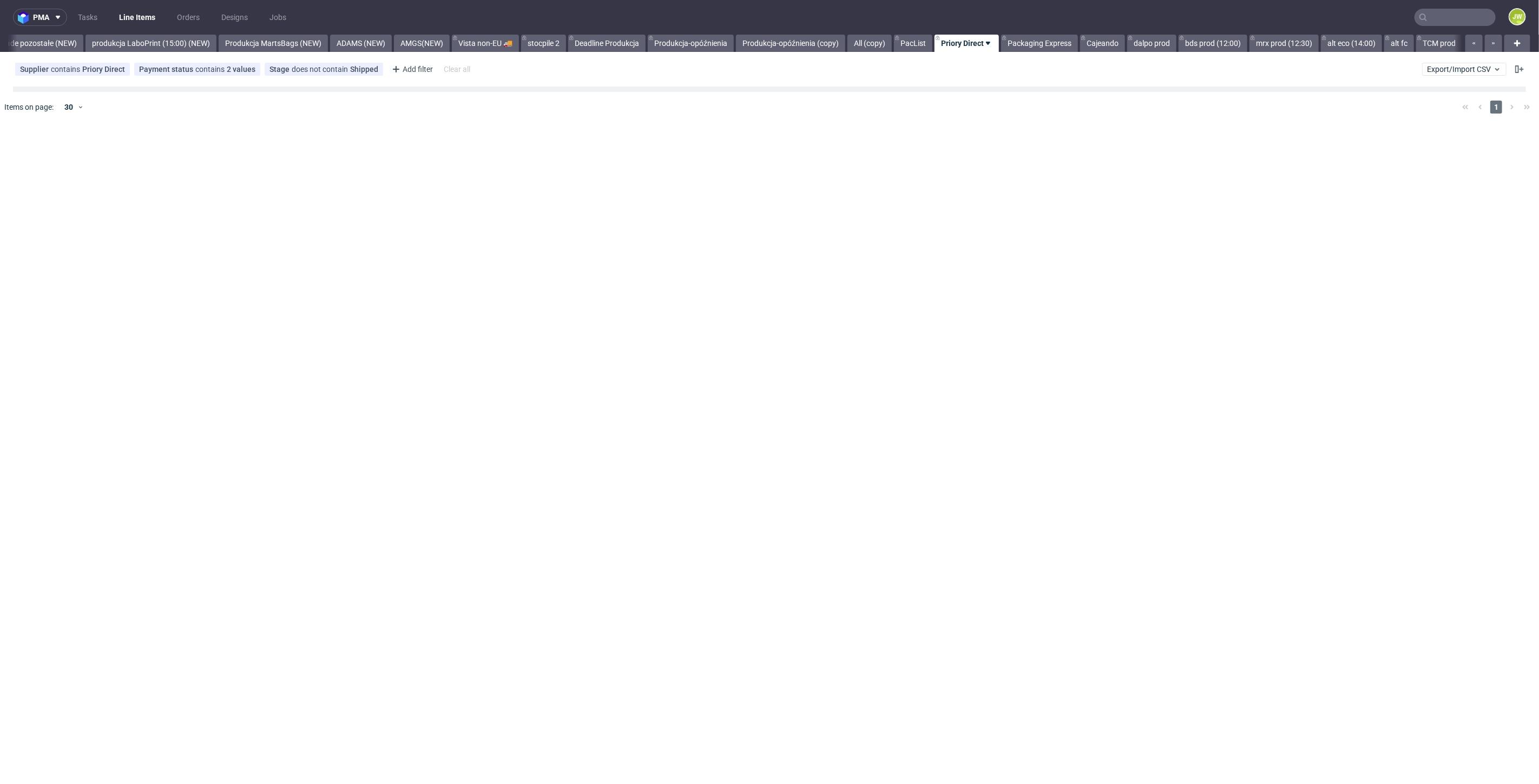
scroll to position [0, 2566]
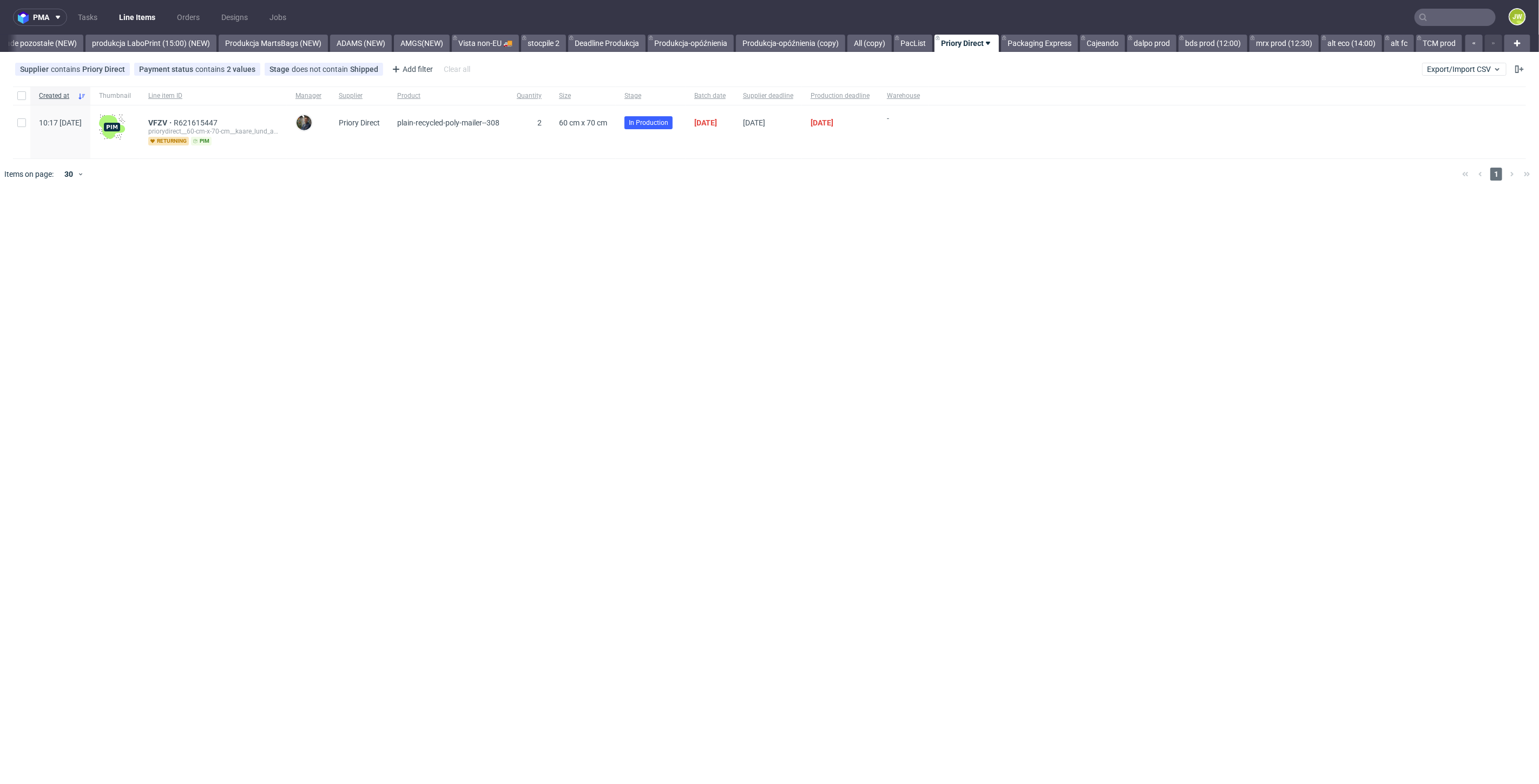
click at [437, 319] on div "pma Tasks Line Items Orders Designs Jobs JW All DTP Late Shipped Shipments DTP …" at bounding box center [770, 392] width 1539 height 784
drag, startPoint x: 257, startPoint y: 119, endPoint x: 173, endPoint y: 117, distance: 84.0
click at [173, 117] on div "VFZV R621615447 priorydirect__60-cm-x-70-cm__kaare_lund_agenturer_as__VFZV retu…" at bounding box center [213, 132] width 147 height 53
copy div "VFZV R621615447"
click at [174, 124] on span "VFZV" at bounding box center [161, 122] width 26 height 8
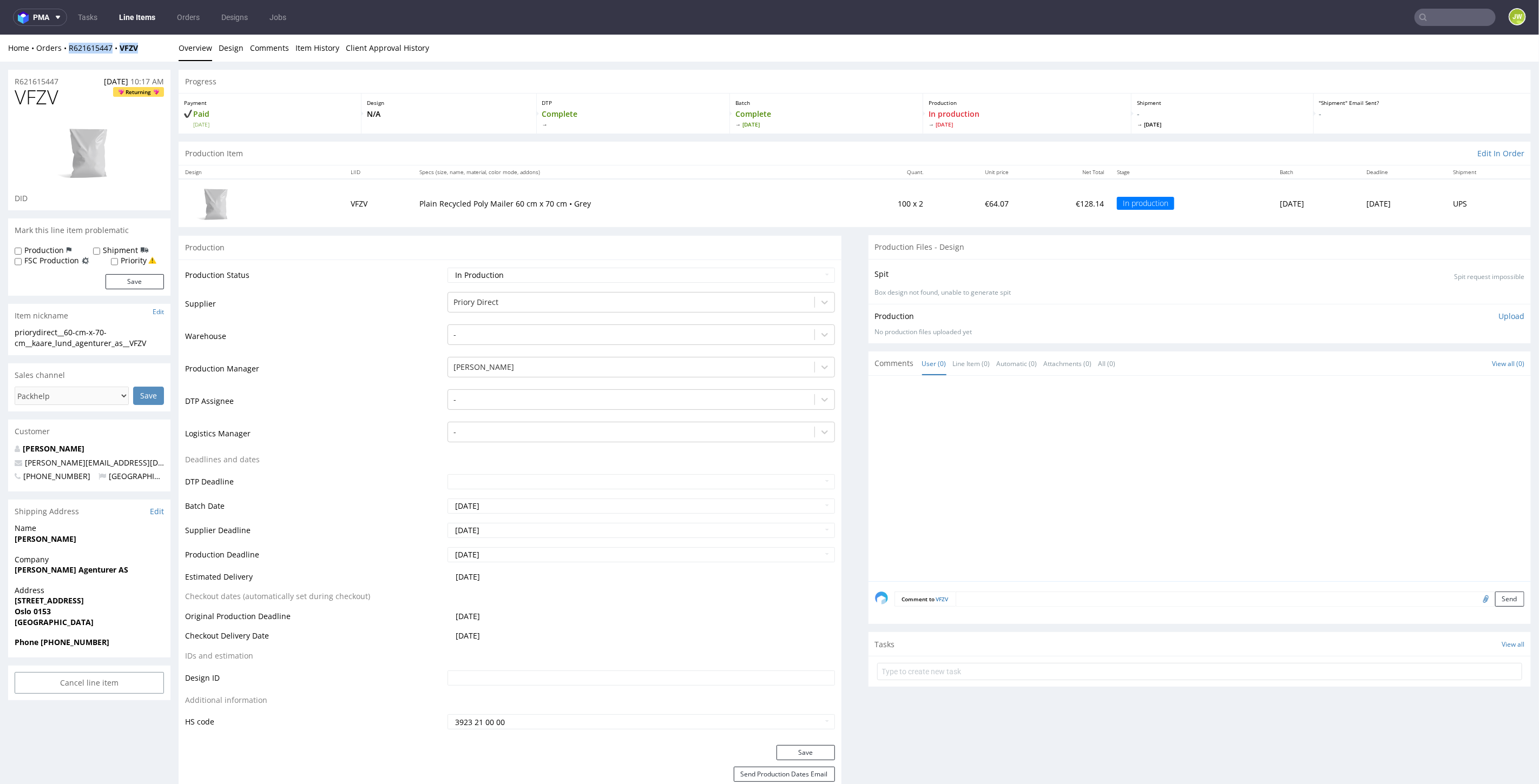
drag, startPoint x: 154, startPoint y: 43, endPoint x: 69, endPoint y: 57, distance: 86.1
click at [69, 57] on div "Home Orders R621615447 VFZV Overview Design Comments Item History Client Approv…" at bounding box center [770, 47] width 1539 height 27
copy div "R621615447 VFZV"
click at [267, 111] on p "Paid Wed 03 Sep" at bounding box center [269, 118] width 171 height 20
click at [142, 14] on link "Line Items" at bounding box center [137, 17] width 49 height 17
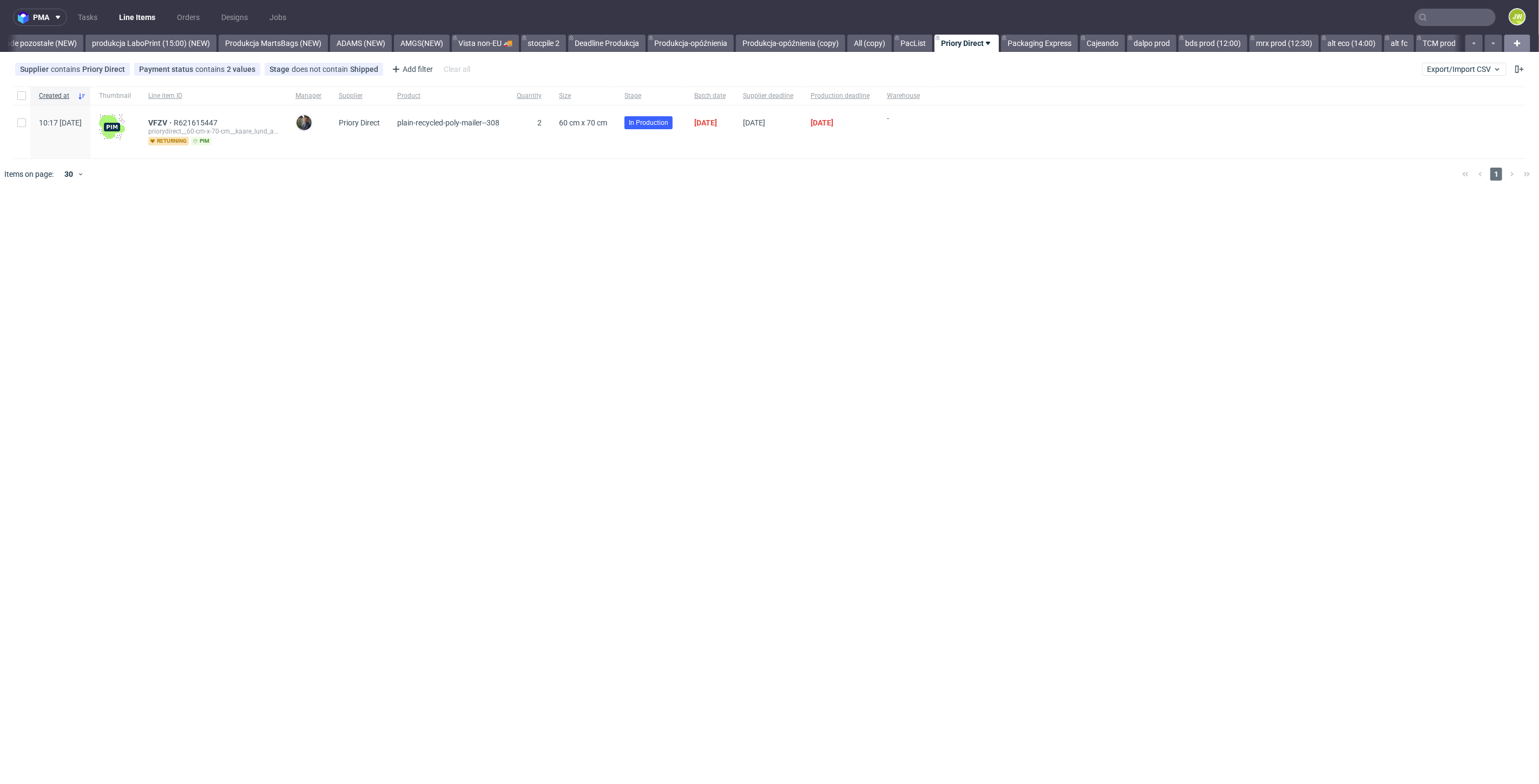
scroll to position [0, 2566]
click at [488, 272] on div "pma Tasks Line Items Orders Designs Jobs JW All DTP Late Shipped Shipments DTP …" at bounding box center [770, 392] width 1539 height 784
drag, startPoint x: 268, startPoint y: 118, endPoint x: 157, endPoint y: 124, distance: 111.2
click at [157, 124] on div "10:17 Wed 03.09.2025 VFZV R621615447 priorydirect__60-cm-x-70-cm__kaare_lund_ag…" at bounding box center [770, 133] width 1513 height 54
copy div "VFZV R621615447"
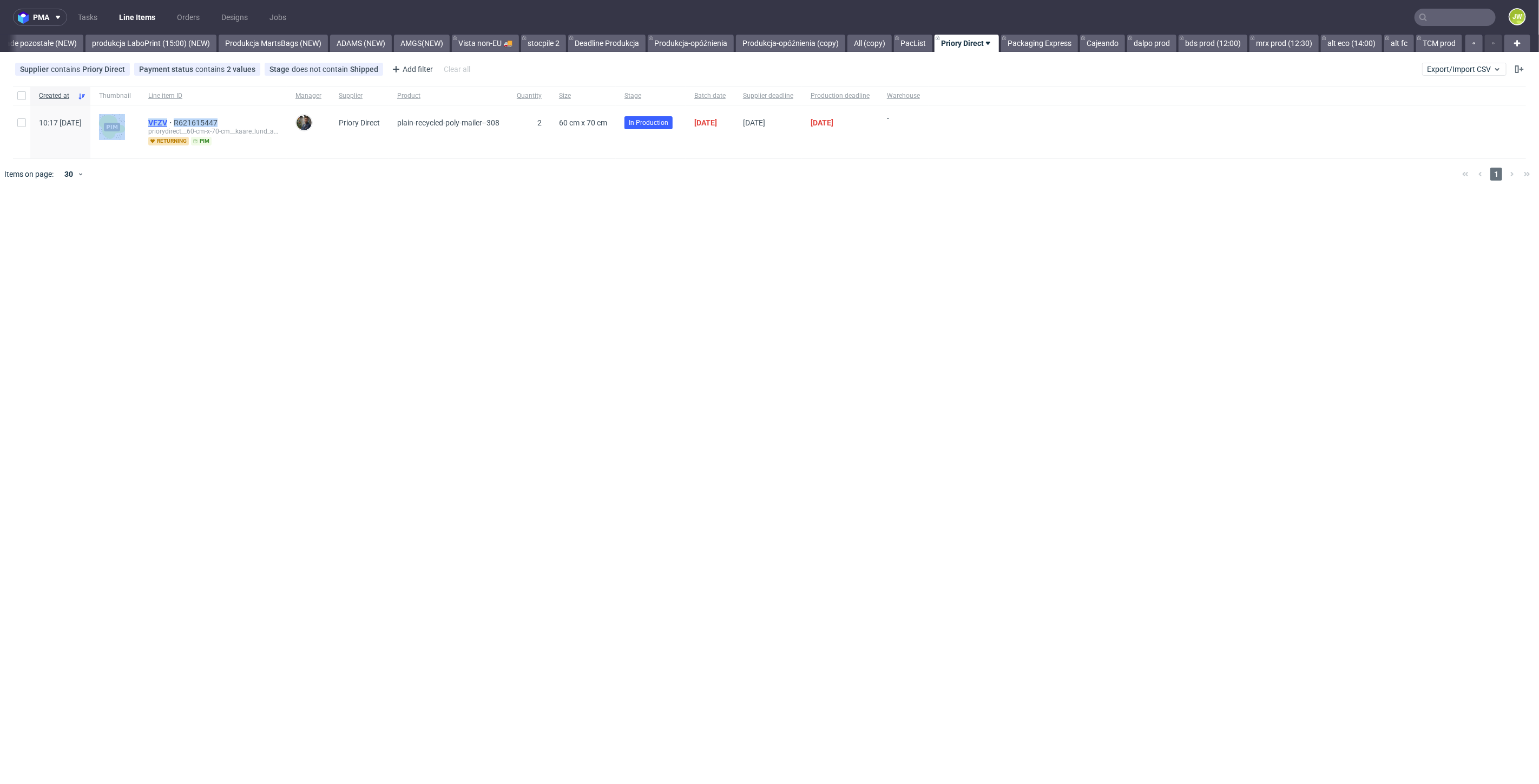
click at [174, 125] on span "VFZV" at bounding box center [161, 122] width 26 height 8
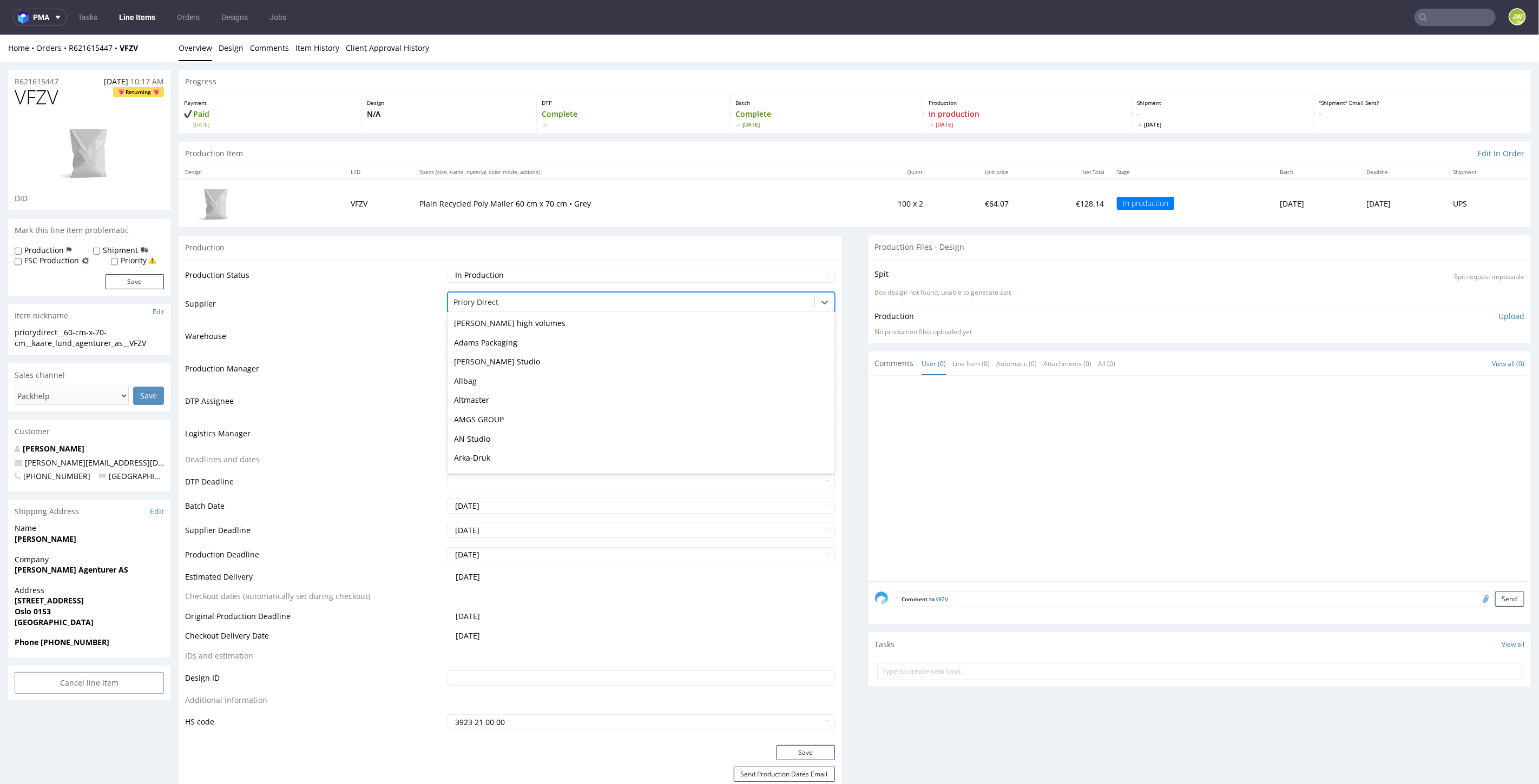
scroll to position [2369, 0]
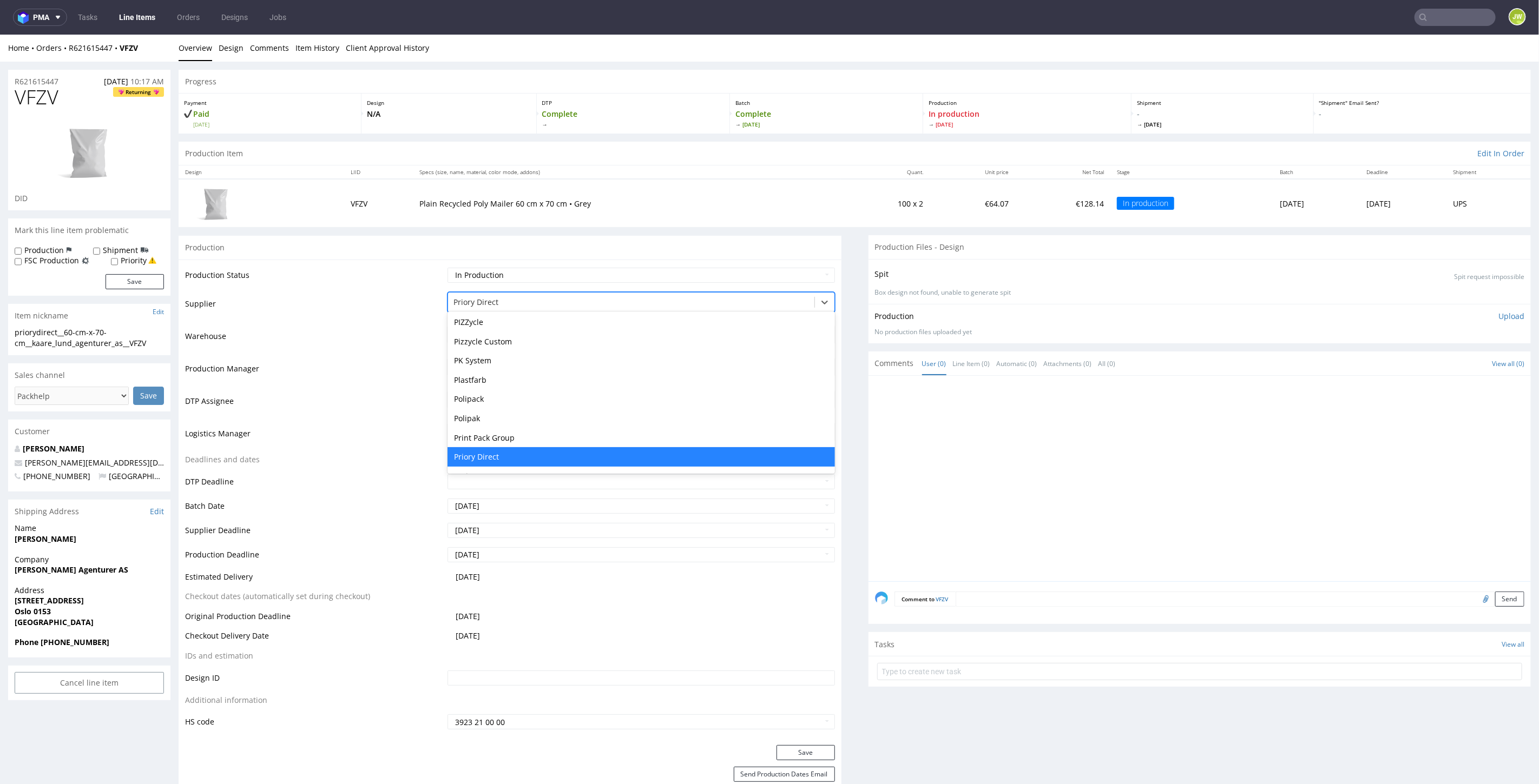
drag, startPoint x: 499, startPoint y: 302, endPoint x: 434, endPoint y: 296, distance: 65.3
click at [346, 297] on tr "Supplier 172 results available. Use Up and Down to choose options, press Enter …" at bounding box center [510, 306] width 650 height 32
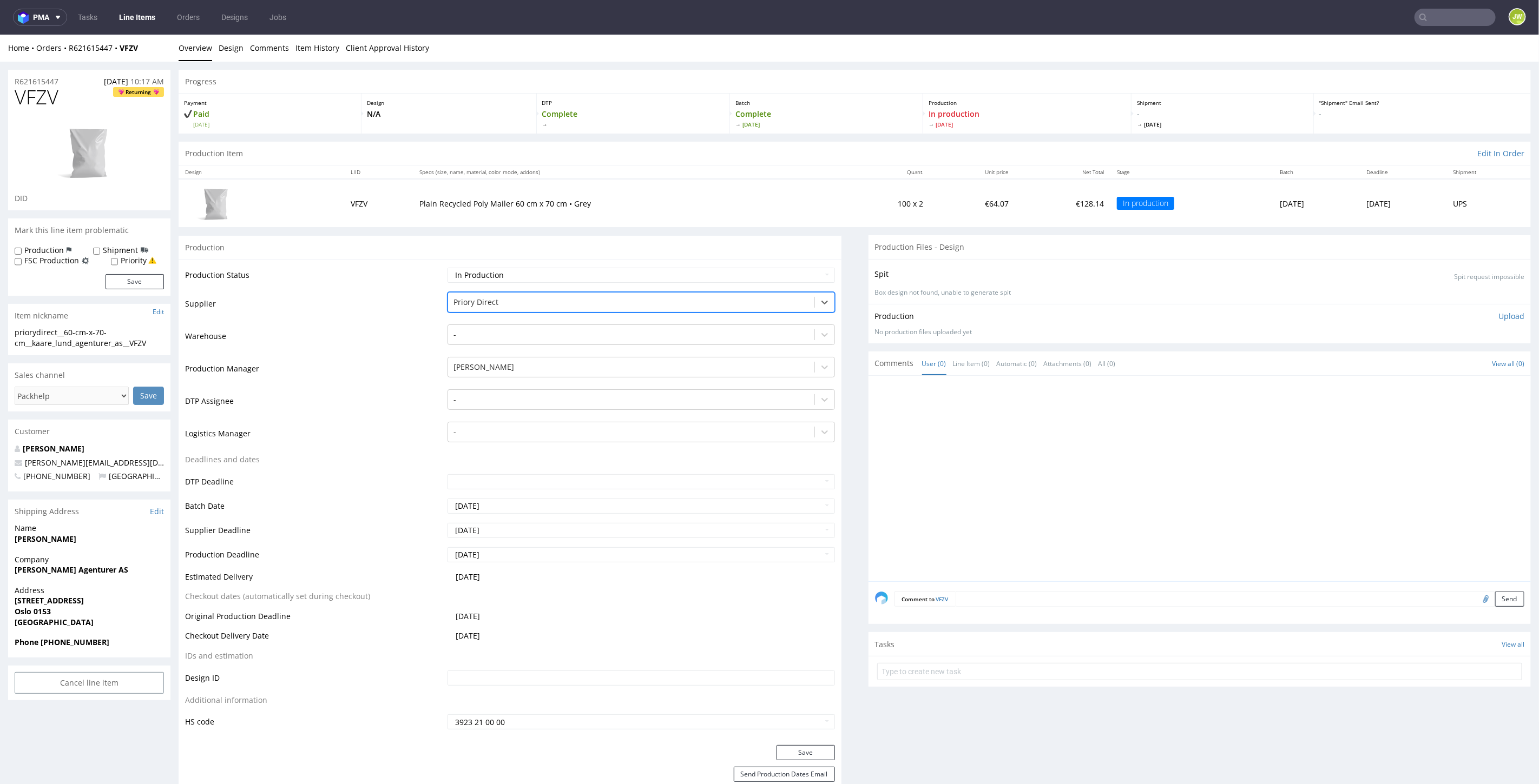
drag, startPoint x: 499, startPoint y: 296, endPoint x: 439, endPoint y: 303, distance: 60.4
click at [406, 302] on tr "Supplier Priory Direct" at bounding box center [510, 306] width 650 height 32
click at [458, 303] on div at bounding box center [631, 302] width 355 height 13
click at [463, 302] on div at bounding box center [631, 302] width 355 height 13
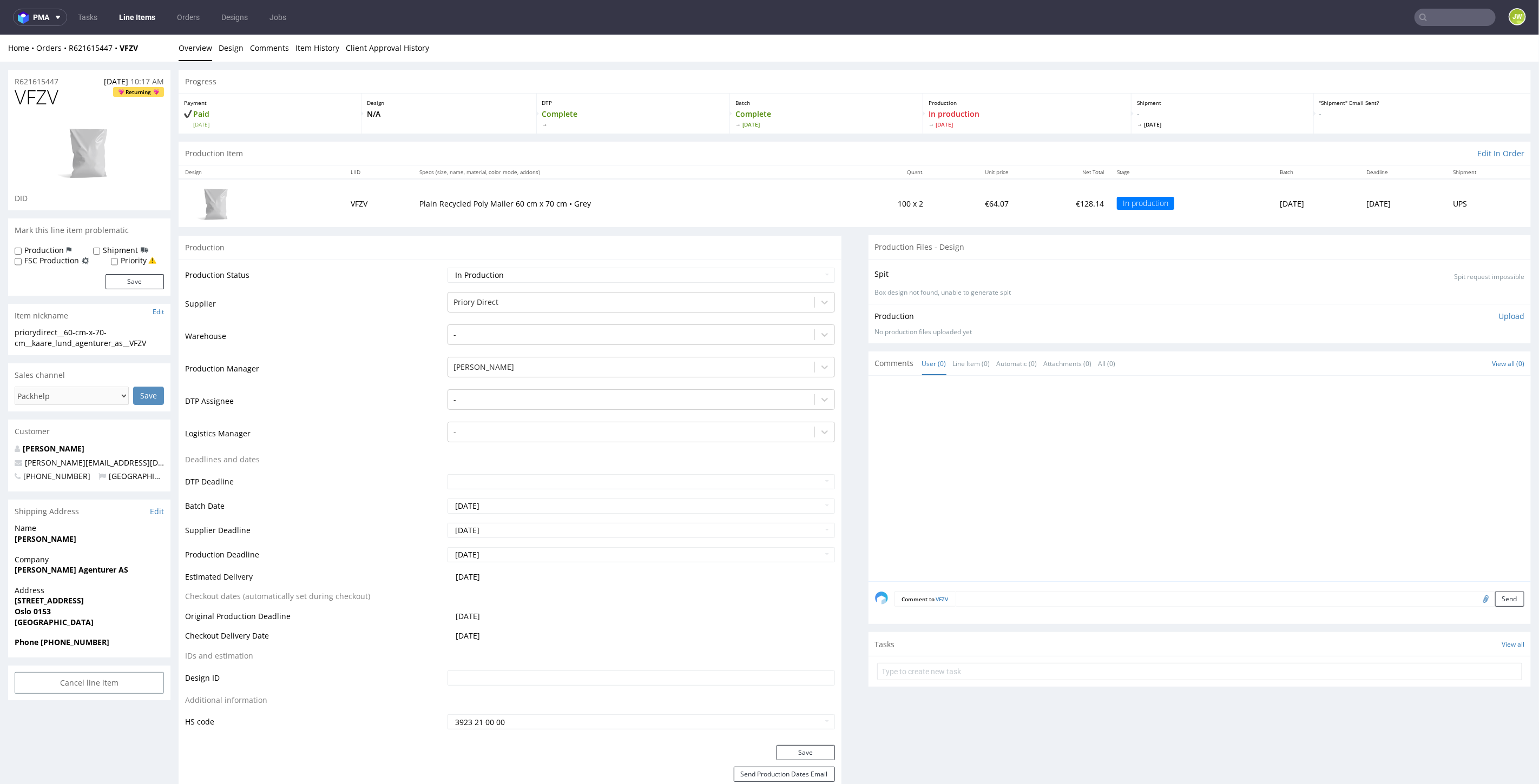
click at [142, 27] on nav "pma Tasks Line Items Orders Designs Jobs JW" at bounding box center [770, 17] width 1539 height 35
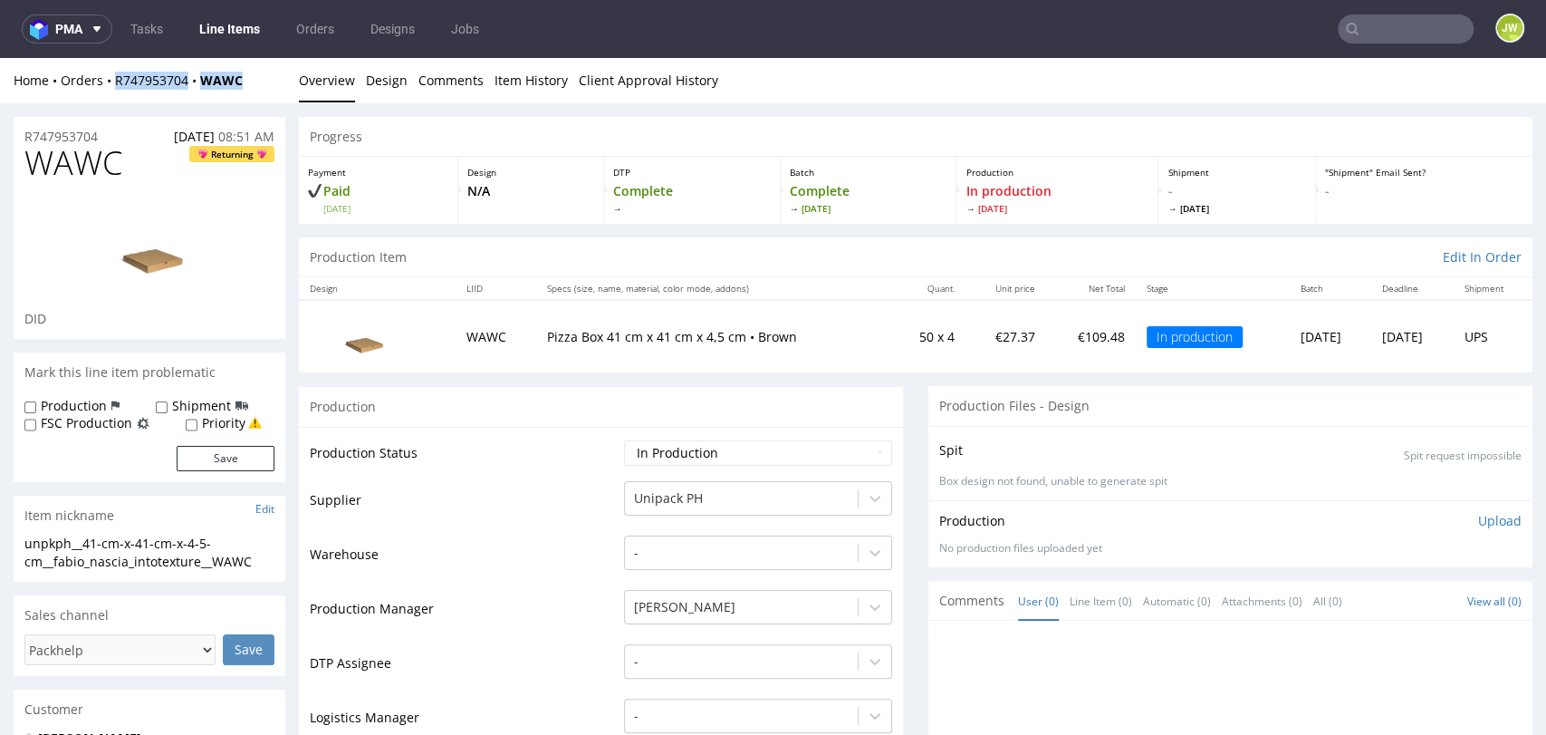
drag, startPoint x: 249, startPoint y: 87, endPoint x: 105, endPoint y: 97, distance: 144.4
click at [105, 97] on div "Home Orders R747953704 WAWC Overview Design Comments Item History Client Approv…" at bounding box center [773, 80] width 1546 height 45
copy div "R747953704 WAWC"
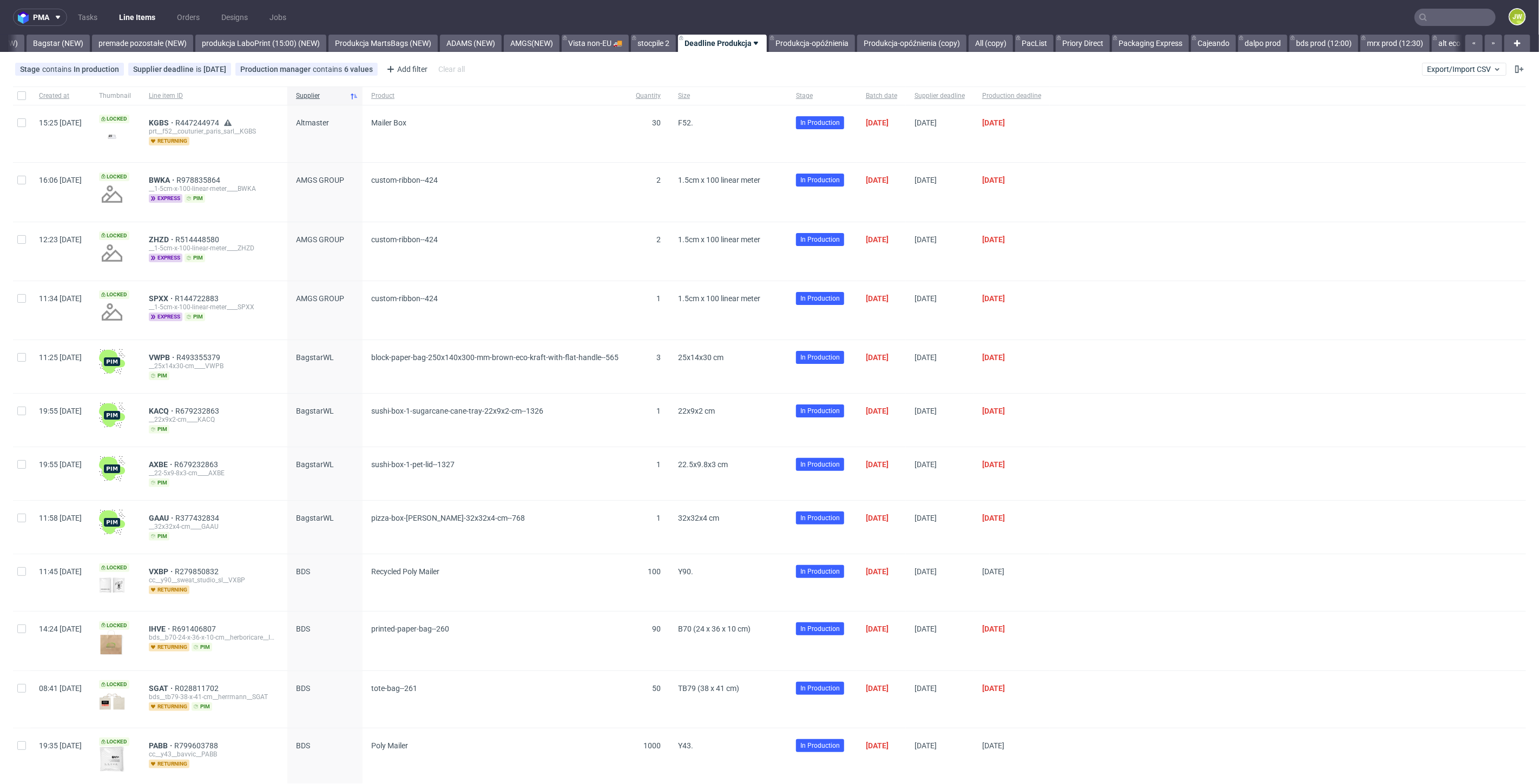
scroll to position [0, 2448]
click at [1446, 15] on input "text" at bounding box center [1455, 17] width 81 height 17
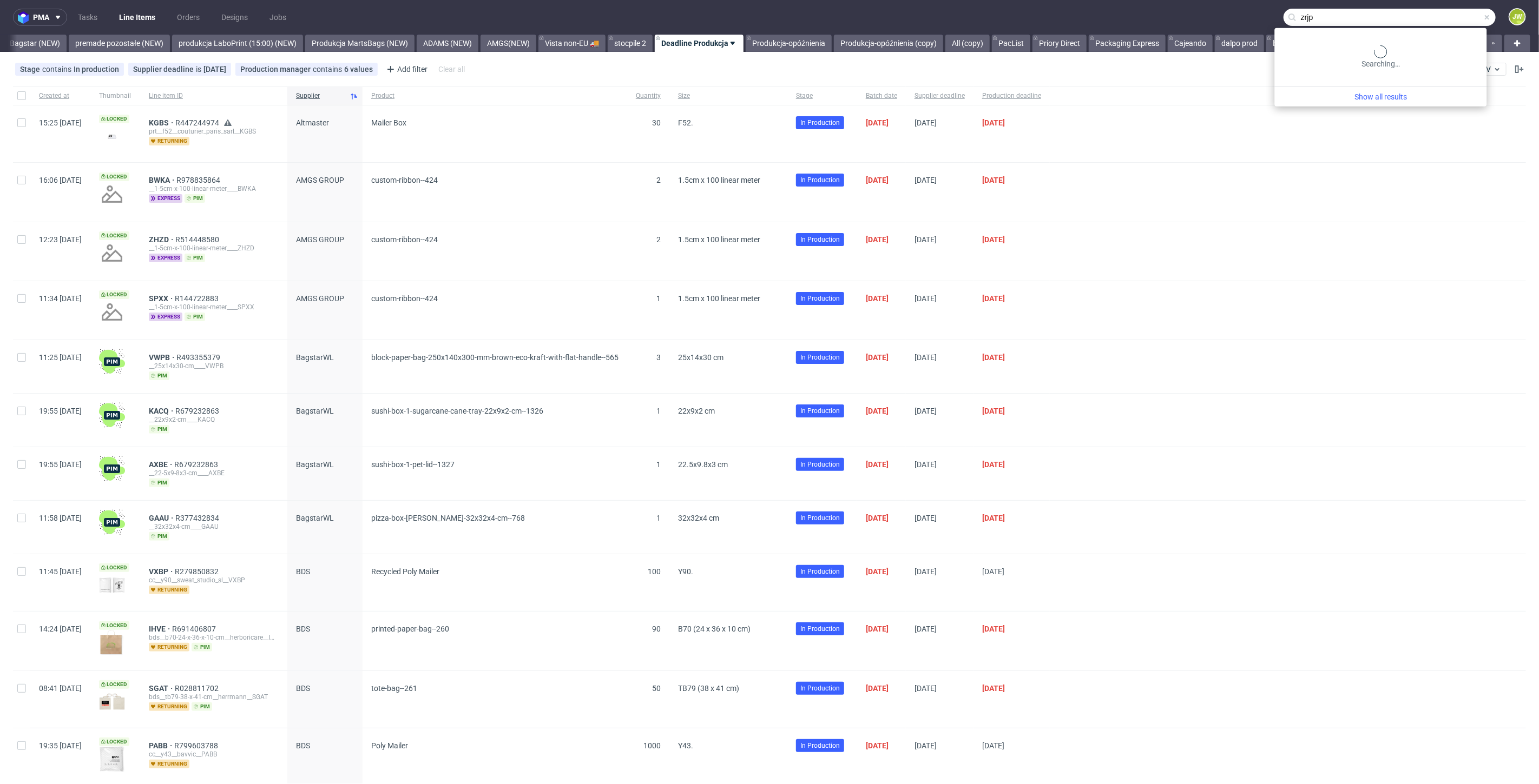
type input "zrjp"
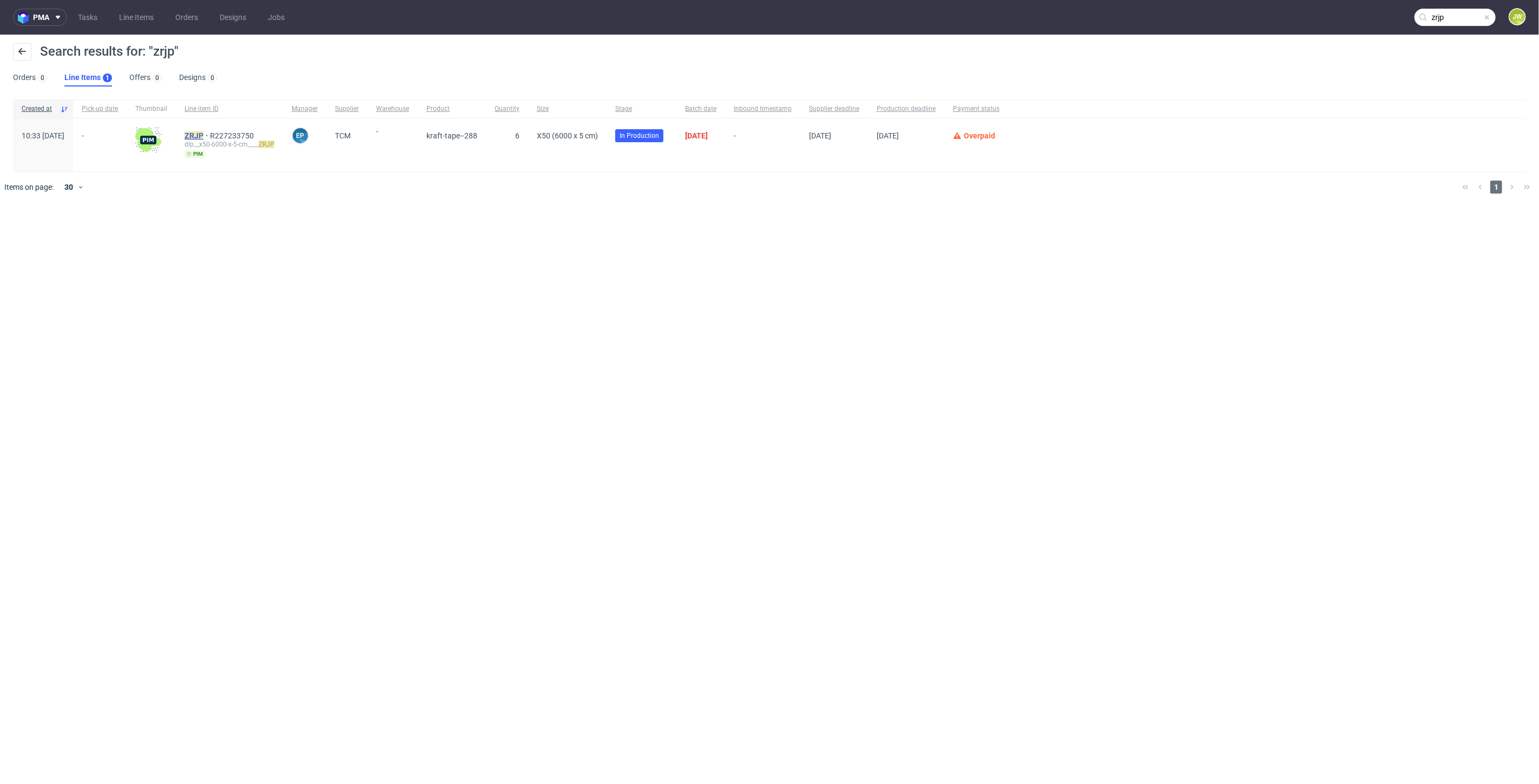
click at [204, 137] on mark "ZRJP" at bounding box center [194, 136] width 19 height 8
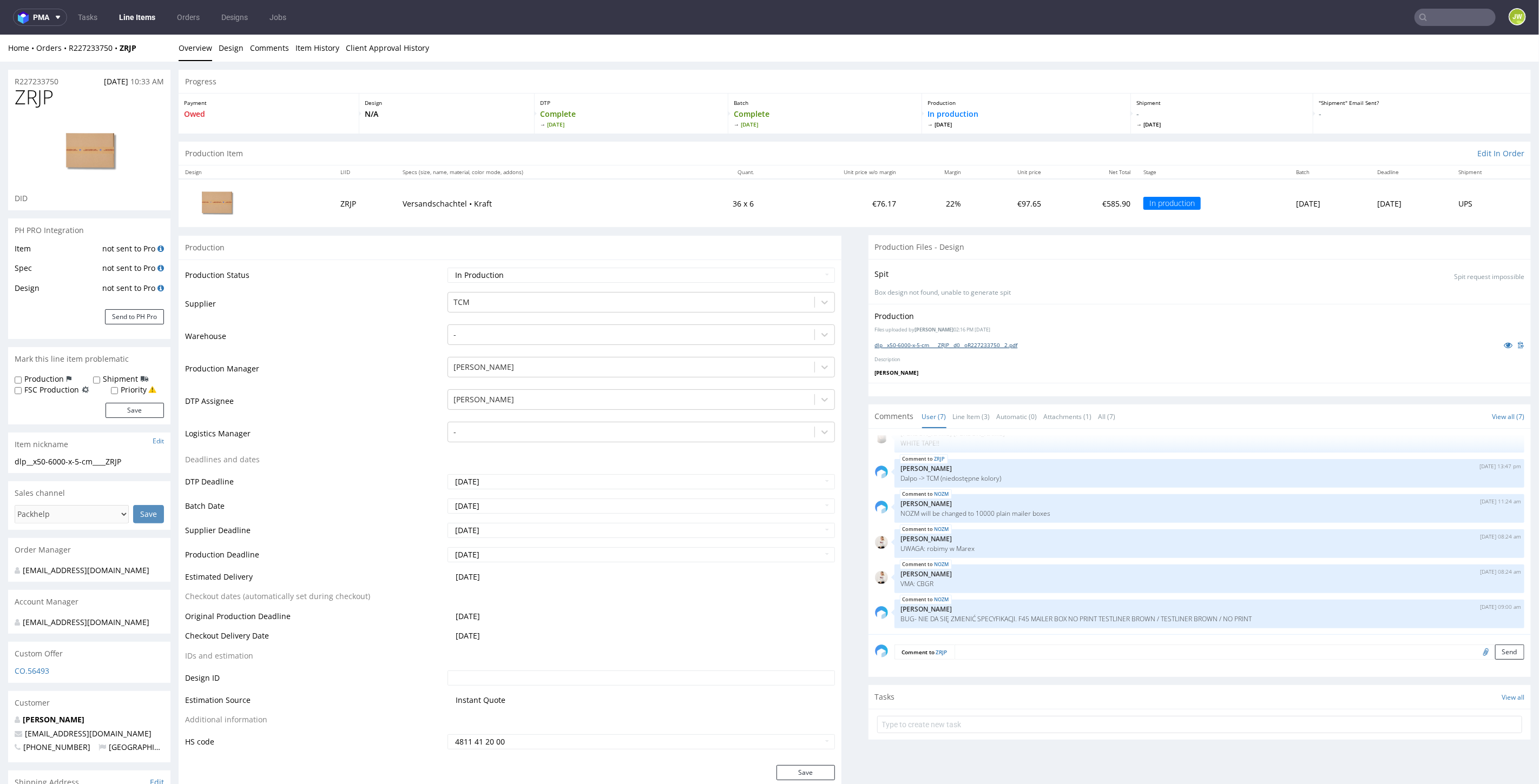
click at [897, 342] on link "dlp__x50-6000-x-5-cm____ZRJP__d0__oR227233750__2.pdf" at bounding box center [946, 345] width 143 height 8
drag, startPoint x: 143, startPoint y: 48, endPoint x: 65, endPoint y: 54, distance: 78.2
click at [63, 56] on div "Home Orders R227233750 ZRJP Overview Design Comments Item History Client Approv…" at bounding box center [770, 47] width 1539 height 27
copy div "R227233750 ZRJP"
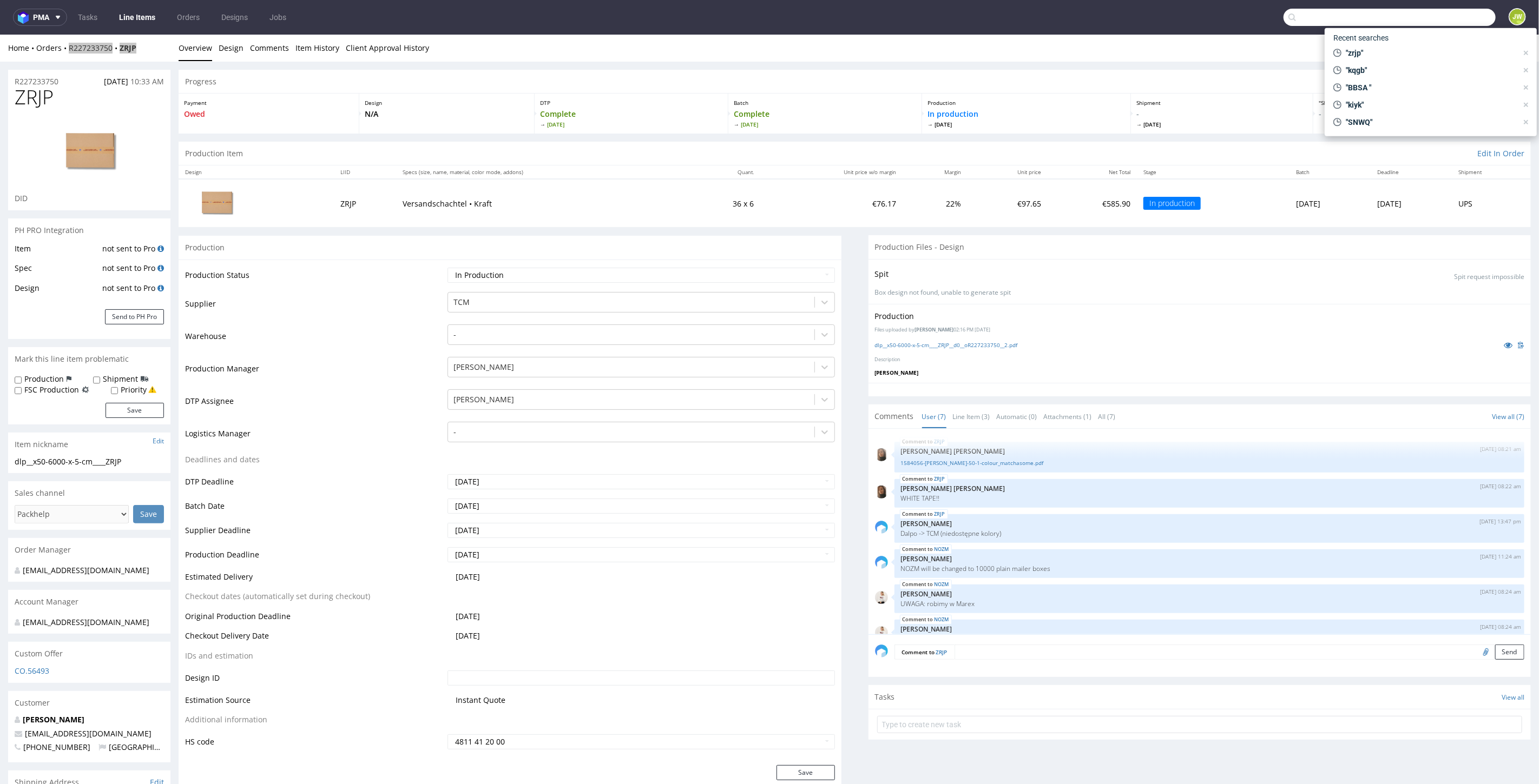
click at [1461, 11] on input "text" at bounding box center [1389, 17] width 212 height 17
paste input "WFHD"
type input "WFHD"
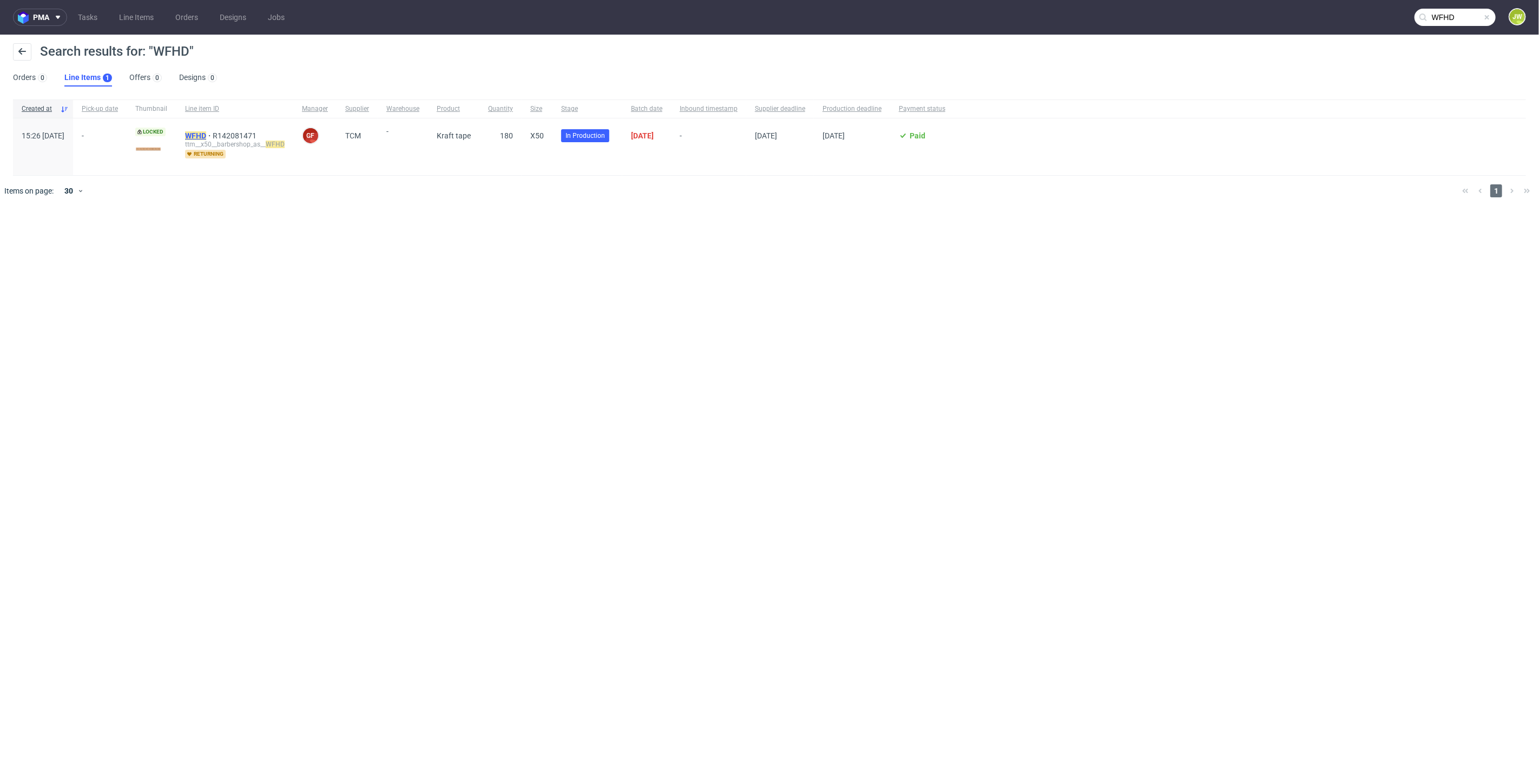
click at [206, 134] on mark "WFHD" at bounding box center [195, 136] width 21 height 8
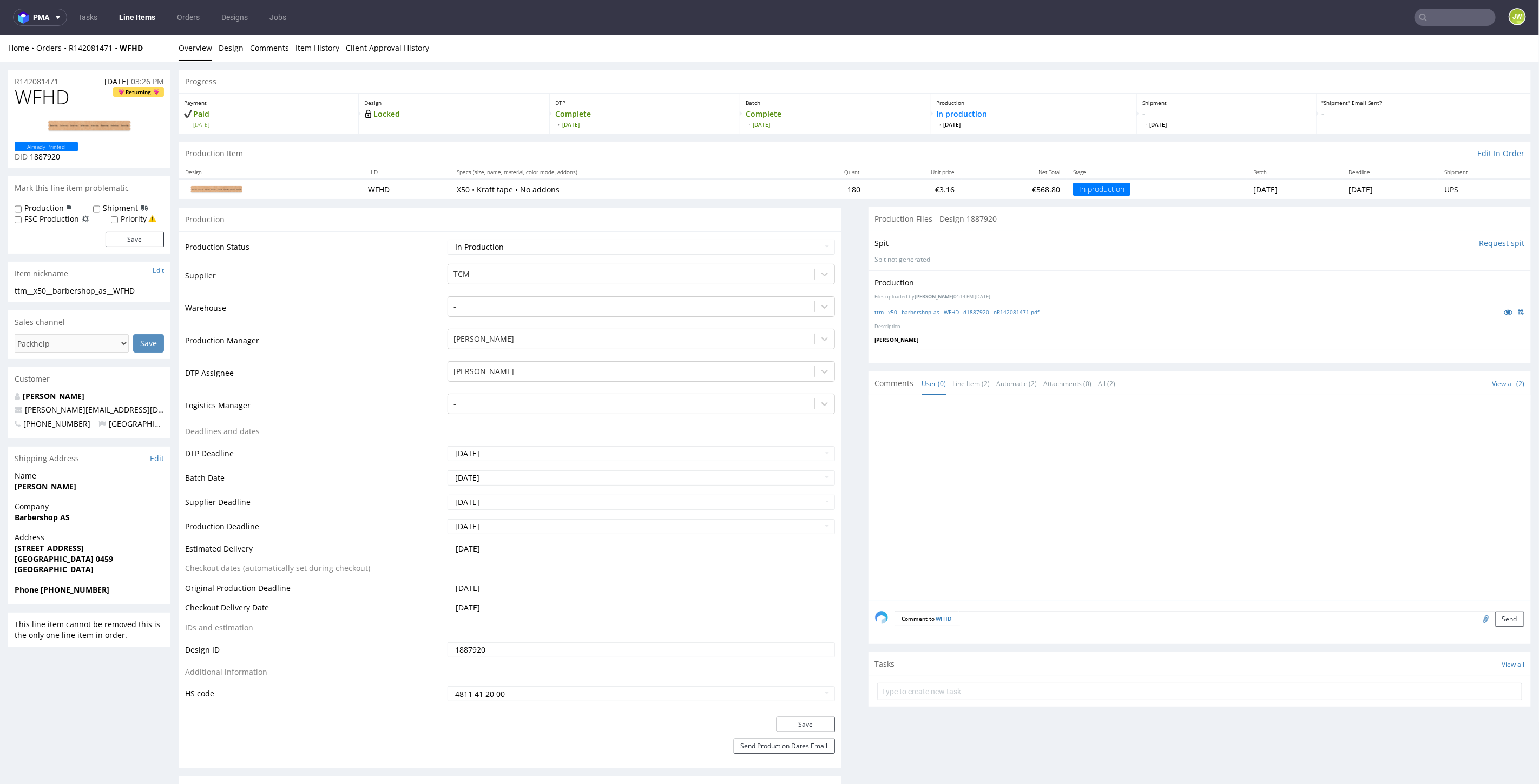
click at [142, 19] on link "Line Items" at bounding box center [137, 17] width 49 height 17
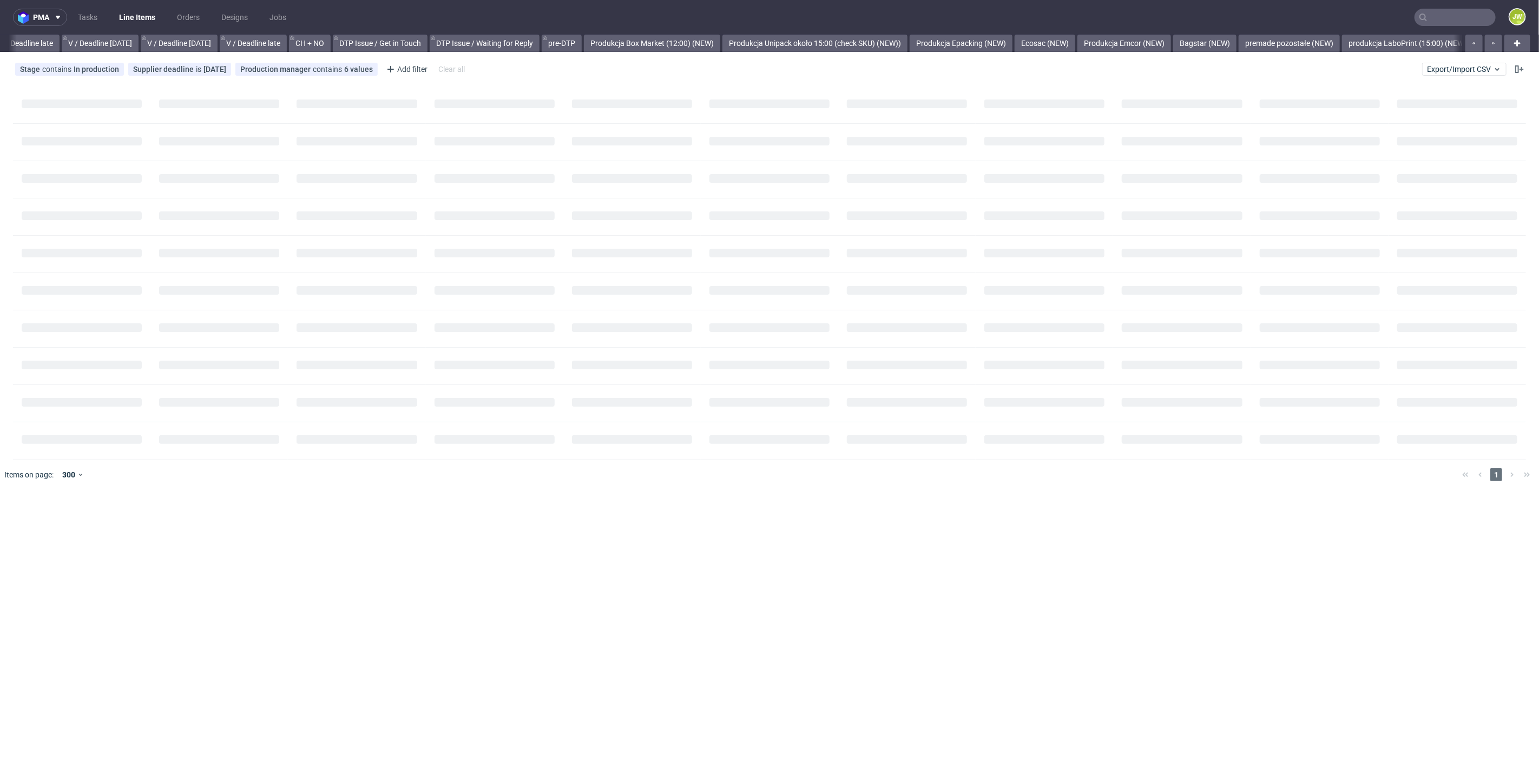
click at [612, 258] on div at bounding box center [770, 273] width 1513 height 373
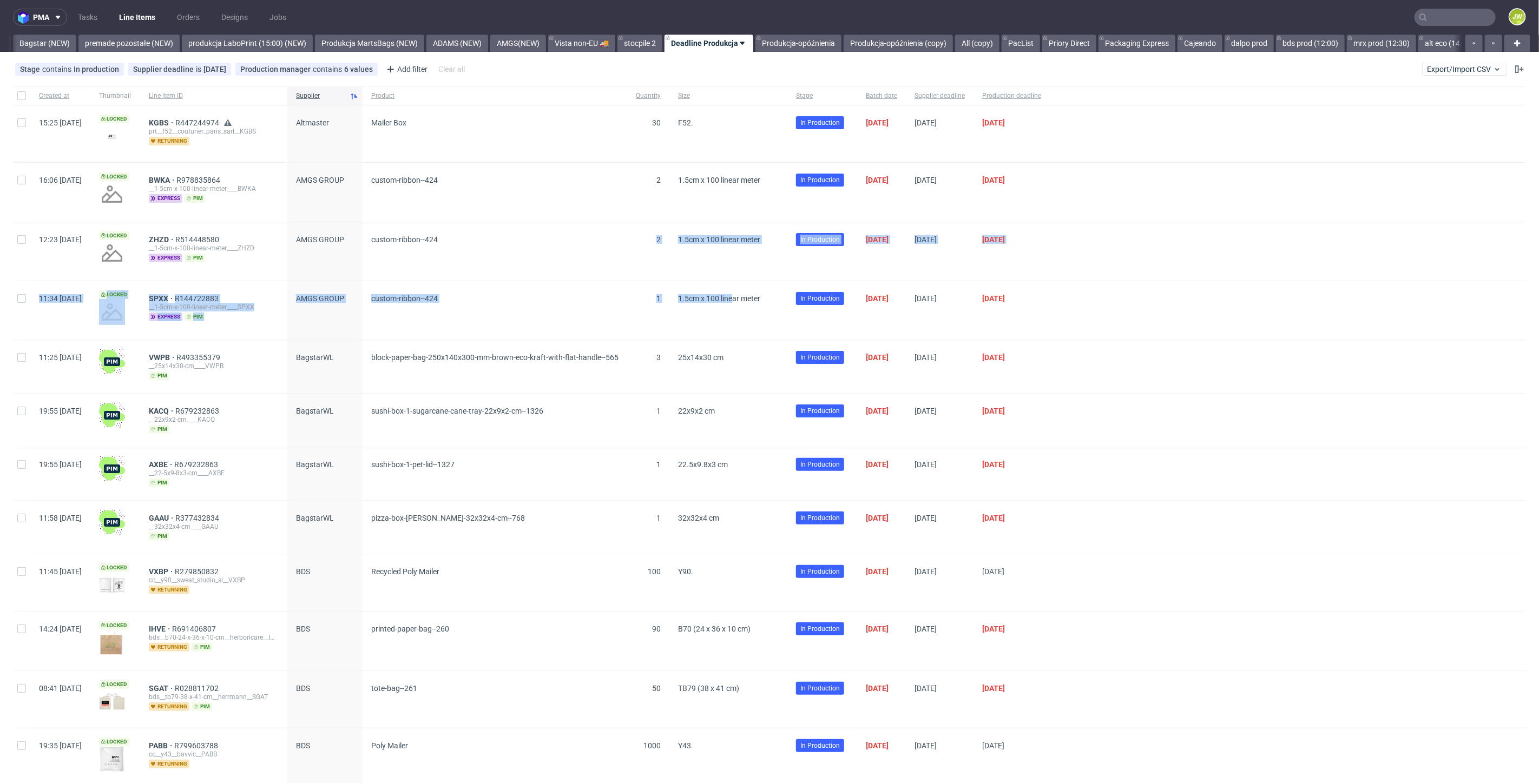
scroll to position [0, 2448]
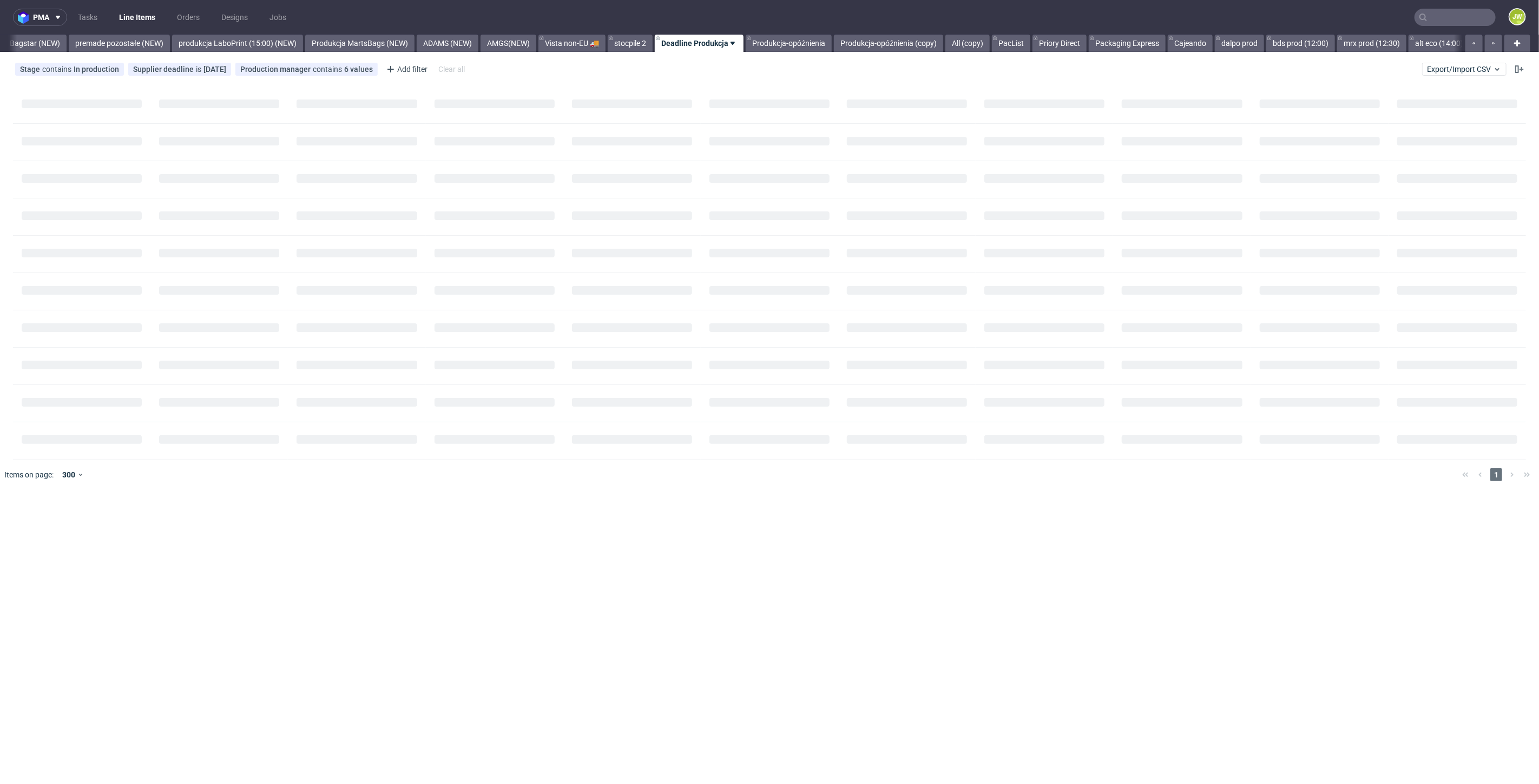
scroll to position [0, 2444]
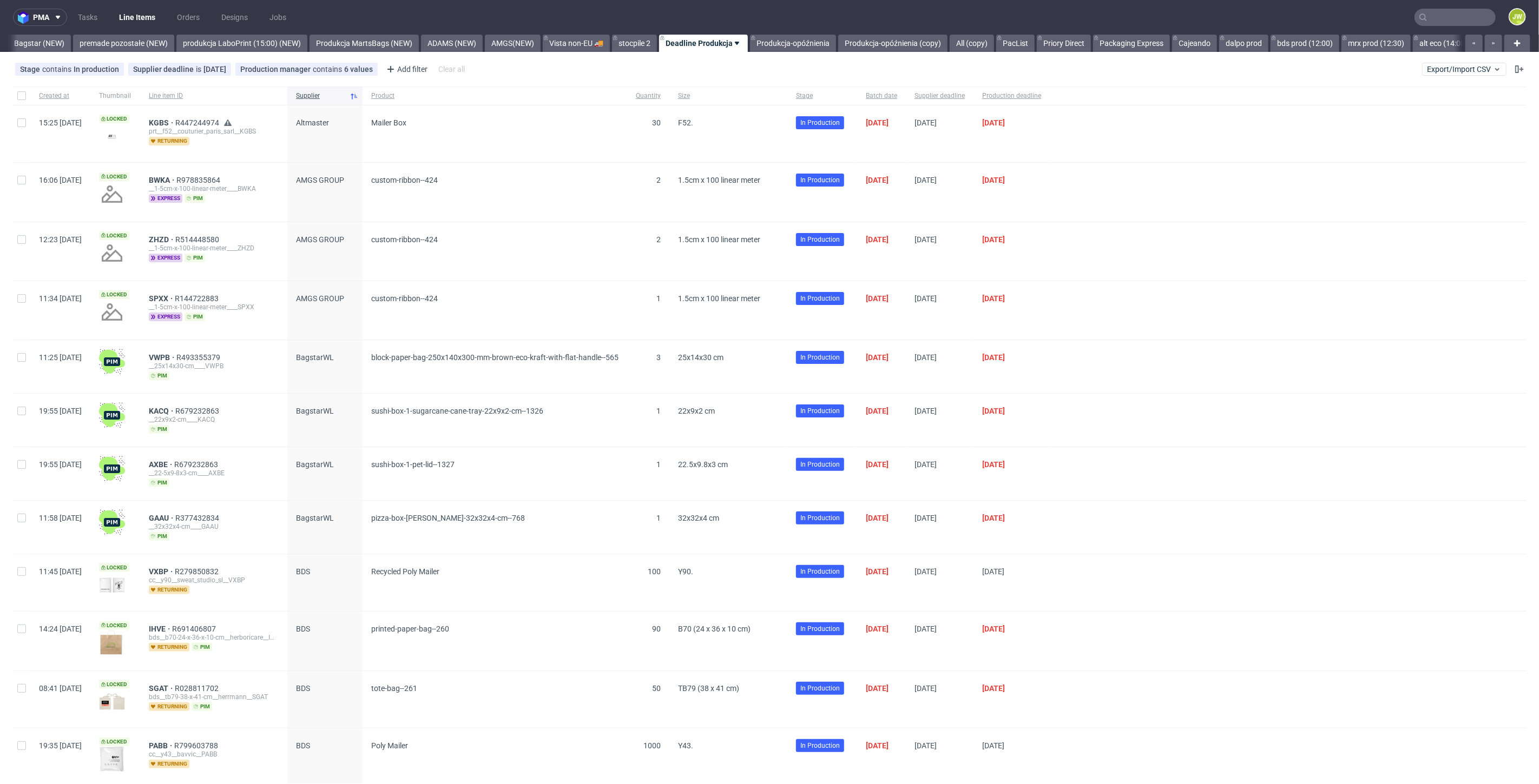
drag, startPoint x: 1432, startPoint y: 32, endPoint x: 1433, endPoint y: 24, distance: 8.1
click at [1432, 26] on nav "pma Tasks Line Items Orders Designs Jobs JW" at bounding box center [770, 17] width 1539 height 35
click at [1433, 24] on input "text" at bounding box center [1455, 17] width 81 height 17
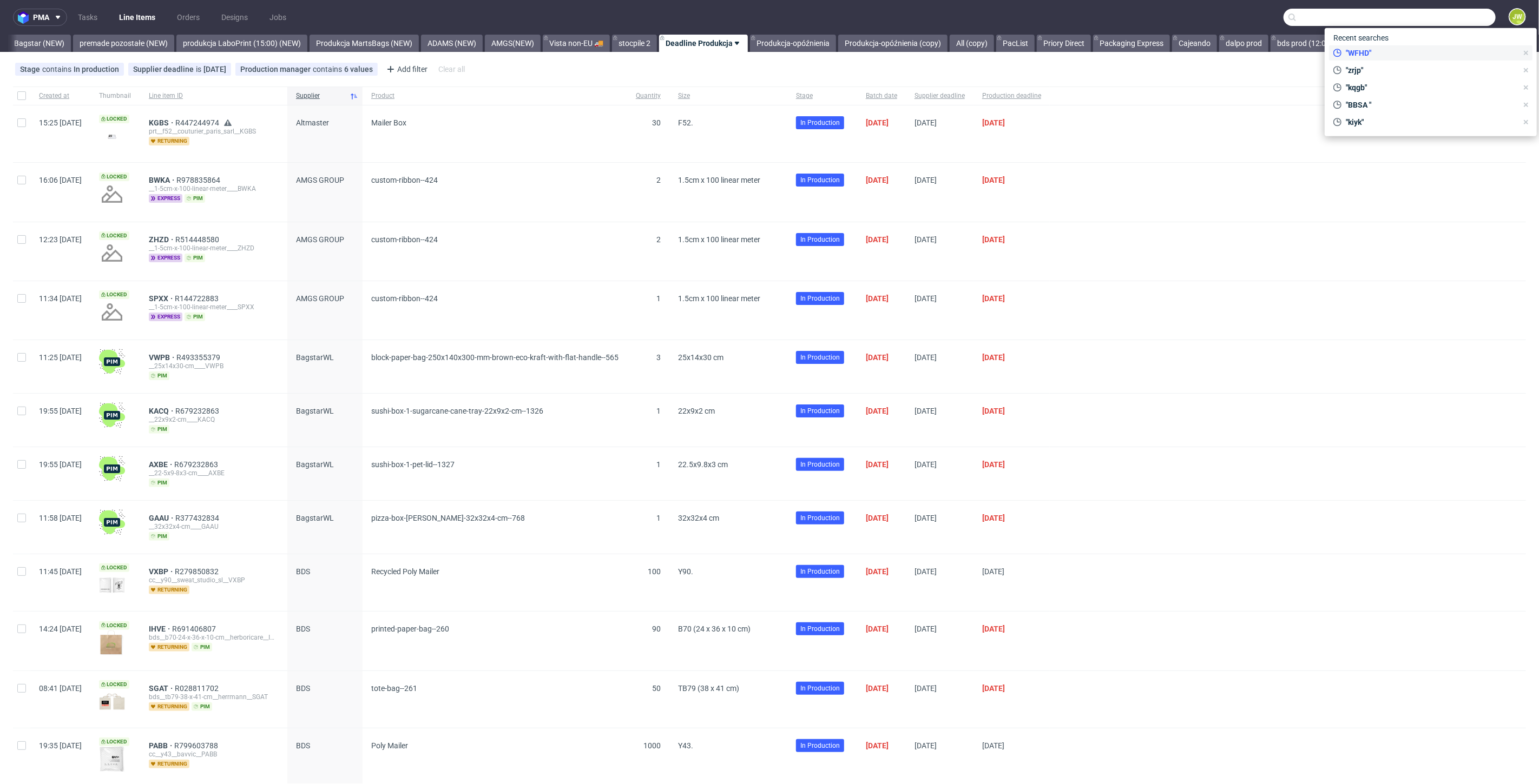
click at [1377, 50] on span ""WFHD"" at bounding box center [1429, 53] width 176 height 11
type input "WFHD"
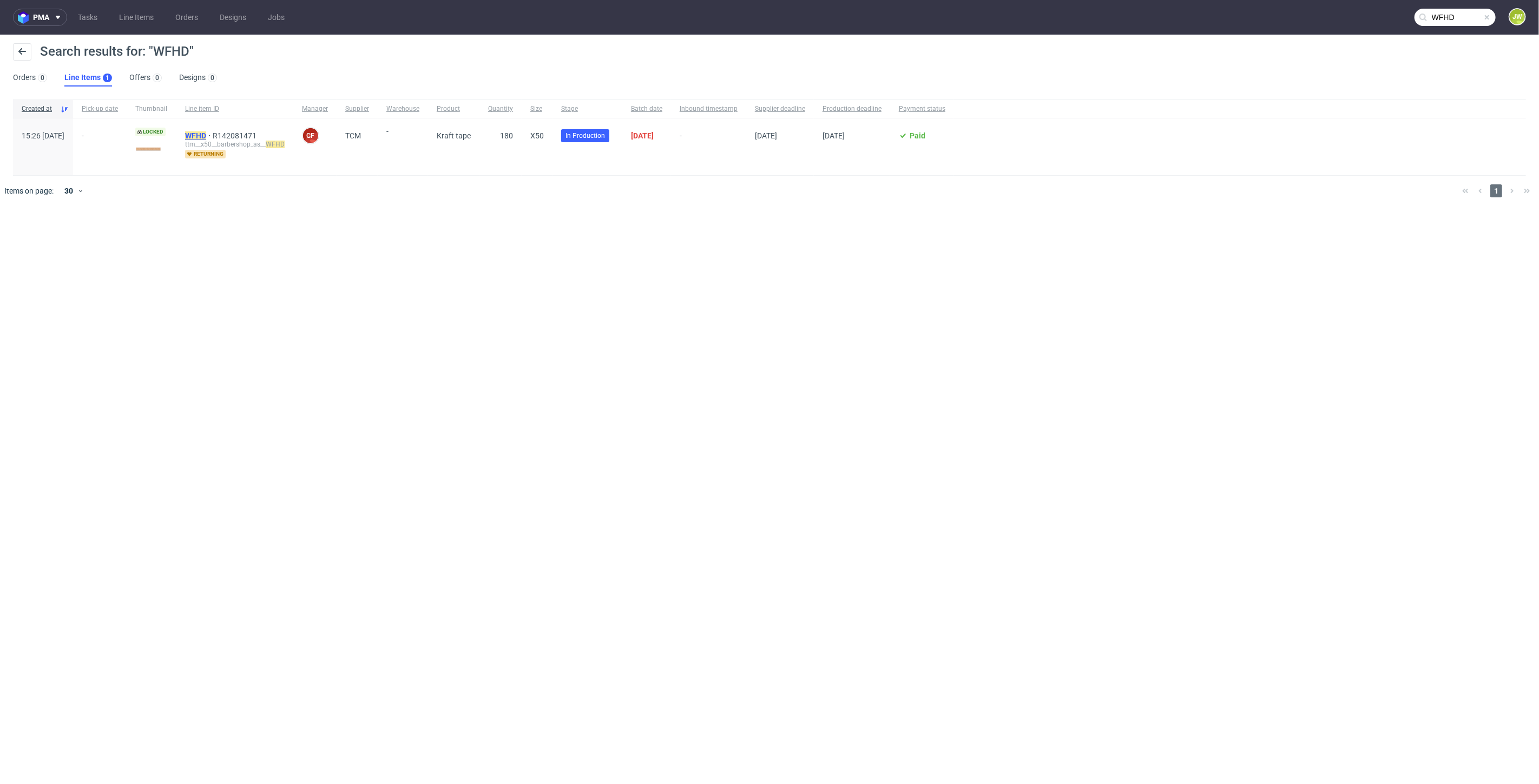
click at [206, 134] on mark "WFHD" at bounding box center [195, 136] width 21 height 8
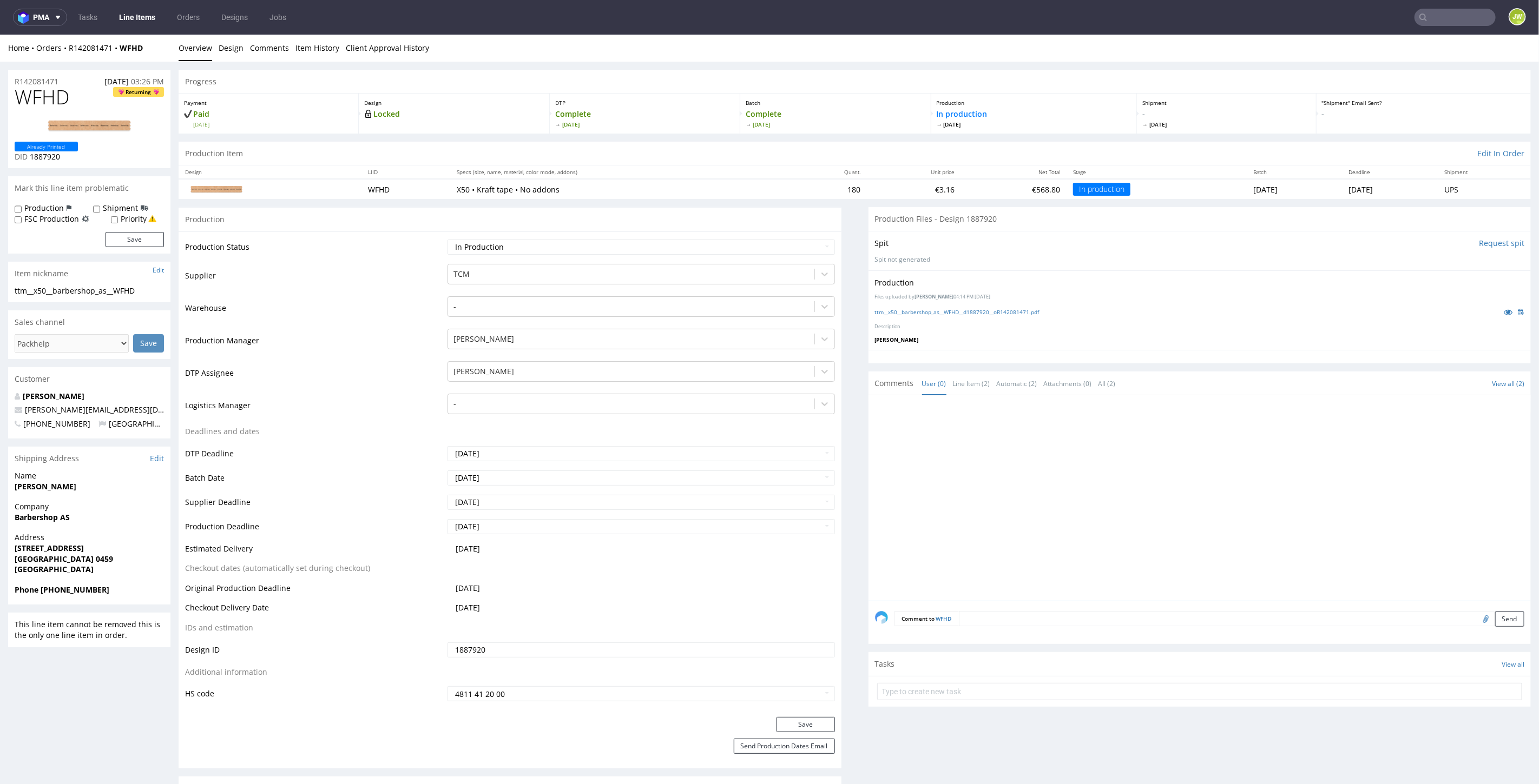
click at [137, 21] on link "Line Items" at bounding box center [137, 17] width 49 height 17
click at [899, 317] on div "Production Files uploaded by Hapka Dominika 04:14 PM September 3rd, 2025 ttm__x…" at bounding box center [1200, 309] width 663 height 79
click at [896, 306] on div "ttm__x50__barbershop_as__WFHD__d1887920__oR142081471.pdf" at bounding box center [1200, 312] width 650 height 12
click at [894, 306] on div "ttm__x50__barbershop_as__WFHD__d1887920__oR142081471.pdf" at bounding box center [1200, 312] width 650 height 12
click at [893, 312] on link "ttm__x50__barbershop_as__WFHD__d1887920__oR142081471.pdf" at bounding box center [957, 311] width 164 height 8
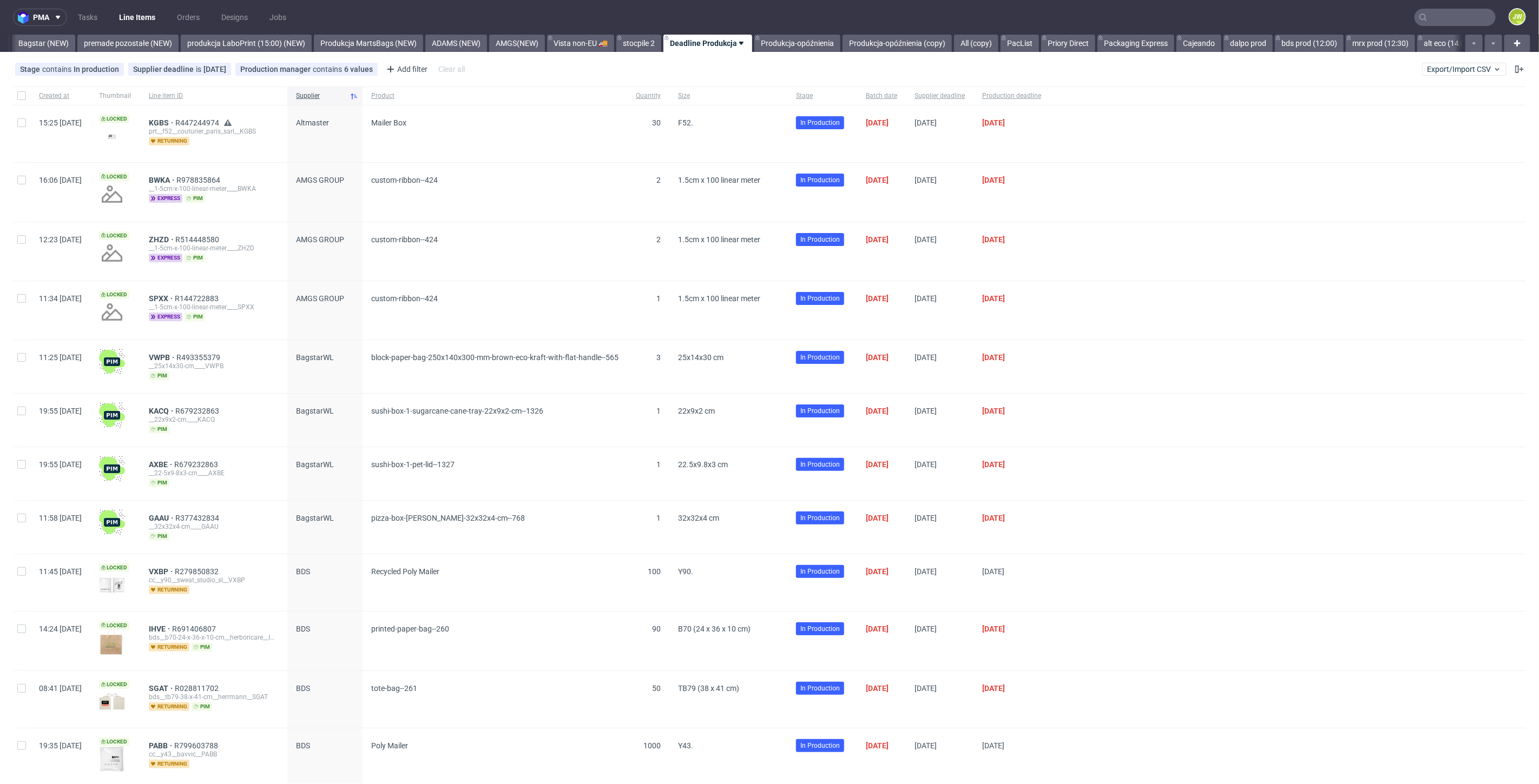
scroll to position [0, 2448]
click at [1457, 22] on input "text" at bounding box center [1455, 17] width 81 height 17
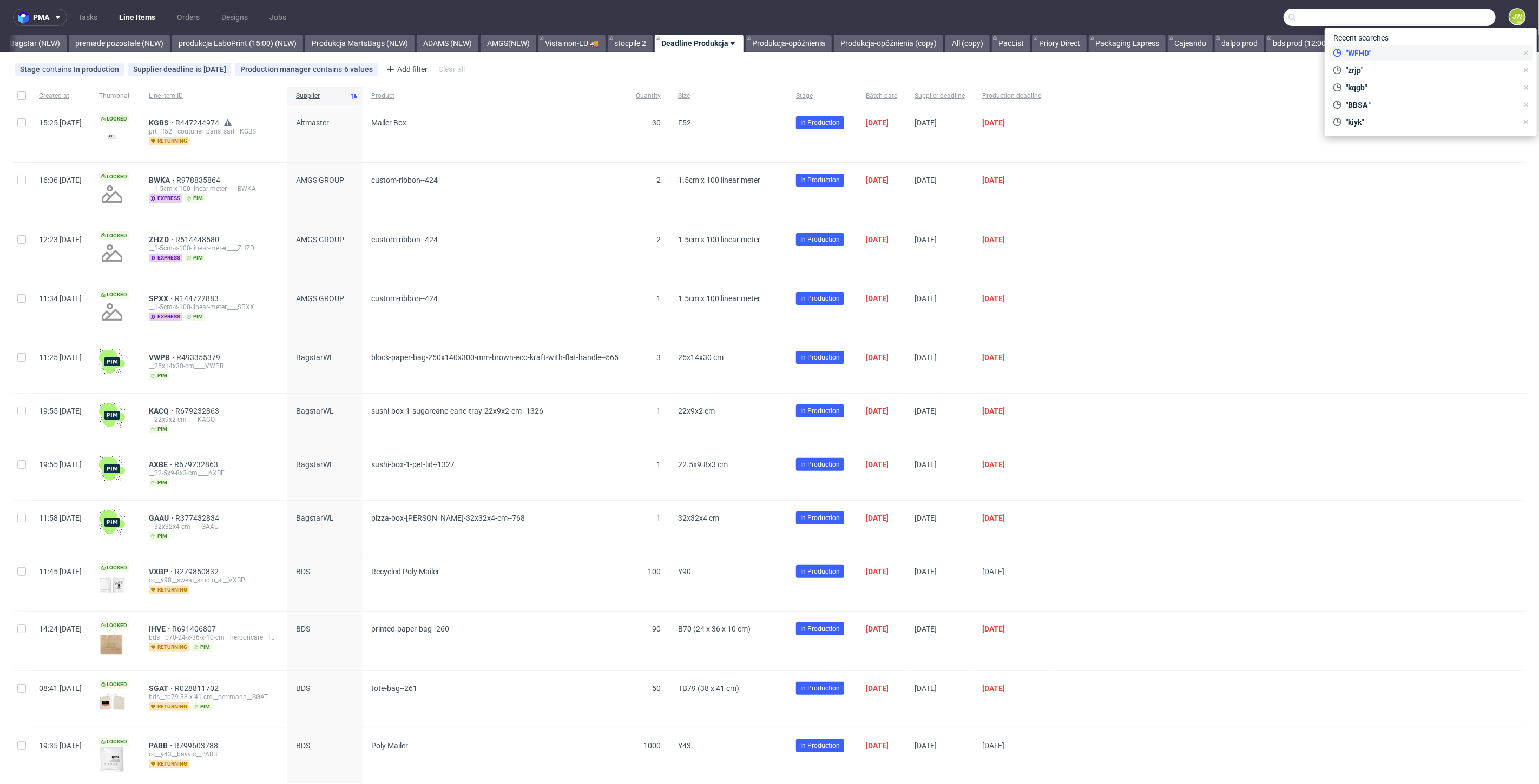
paste input "BYRG"
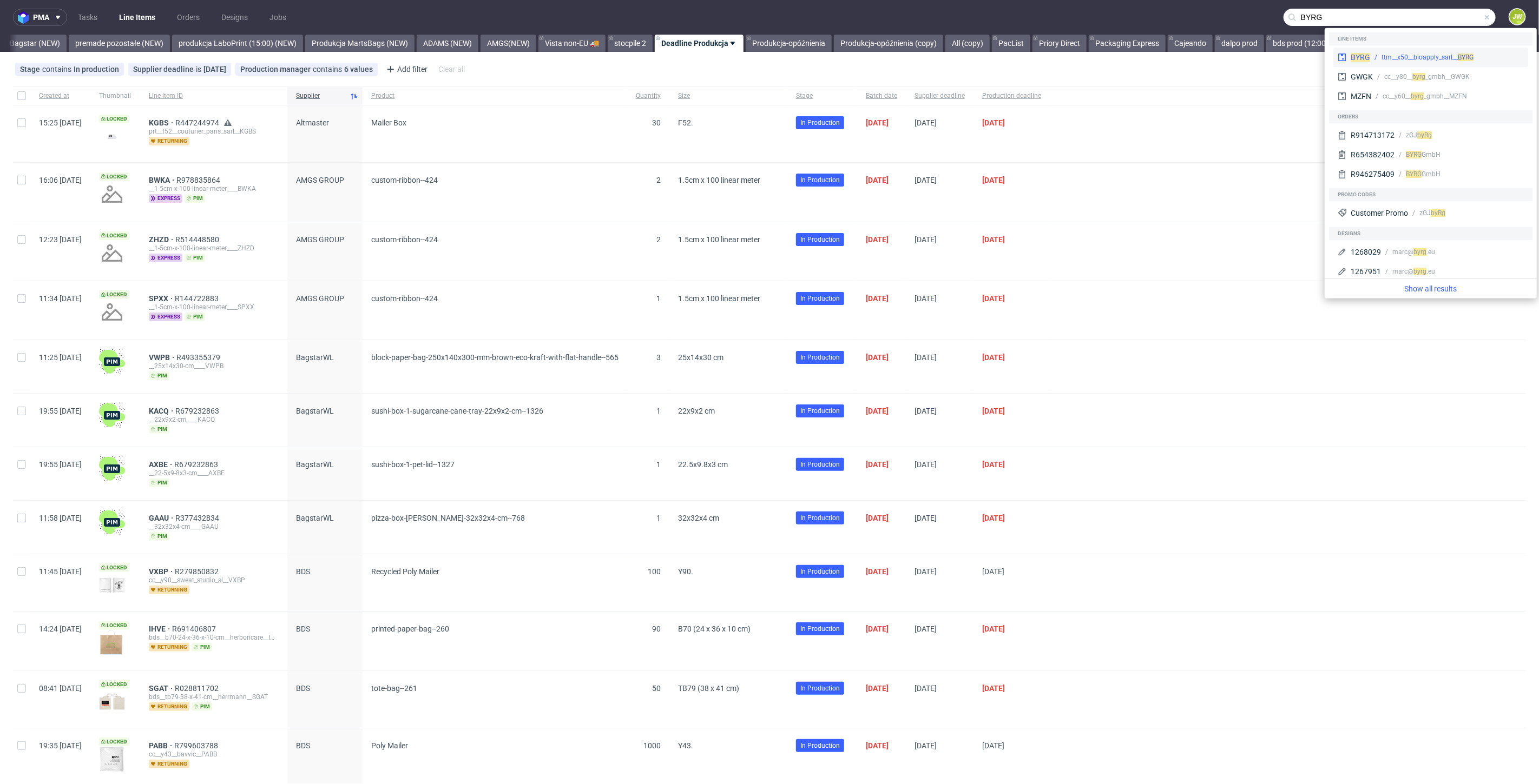
type input "BYRG"
click at [1370, 57] on div "ttm__x50__bioapply_sarl__ BYRG" at bounding box center [1446, 57] width 154 height 10
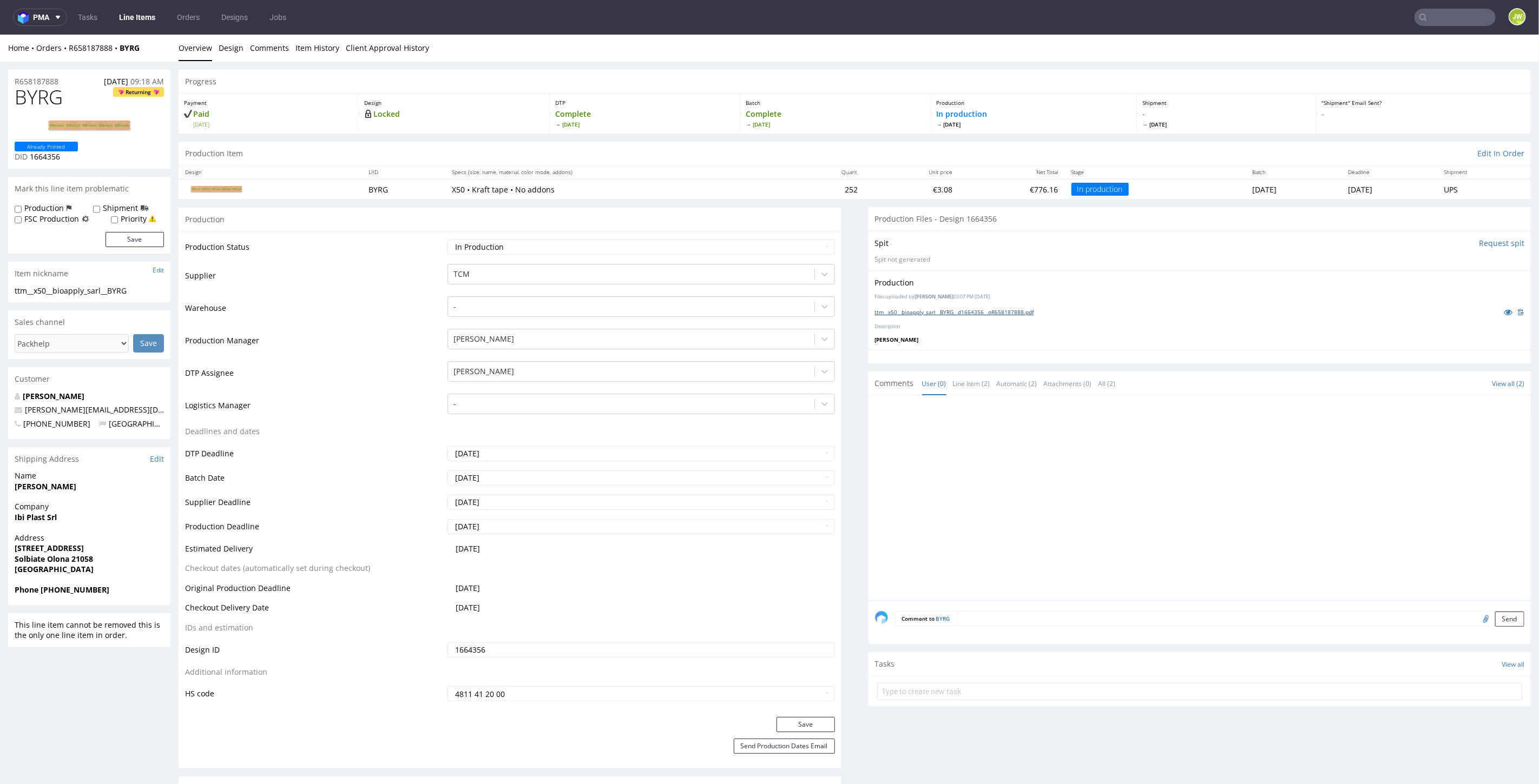
click at [892, 311] on link "ttm__x50__bioapply_sarl__BYRG__d1664356__oR658187888.pdf" at bounding box center [955, 311] width 159 height 8
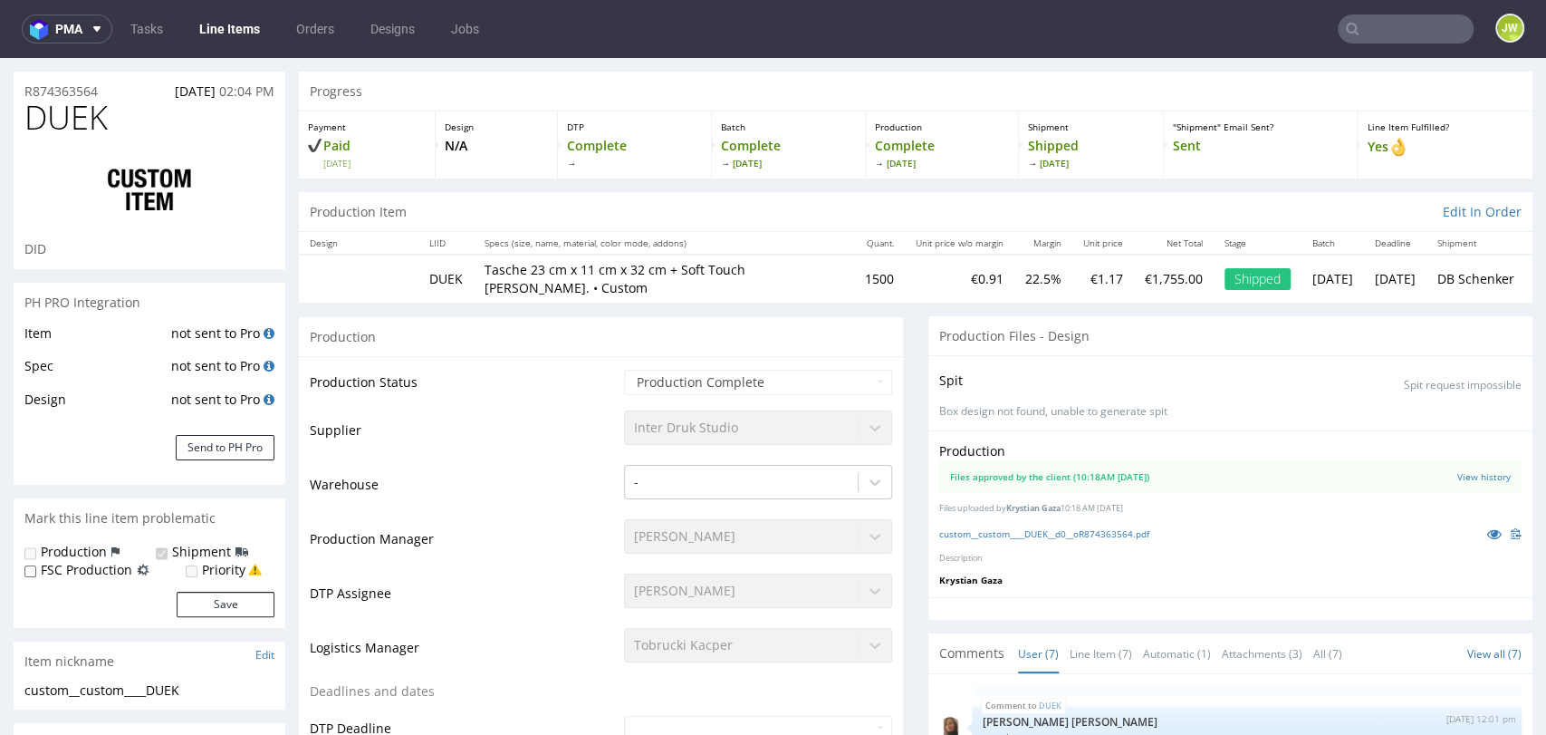
scroll to position [503, 0]
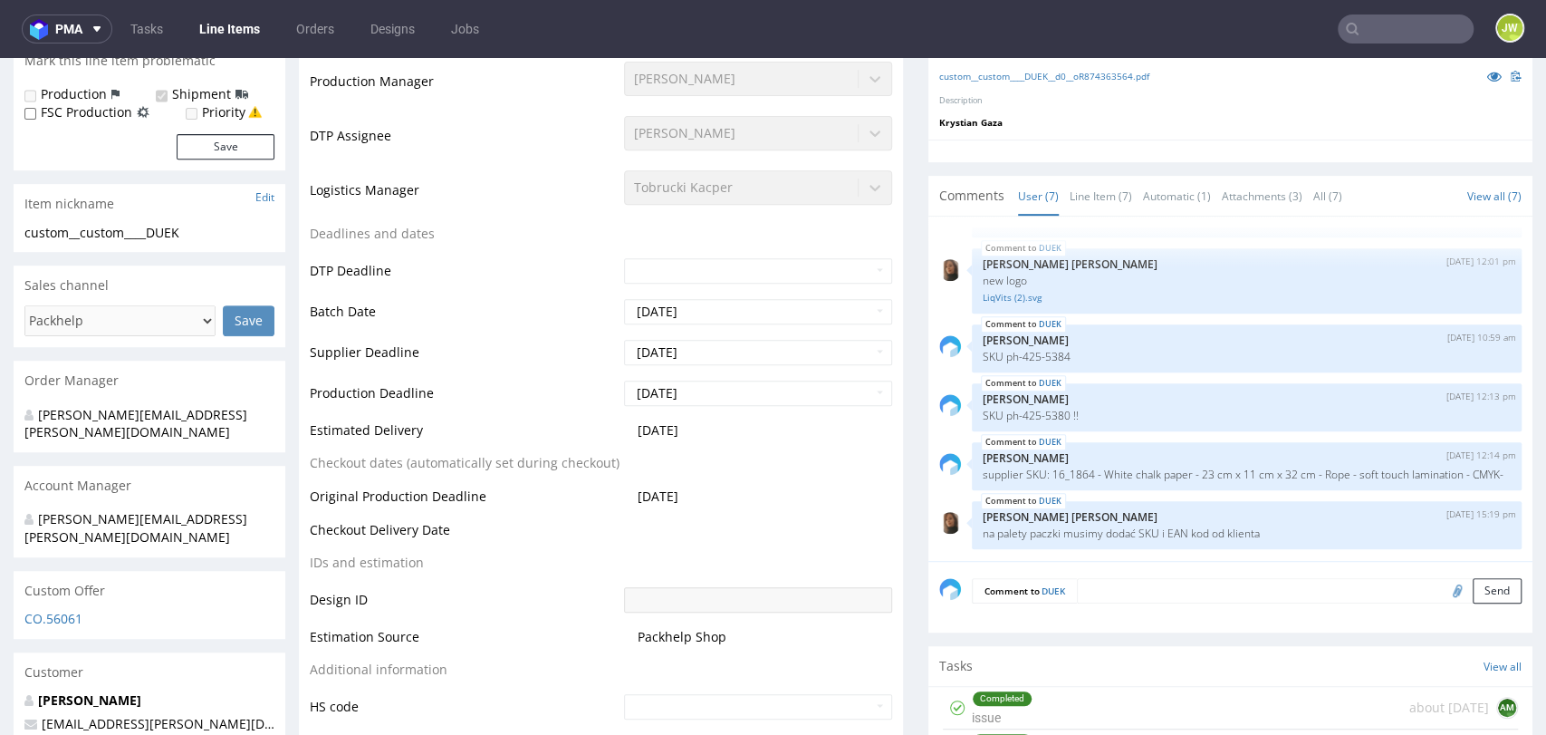
drag, startPoint x: 399, startPoint y: 111, endPoint x: 440, endPoint y: 146, distance: 54.6
click at [399, 111] on td "Production Manager" at bounding box center [465, 87] width 310 height 54
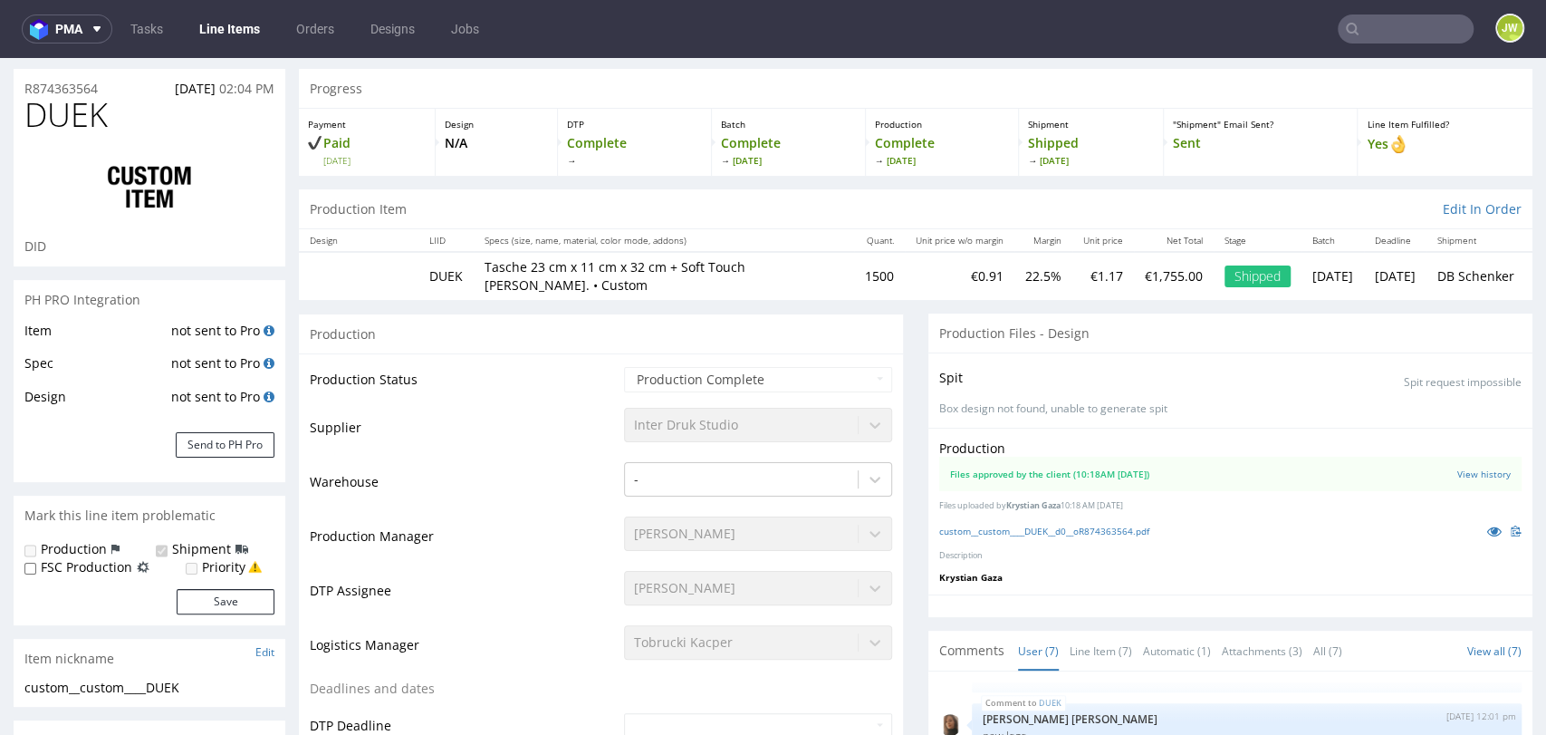
scroll to position [0, 0]
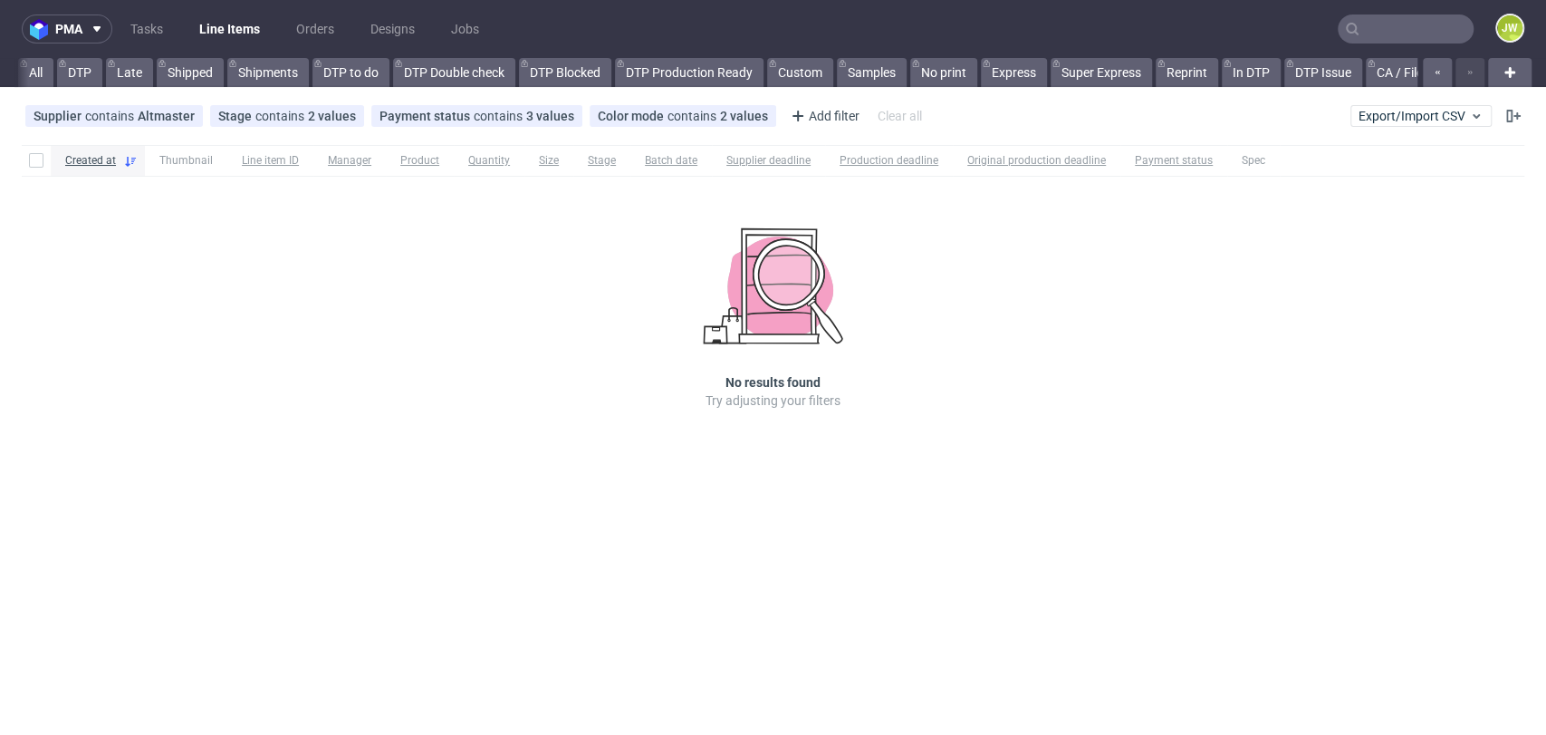
scroll to position [0, 5329]
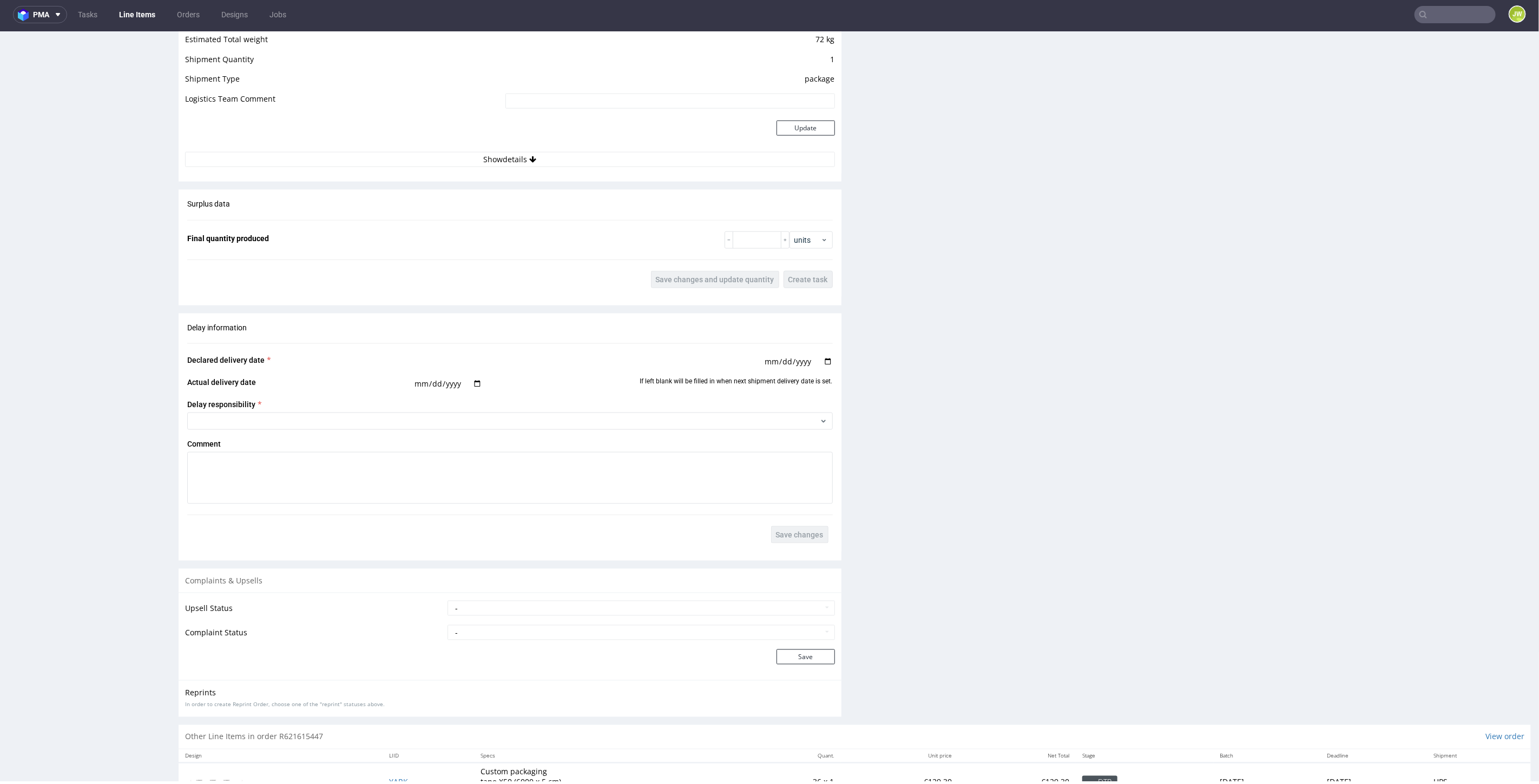
scroll to position [1067, 0]
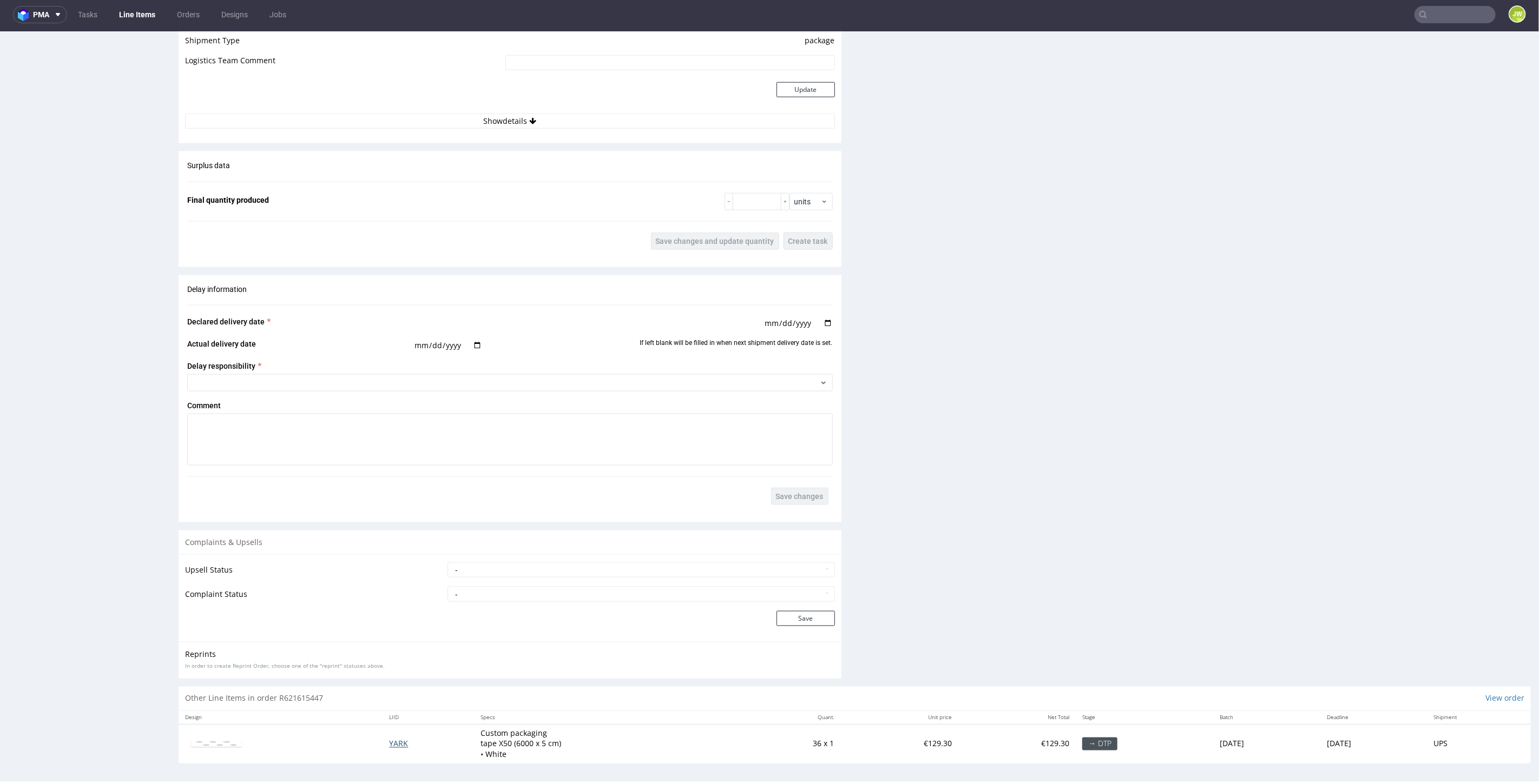
click at [389, 742] on span "YARK" at bounding box center [398, 743] width 19 height 10
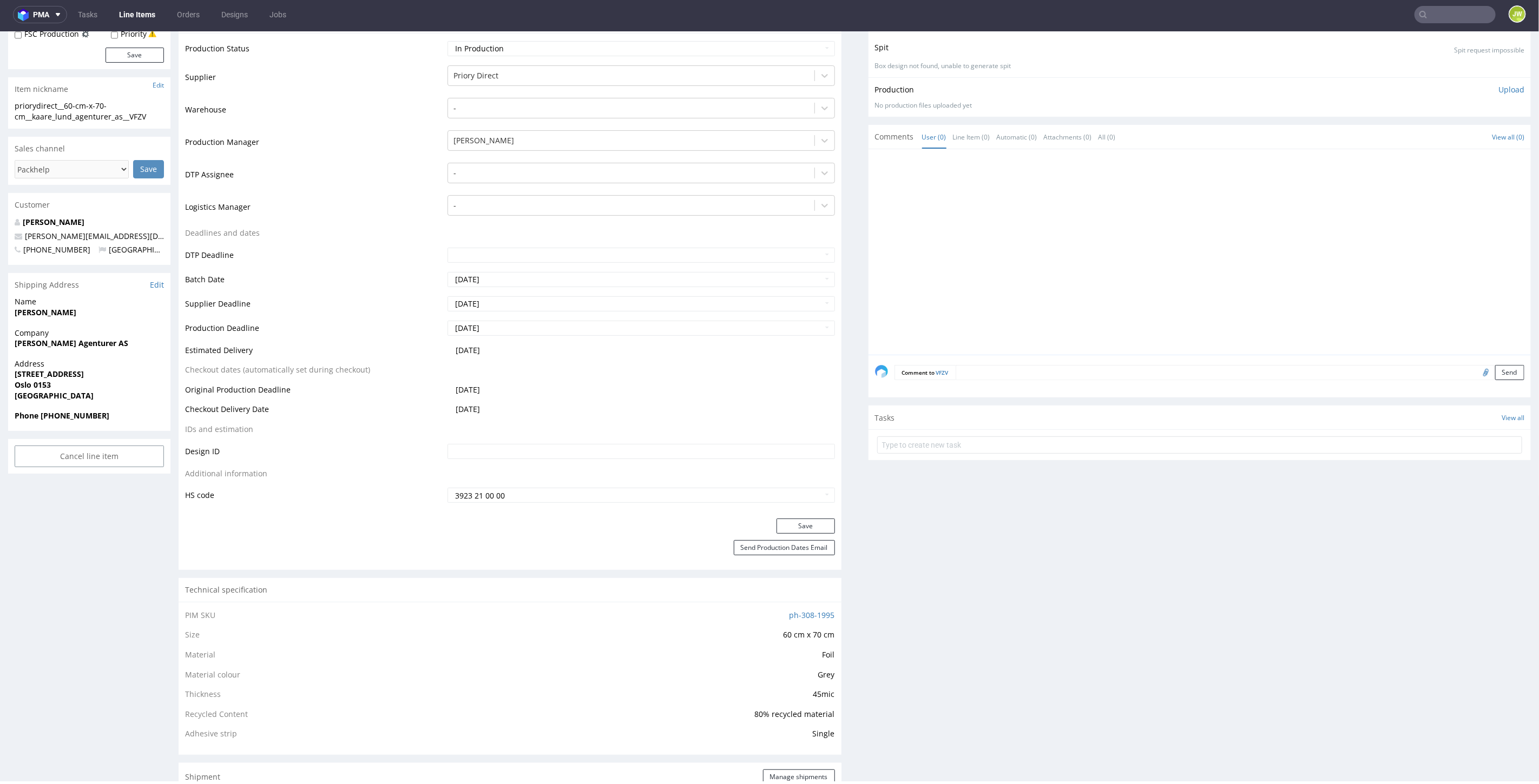
scroll to position [9, 0]
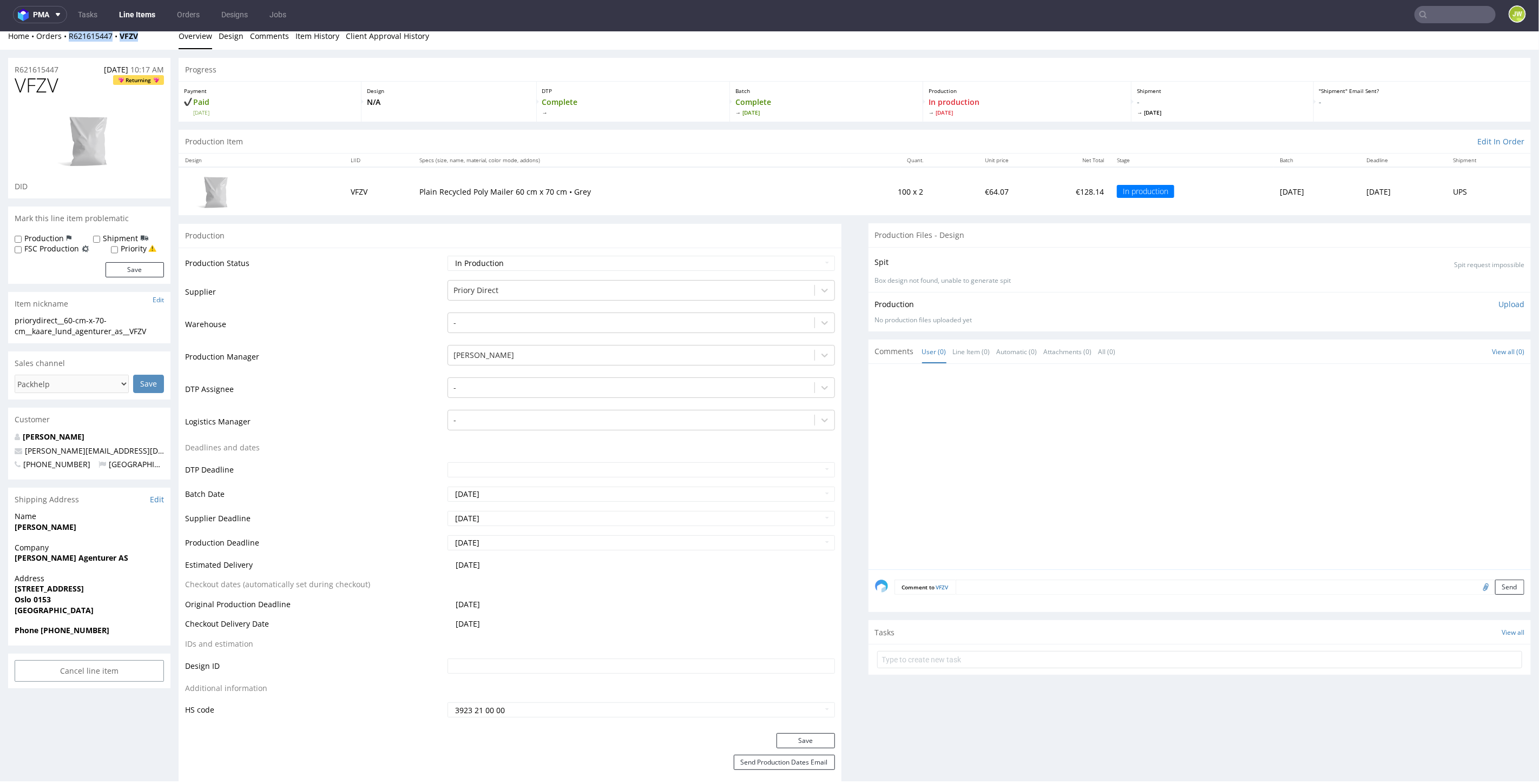
drag, startPoint x: 142, startPoint y: 43, endPoint x: 68, endPoint y: 45, distance: 74.0
click at [68, 45] on div "Home Orders R621615447 VFZV Overview Design Comments Item History Client Approv…" at bounding box center [770, 35] width 1539 height 27
copy div "R621615447 VFZV"
drag, startPoint x: 265, startPoint y: 83, endPoint x: 269, endPoint y: 87, distance: 5.7
click at [265, 83] on div "Payment Paid Wed 03 Sep" at bounding box center [270, 101] width 183 height 40
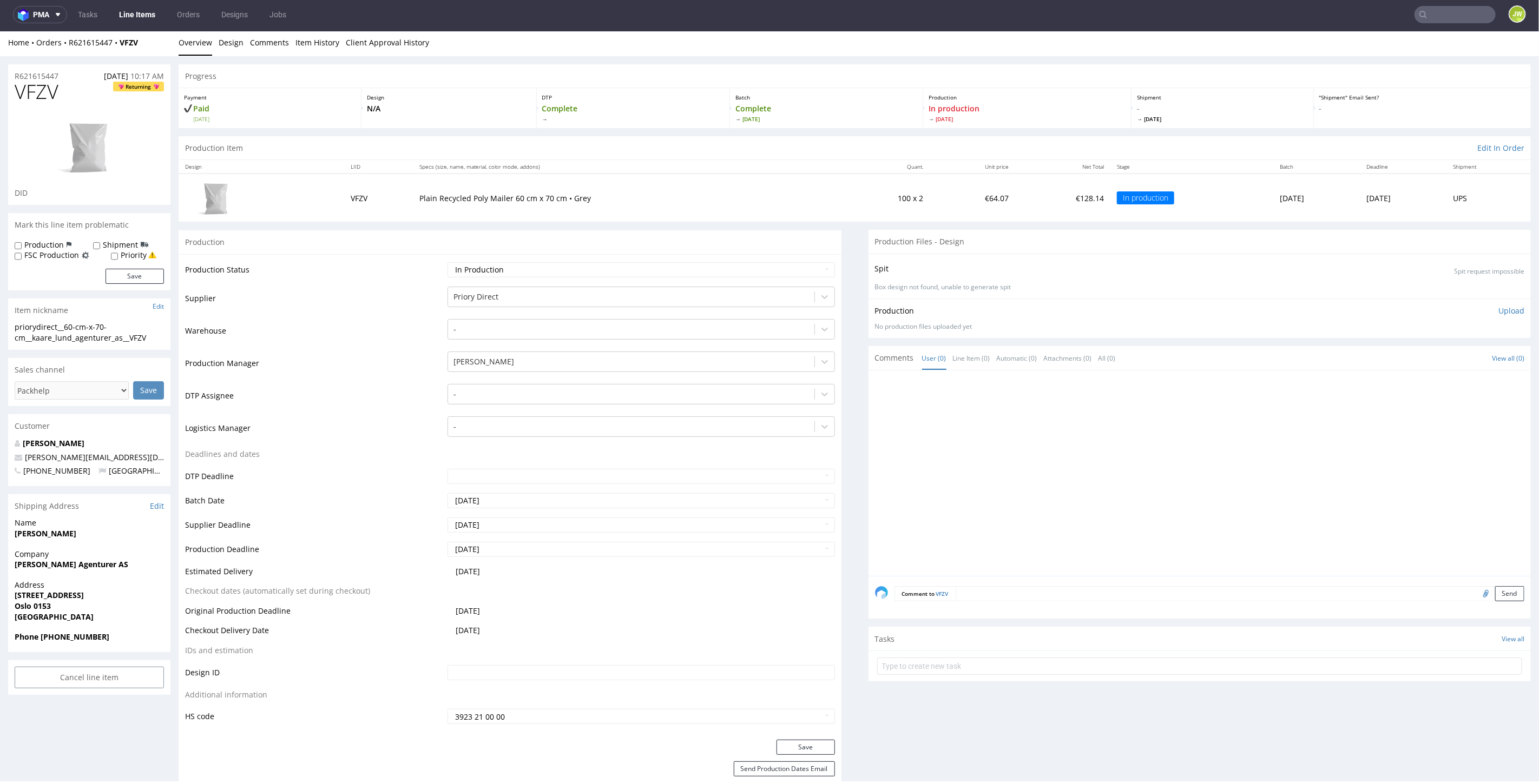
scroll to position [0, 0]
click at [1466, 26] on nav "pma Tasks Line Items Orders Designs Jobs JW" at bounding box center [770, 14] width 1539 height 35
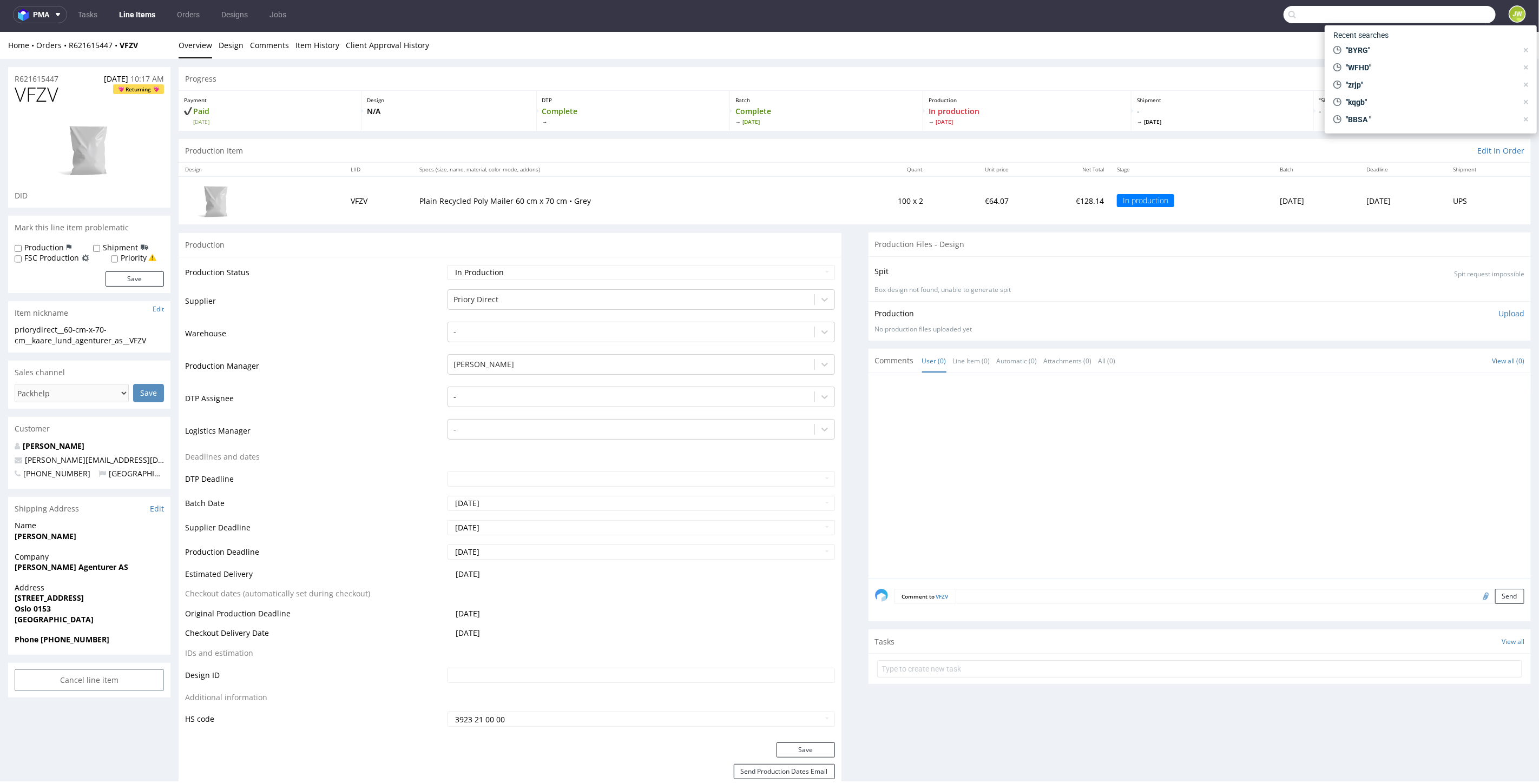
click at [1451, 15] on input "text" at bounding box center [1389, 14] width 212 height 17
type input "tjjl"
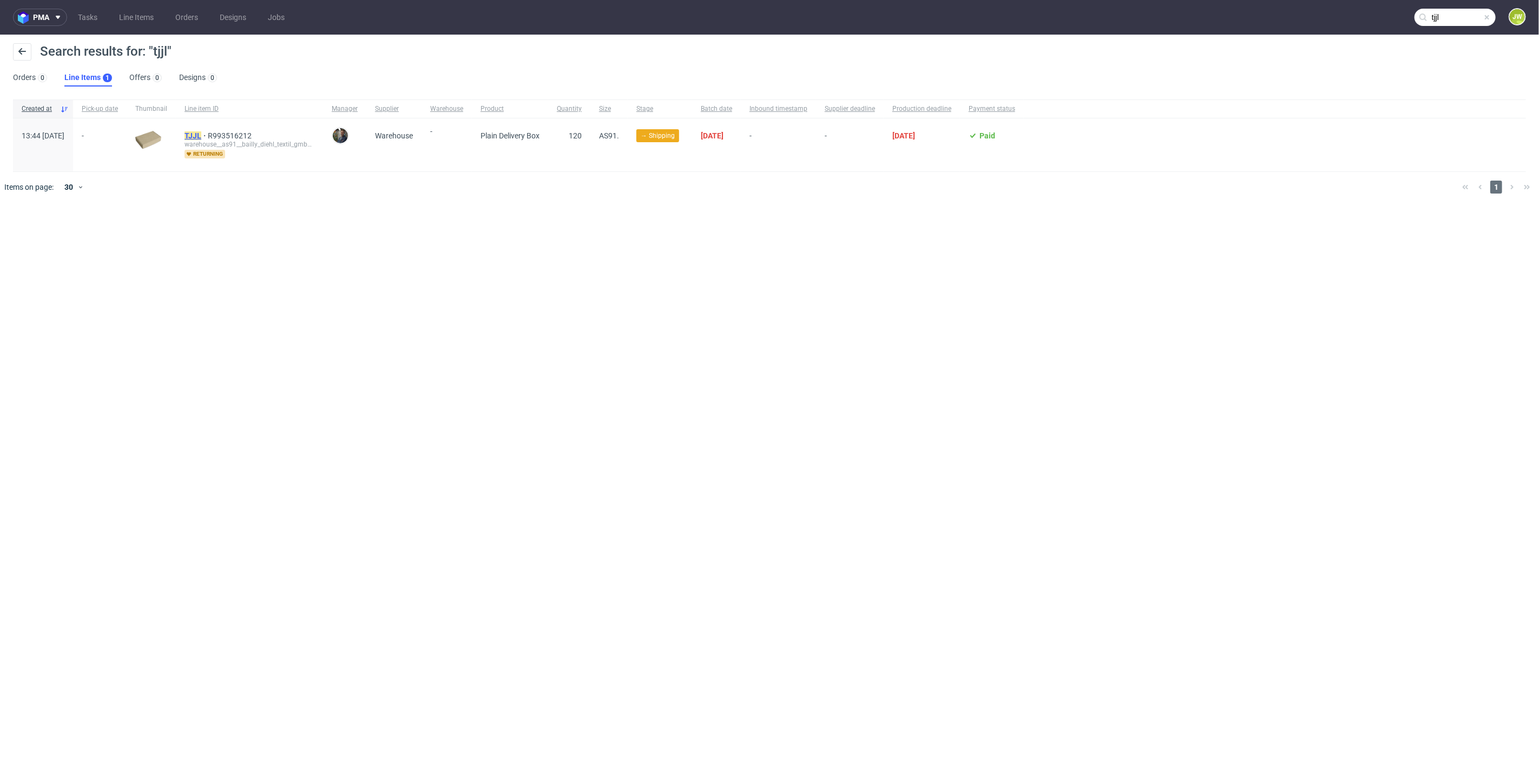
click at [201, 131] on mark "TJJL" at bounding box center [193, 136] width 17 height 8
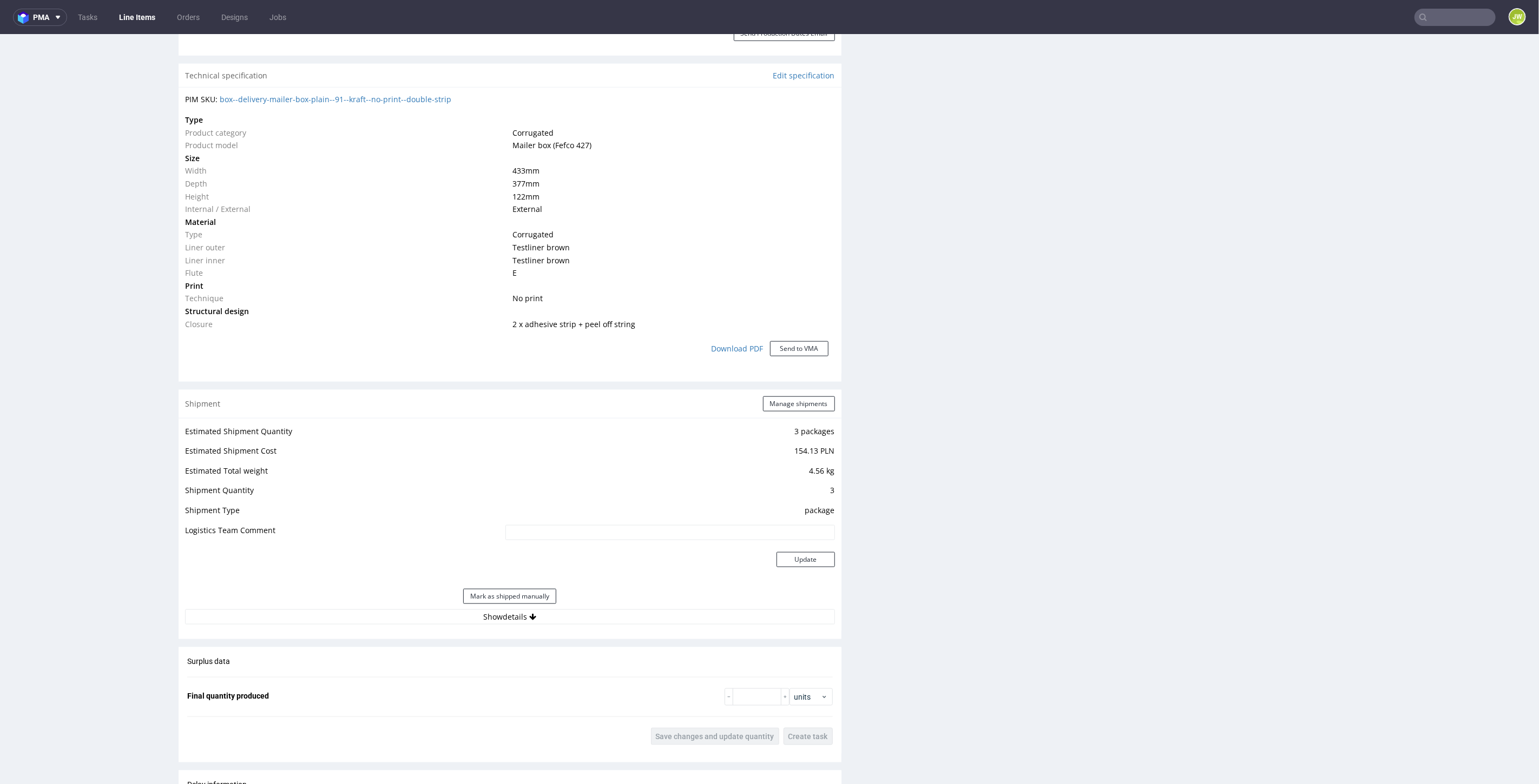
scroll to position [781, 0]
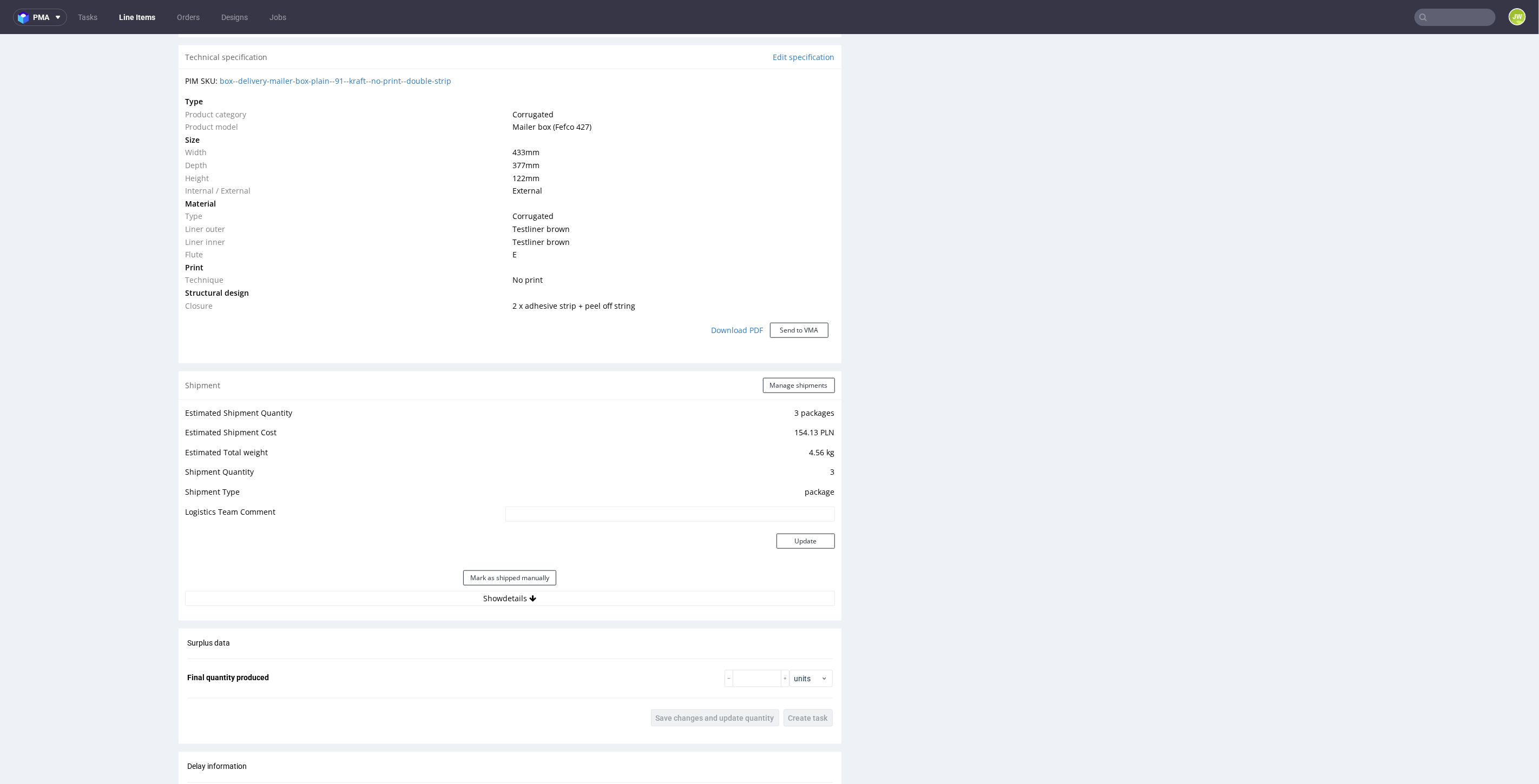
click at [479, 591] on button "Show details" at bounding box center [510, 598] width 650 height 15
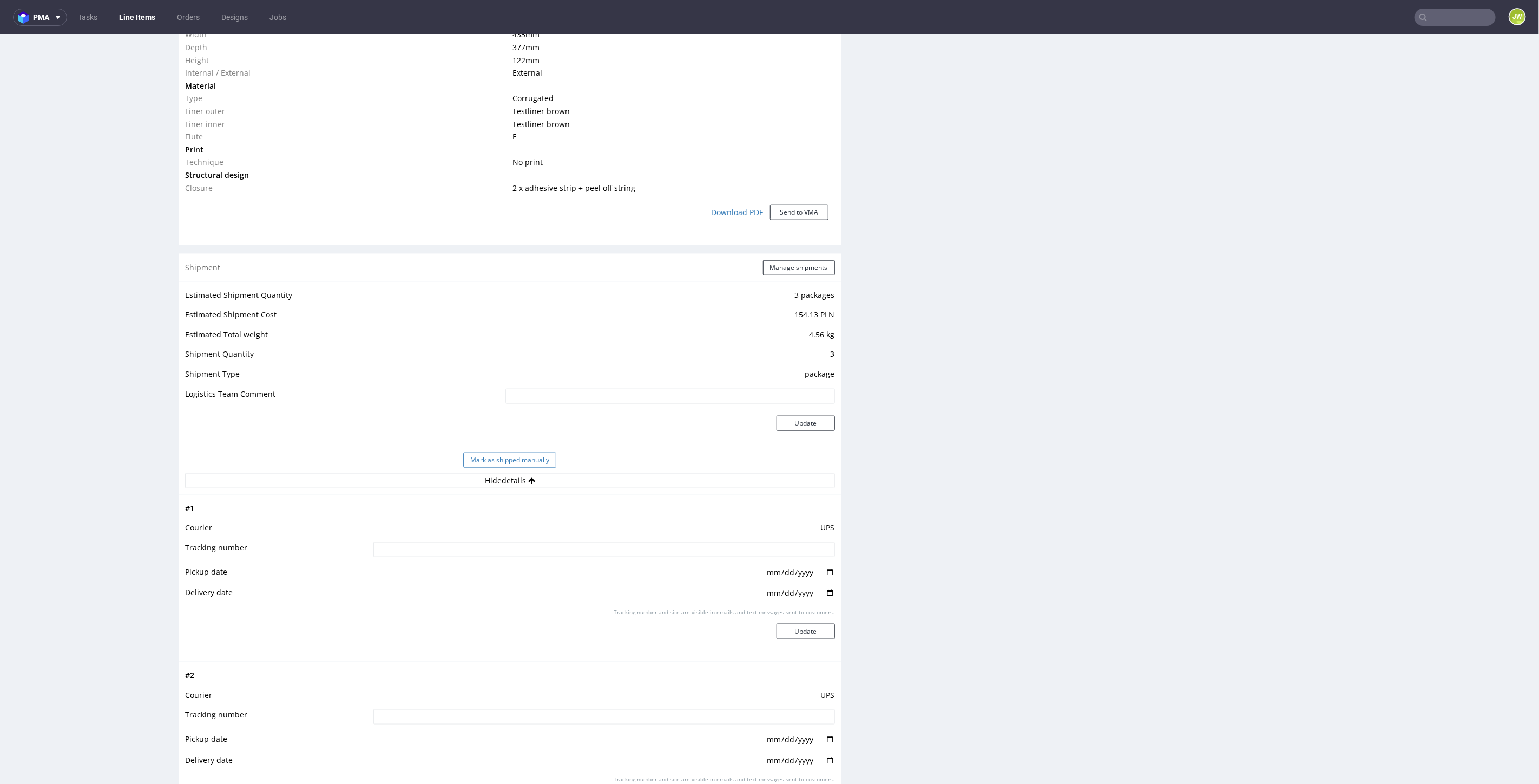
scroll to position [901, 0]
click at [767, 266] on button "Manage shipments" at bounding box center [799, 265] width 72 height 15
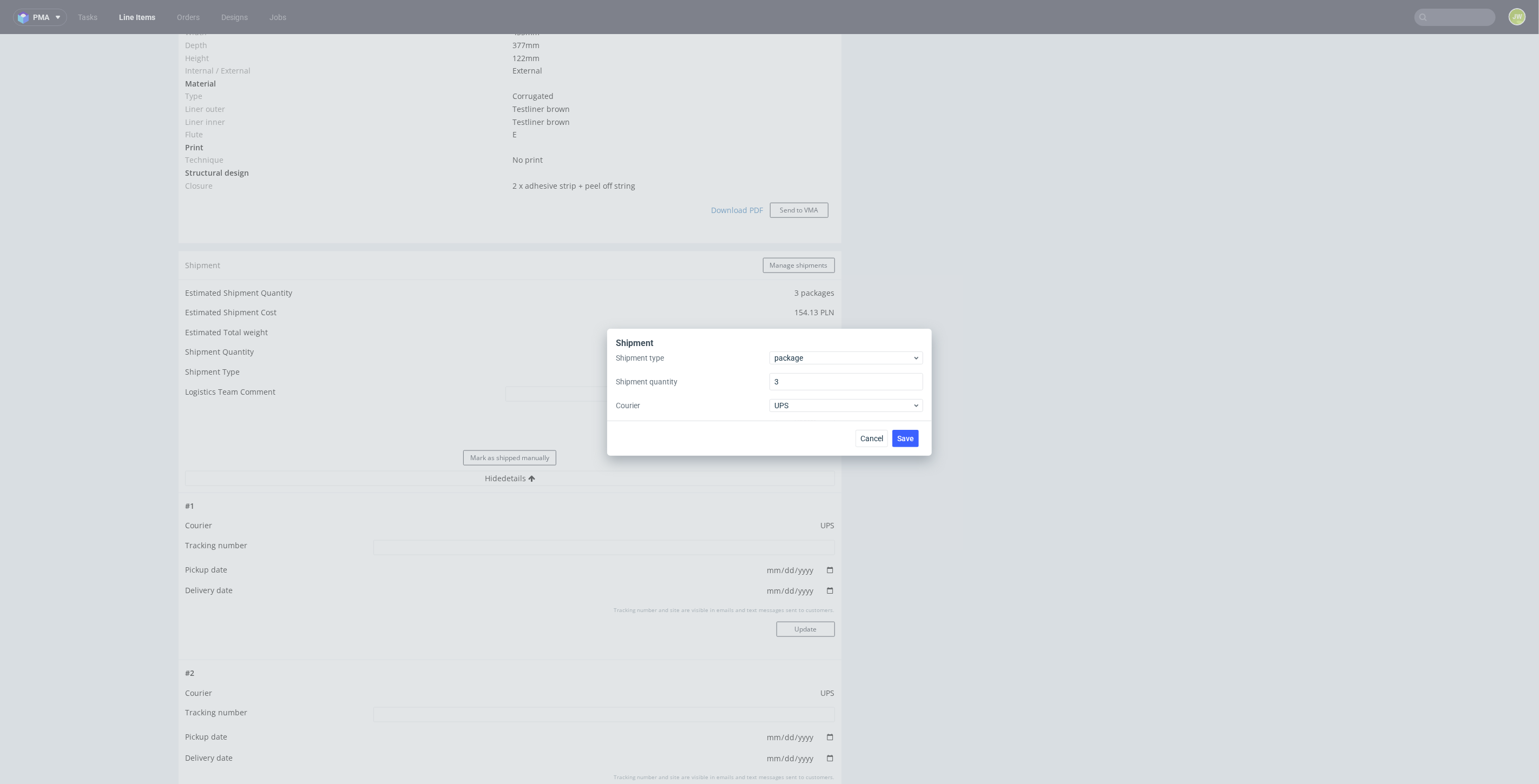
click at [785, 349] on div "Shipment" at bounding box center [770, 345] width 307 height 14
click at [785, 352] on div "package" at bounding box center [846, 358] width 154 height 13
click at [807, 384] on div "pallet" at bounding box center [846, 380] width 145 height 20
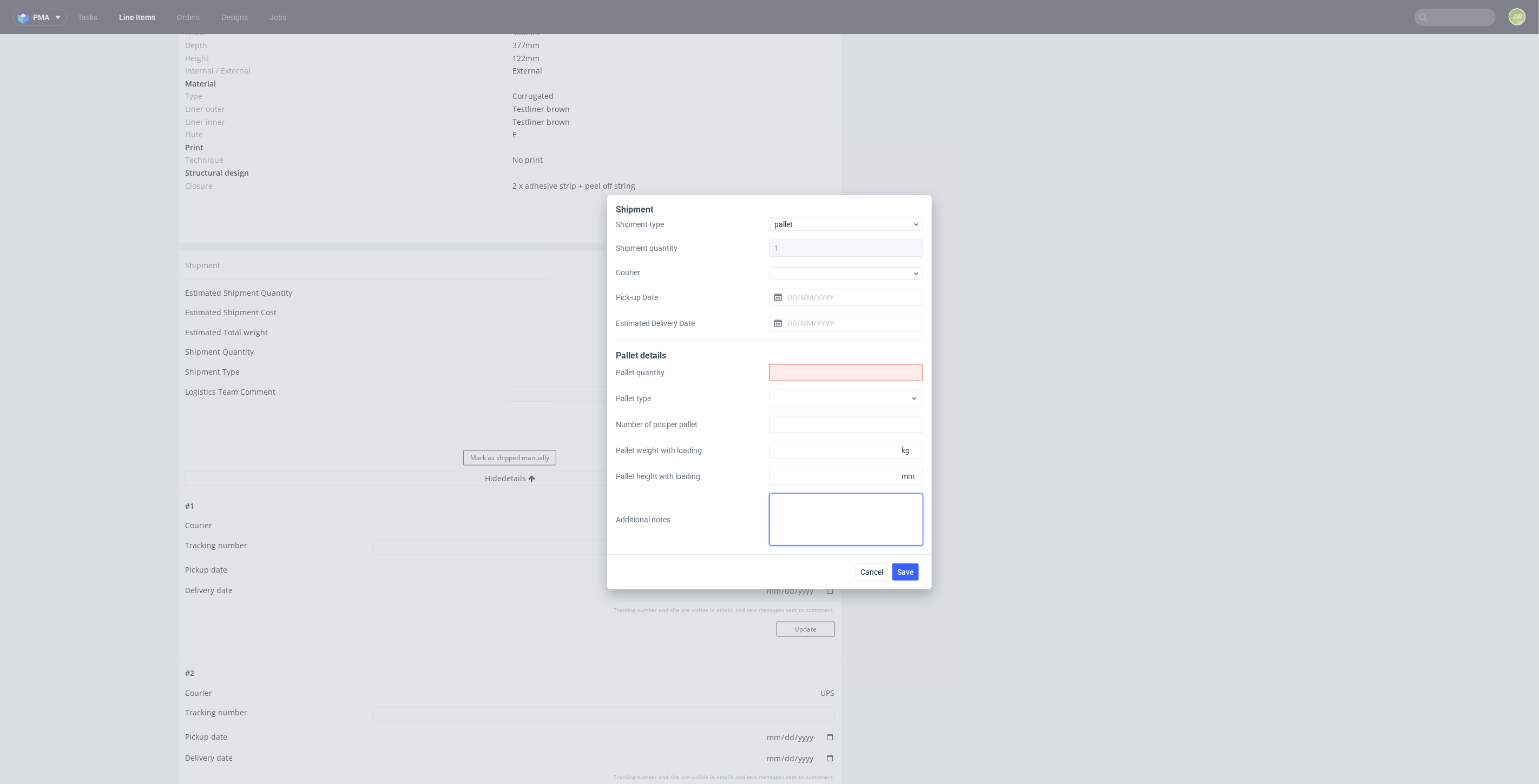
click at [780, 519] on textarea at bounding box center [846, 519] width 154 height 52
click at [879, 569] on span "Cancel" at bounding box center [872, 572] width 23 height 8
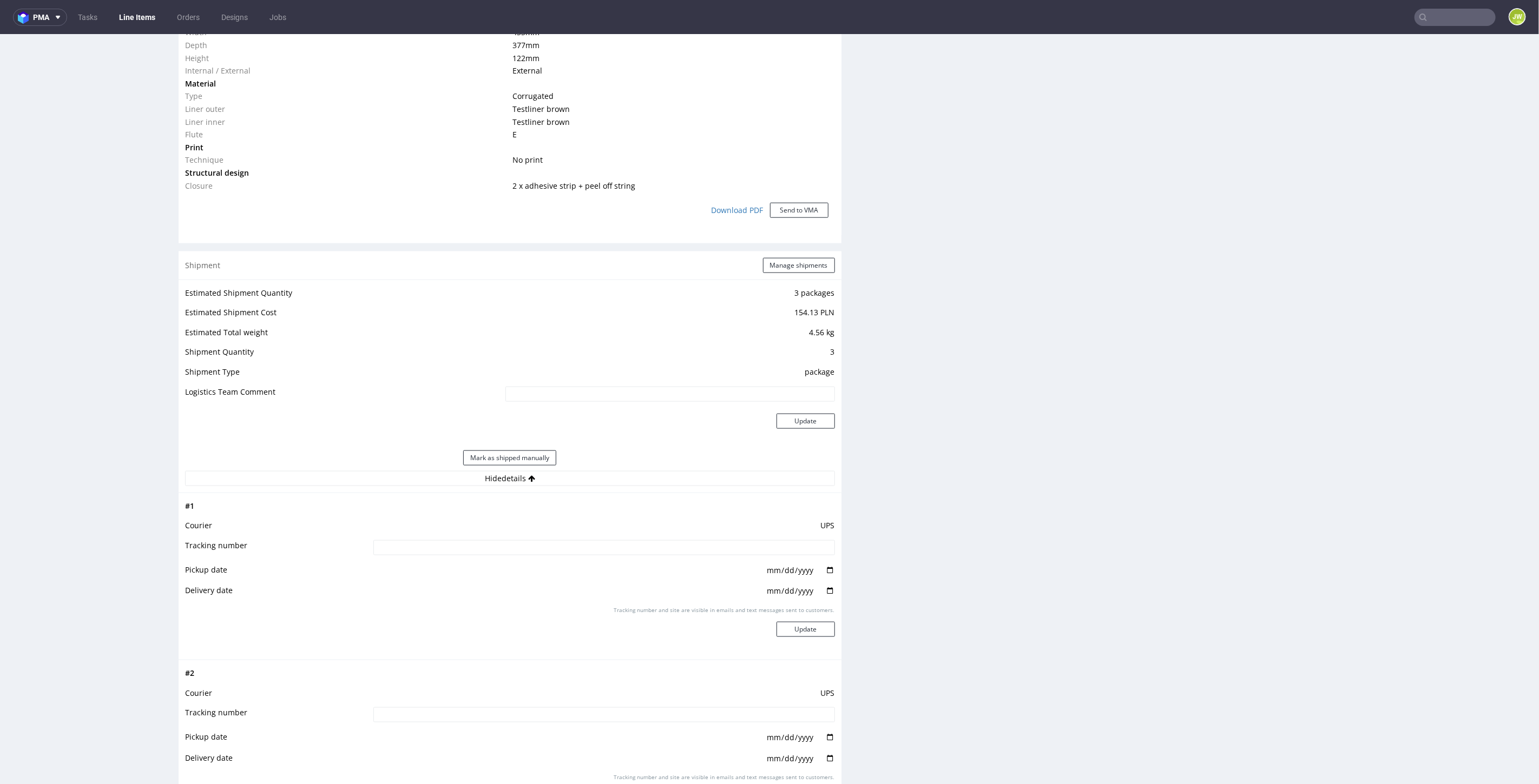
click at [924, 413] on div "Production Files - Design Spit Spit request impossible Box design not found, un…" at bounding box center [1200, 450] width 663 height 2190
click at [1116, 184] on div "Production Files - Design Spit Spit request impossible Box design not found, un…" at bounding box center [1200, 450] width 663 height 2190
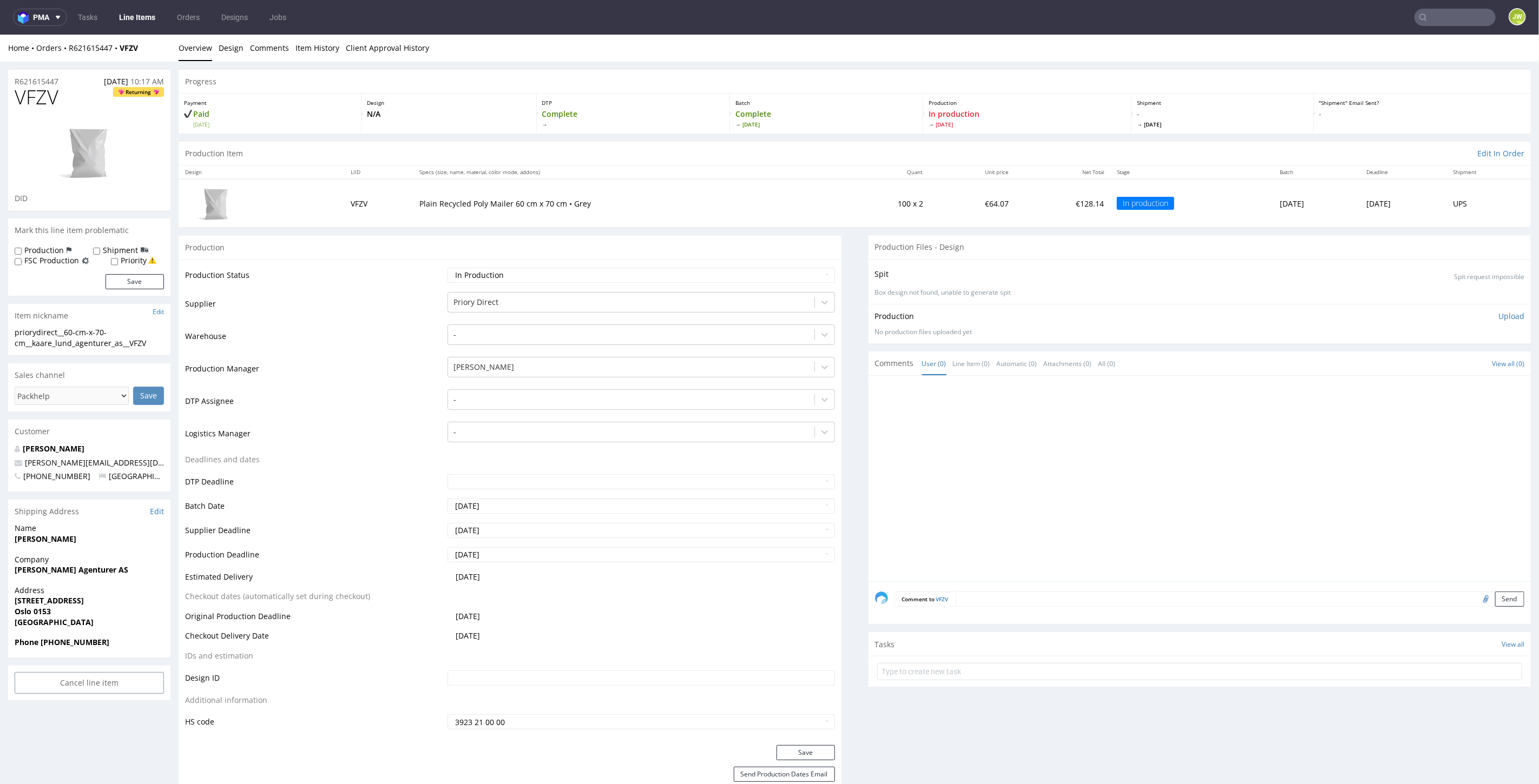
click at [726, 173] on th "Specs (size, name, material, color mode, addons)" at bounding box center [627, 171] width 428 height 14
click at [1434, 16] on input "text" at bounding box center [1455, 17] width 81 height 17
paste input "WNXT"
type input "WNXT"
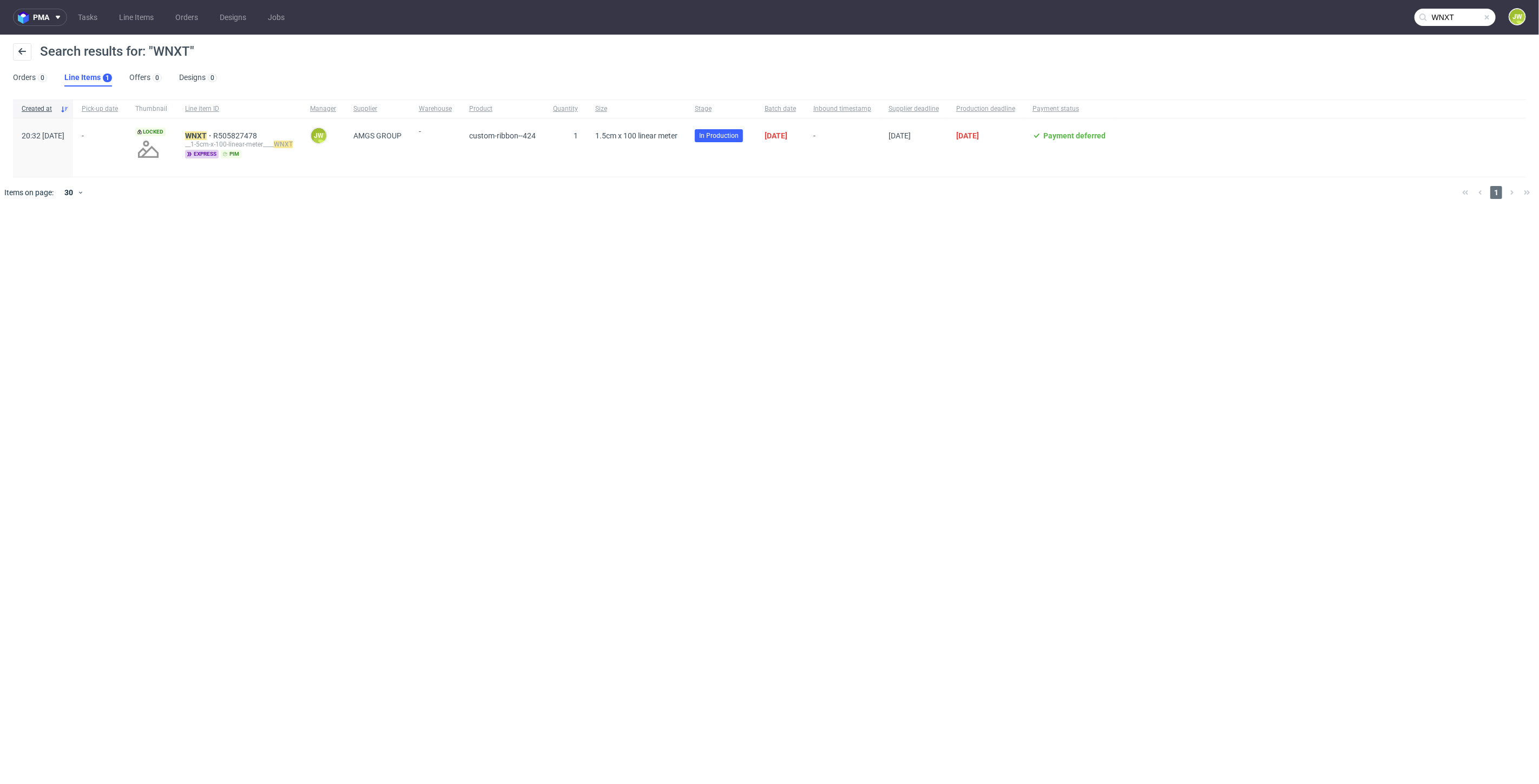
click at [220, 140] on div "__1-5cm-x-100-linear-meter____ WNXT" at bounding box center [239, 144] width 108 height 8
click at [207, 136] on mark "WNXT" at bounding box center [196, 136] width 22 height 8
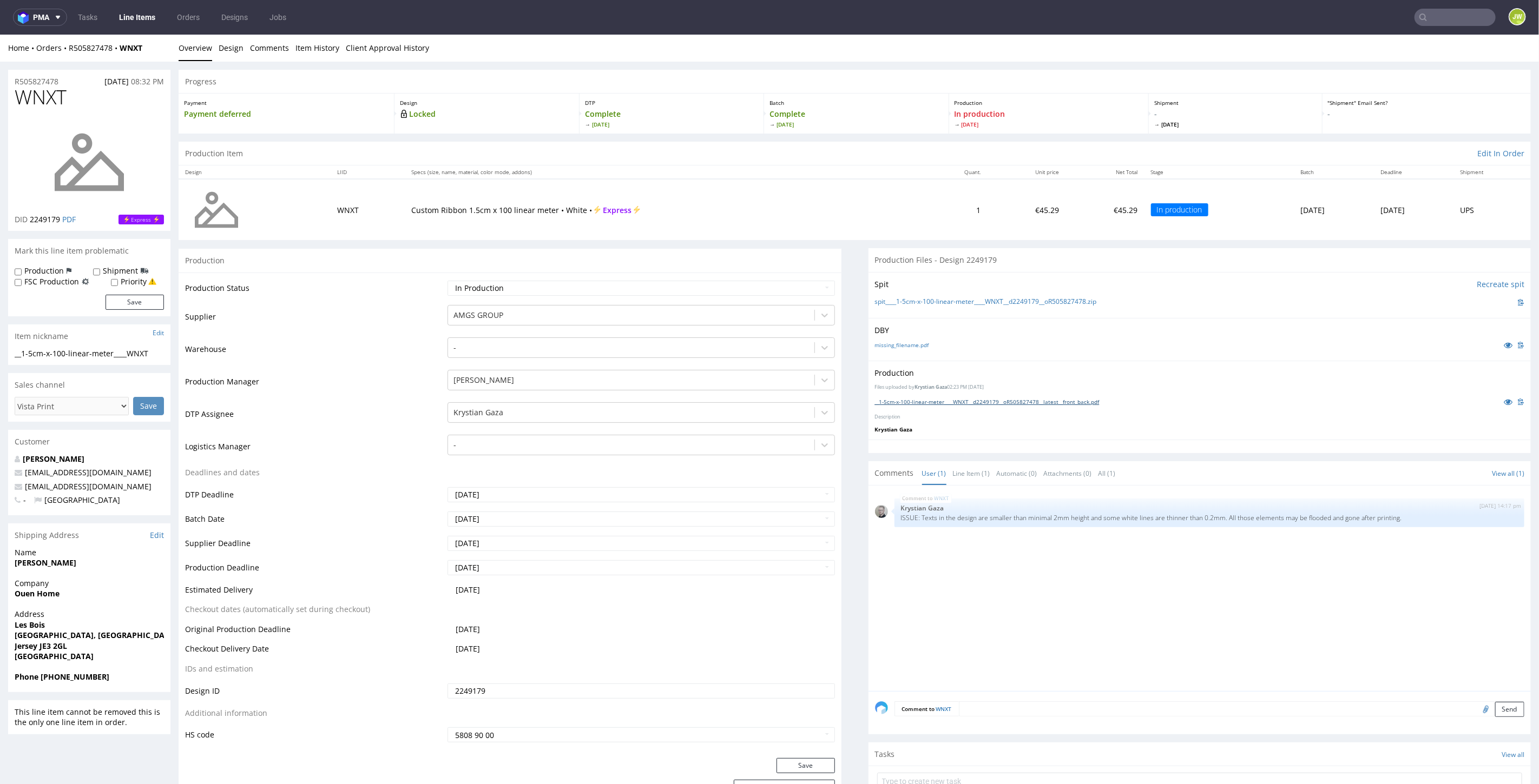
click at [908, 402] on link "__1-5cm-x-100-linear-meter____WNXT__d2249179__oR505827478__latest__front_back.p…" at bounding box center [988, 401] width 225 height 8
click at [1375, 355] on div "DBY missing_filename.pdf" at bounding box center [1200, 339] width 663 height 43
